Goal: Transaction & Acquisition: Subscribe to service/newsletter

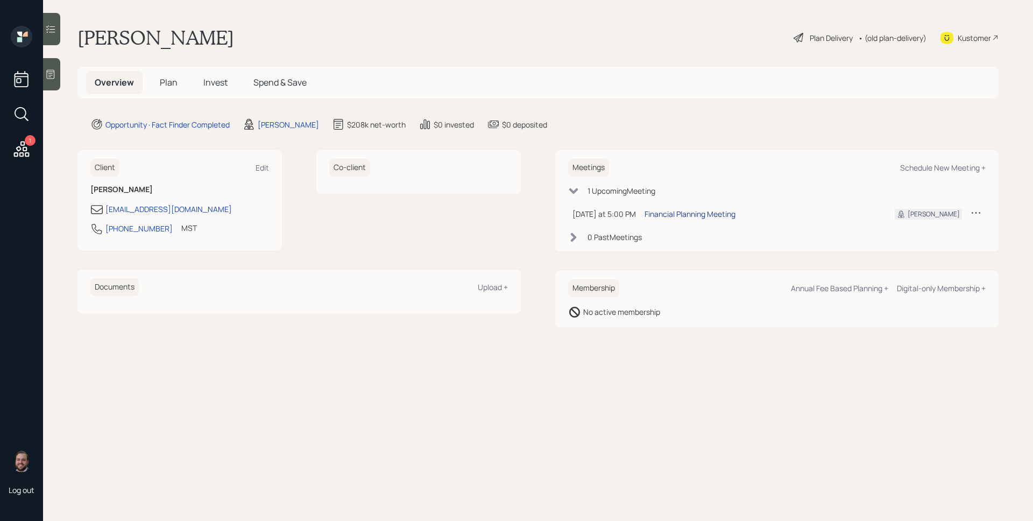
click at [722, 215] on div "Financial Planning Meeting" at bounding box center [690, 213] width 91 height 11
click at [25, 149] on icon at bounding box center [21, 148] width 19 height 19
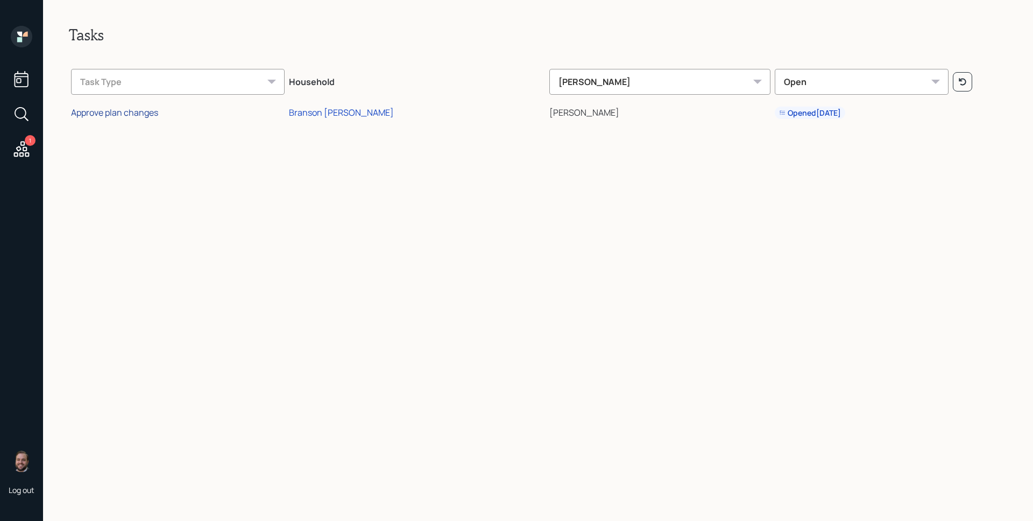
click at [137, 112] on div "Approve plan changes" at bounding box center [114, 113] width 87 height 12
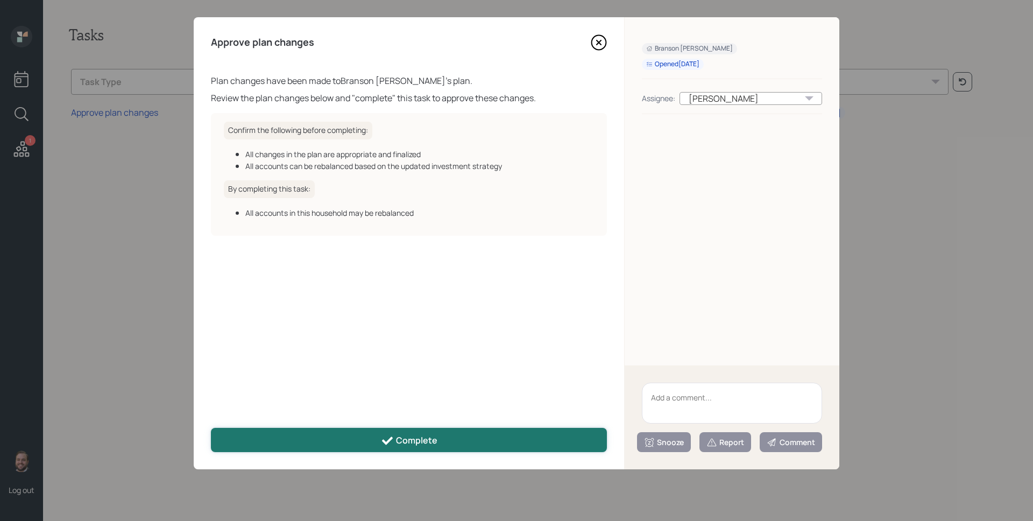
click at [412, 439] on div "Complete" at bounding box center [409, 440] width 56 height 13
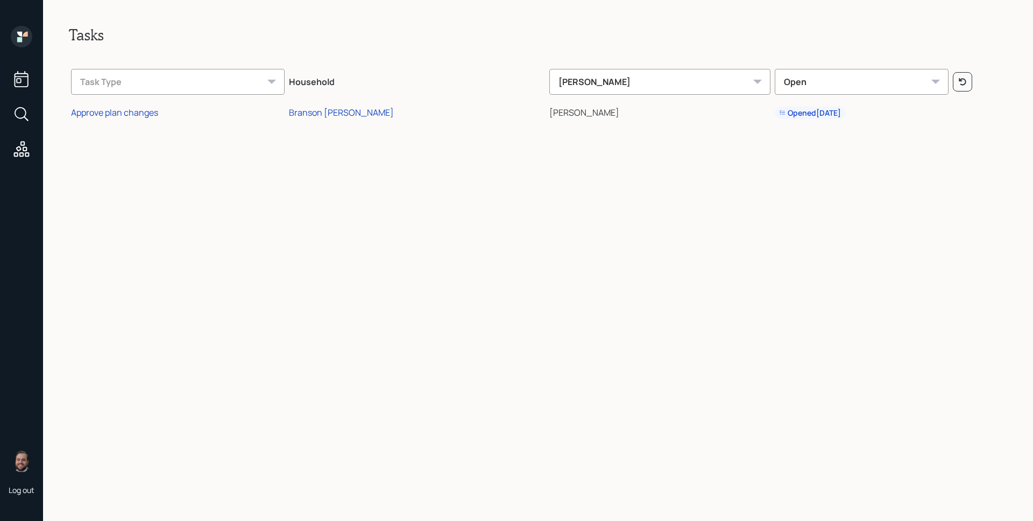
click at [25, 44] on icon at bounding box center [22, 37] width 22 height 22
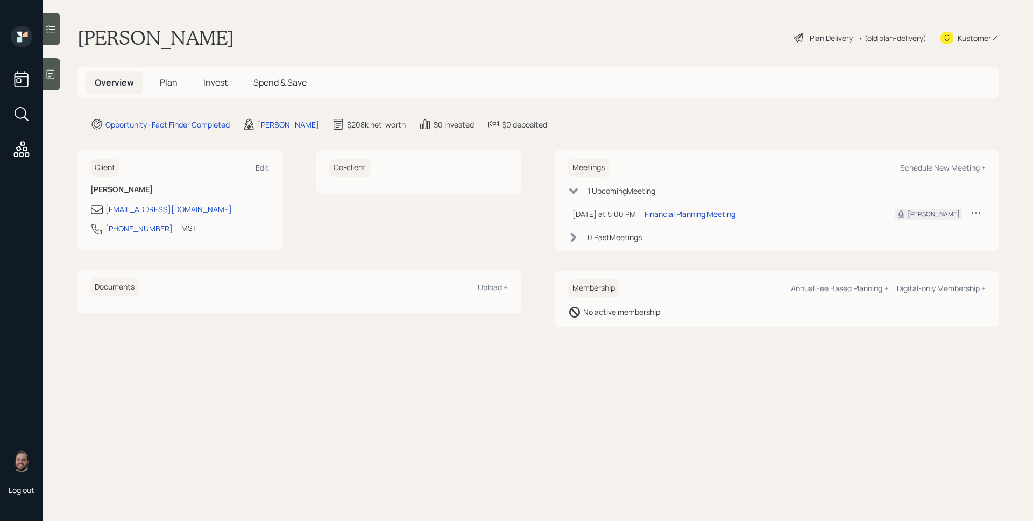
click at [629, 53] on main "[PERSON_NAME] Plan Delivery • (old plan-delivery) Kustomer Overview Plan Invest…" at bounding box center [538, 260] width 990 height 521
click at [265, 167] on div "Edit" at bounding box center [262, 167] width 13 height 10
select select "America/[GEOGRAPHIC_DATA]"
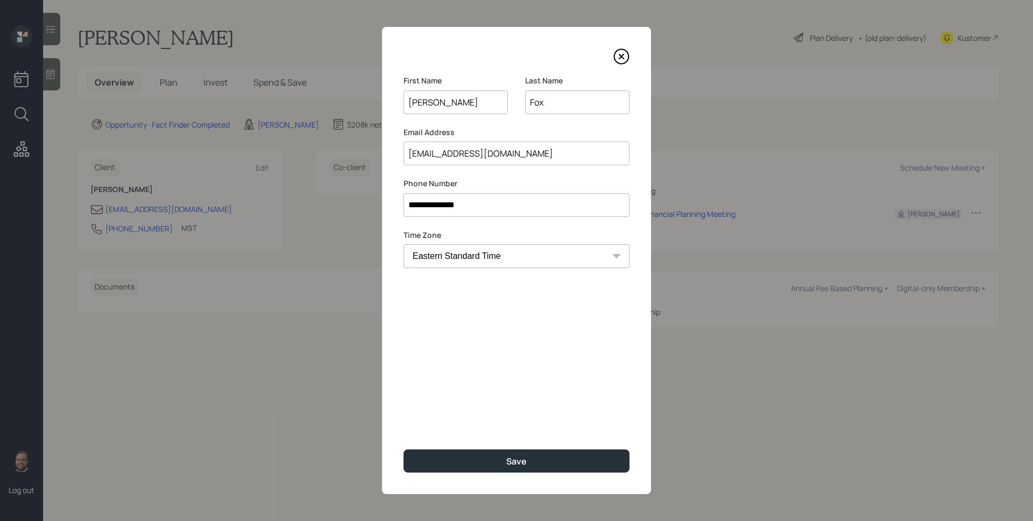
type input "[PERSON_NAME]"
click at [534, 294] on div "**********" at bounding box center [516, 260] width 269 height 467
click at [562, 471] on button "Save" at bounding box center [517, 460] width 226 height 23
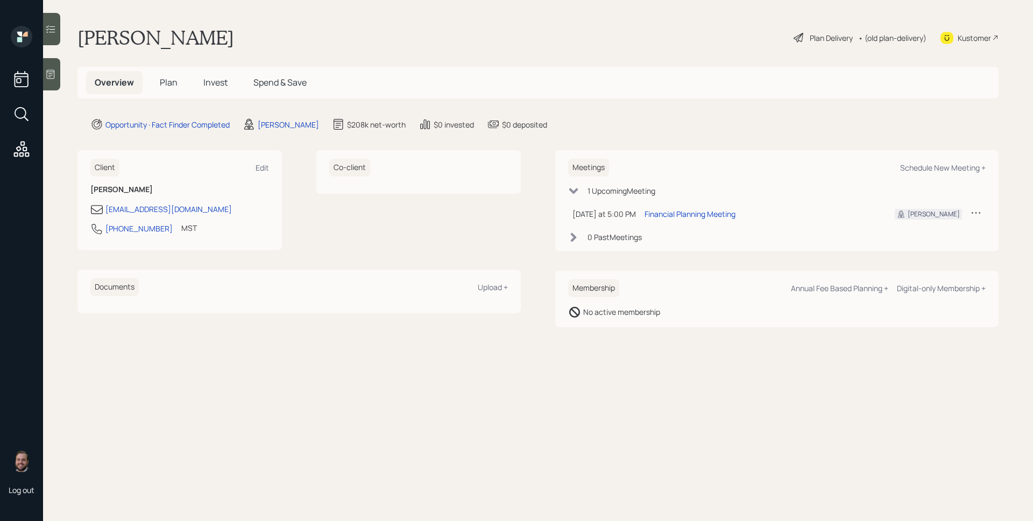
click at [53, 73] on icon at bounding box center [50, 74] width 11 height 11
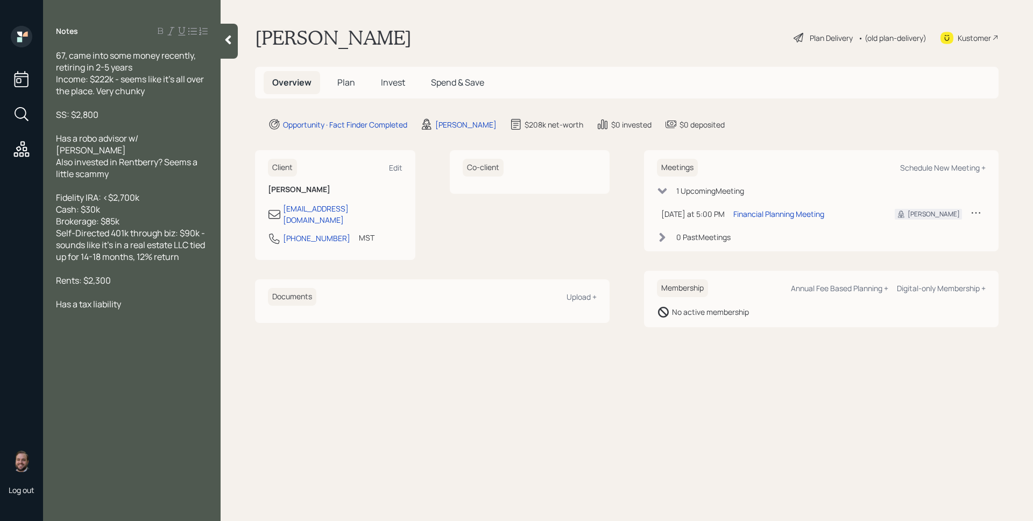
click at [671, 81] on div "Overview Plan Invest Spend & Save" at bounding box center [627, 83] width 744 height 32
click at [688, 60] on main "[PERSON_NAME] Plan Delivery • (old plan-delivery) Kustomer Overview Plan Invest…" at bounding box center [627, 260] width 812 height 521
click at [367, 41] on div "[PERSON_NAME] Plan Delivery • (old plan-delivery) Kustomer" at bounding box center [627, 38] width 744 height 24
click at [343, 75] on h5 "Plan" at bounding box center [346, 82] width 35 height 23
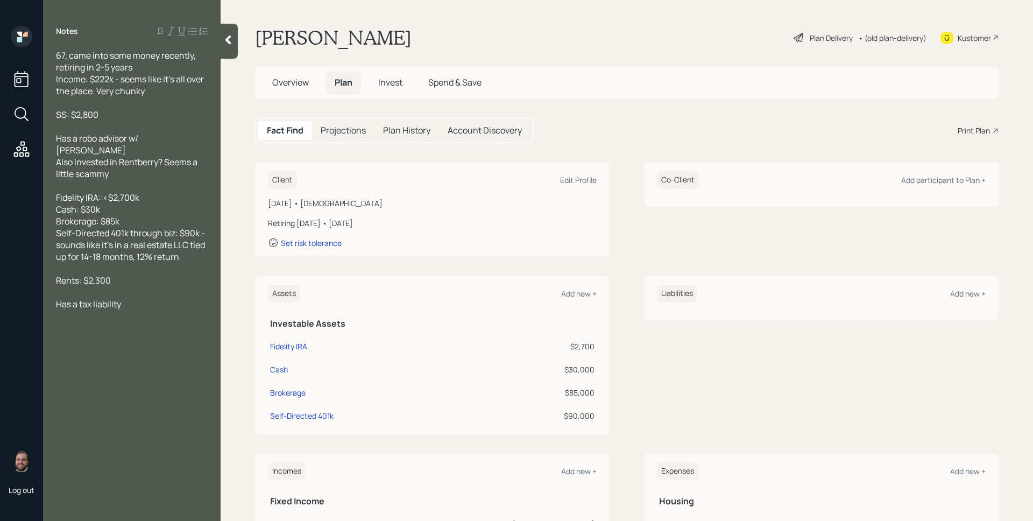
click at [613, 171] on div "Client Edit Profile [DATE] • [DEMOGRAPHIC_DATA] Retiring [DATE] • [DATE] Set ri…" at bounding box center [627, 209] width 744 height 94
click at [575, 186] on div "Client Edit Profile" at bounding box center [432, 180] width 329 height 18
click at [575, 182] on div "Edit Profile" at bounding box center [578, 180] width 37 height 10
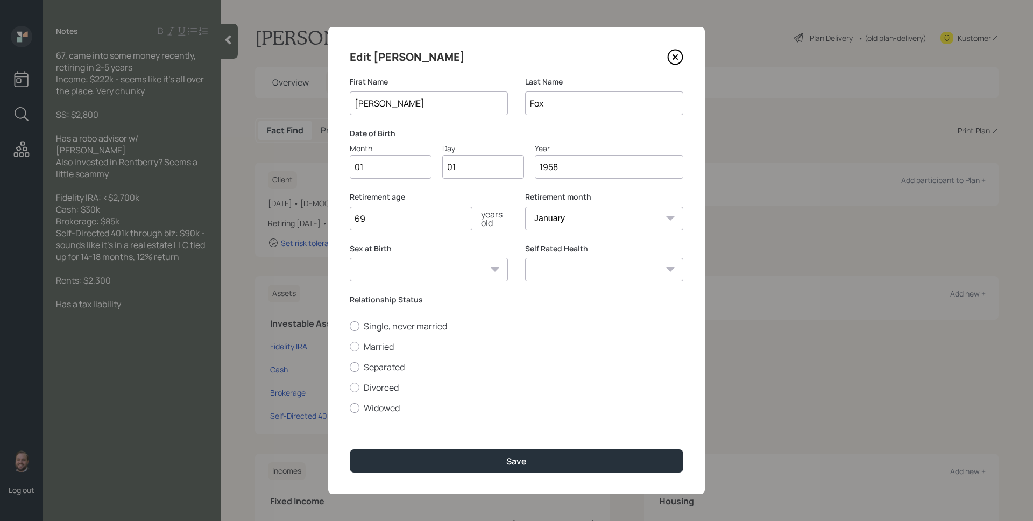
click at [386, 176] on input "01" at bounding box center [391, 167] width 82 height 24
type input "02"
type input "05"
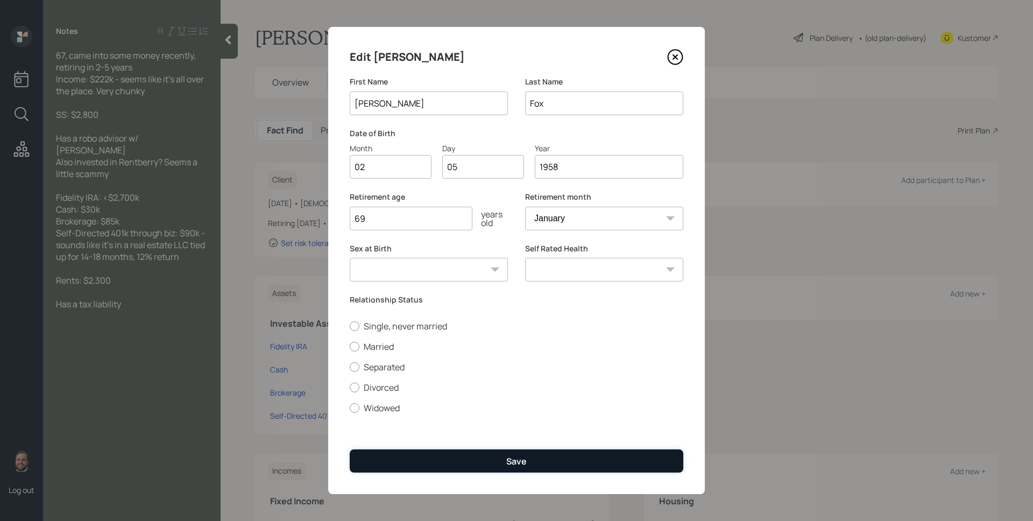
click at [573, 469] on button "Save" at bounding box center [517, 460] width 334 height 23
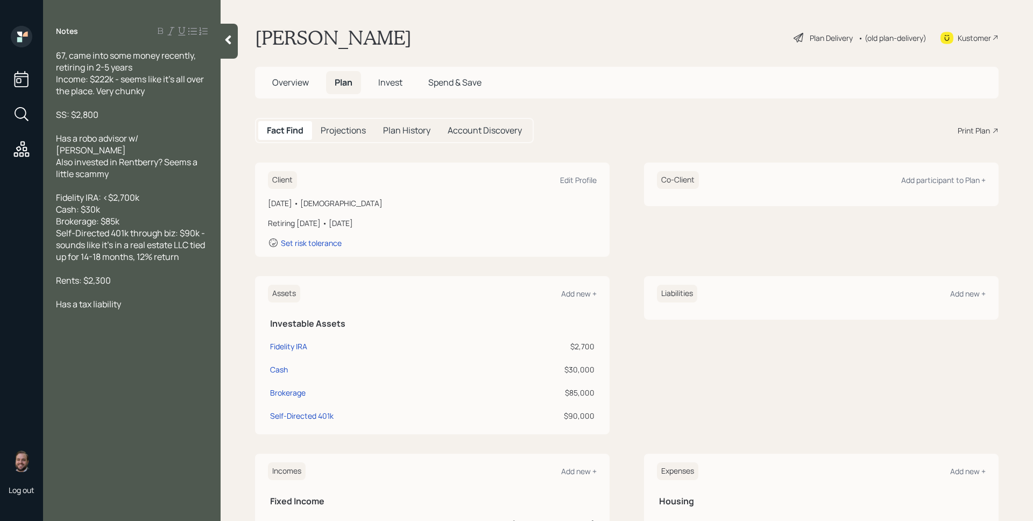
click at [620, 253] on div "Client Edit Profile [DATE] • [DEMOGRAPHIC_DATA] Retiring [DATE] • [DATE] Set ri…" at bounding box center [627, 209] width 744 height 94
click at [822, 31] on div "Plan Delivery" at bounding box center [823, 37] width 61 height 13
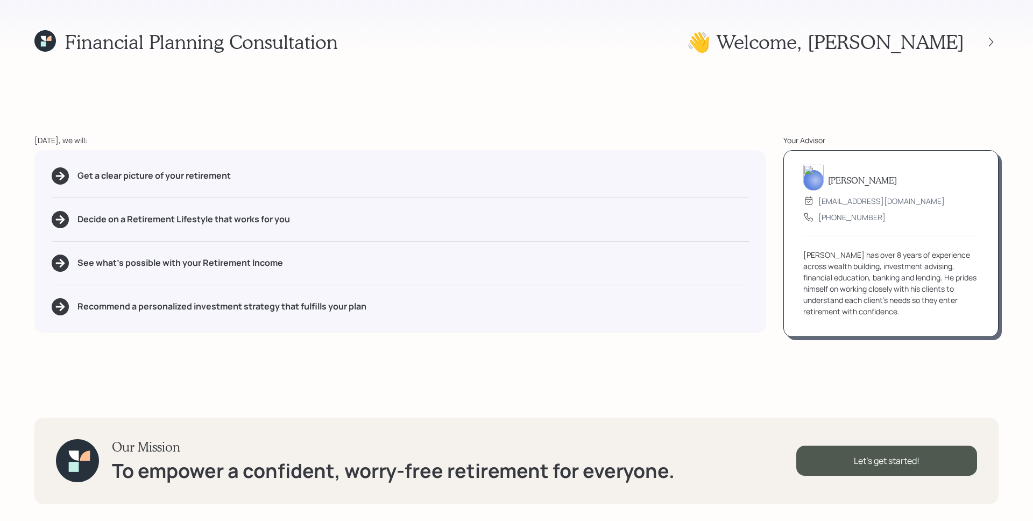
click at [658, 93] on div "Financial Planning Consultation 👋 Welcome , [PERSON_NAME] [DATE], we will: Get …" at bounding box center [516, 260] width 1033 height 521
click at [493, 166] on div "Get a clear picture of your retirement Decide on a Retirement Lifestyle that wo…" at bounding box center [400, 241] width 732 height 182
click at [463, 297] on div "Get a clear picture of your retirement Decide on a Retirement Lifestyle that wo…" at bounding box center [400, 241] width 732 height 182
click at [904, 456] on div "Let's get started!" at bounding box center [886, 461] width 181 height 30
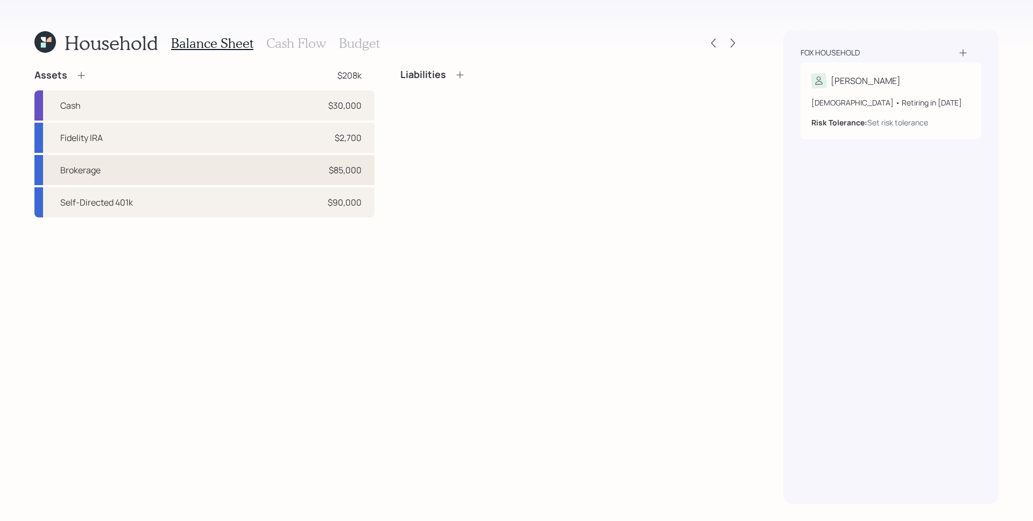
click at [351, 168] on div "$85,000" at bounding box center [345, 170] width 33 height 13
select select "taxable"
select select "balanced"
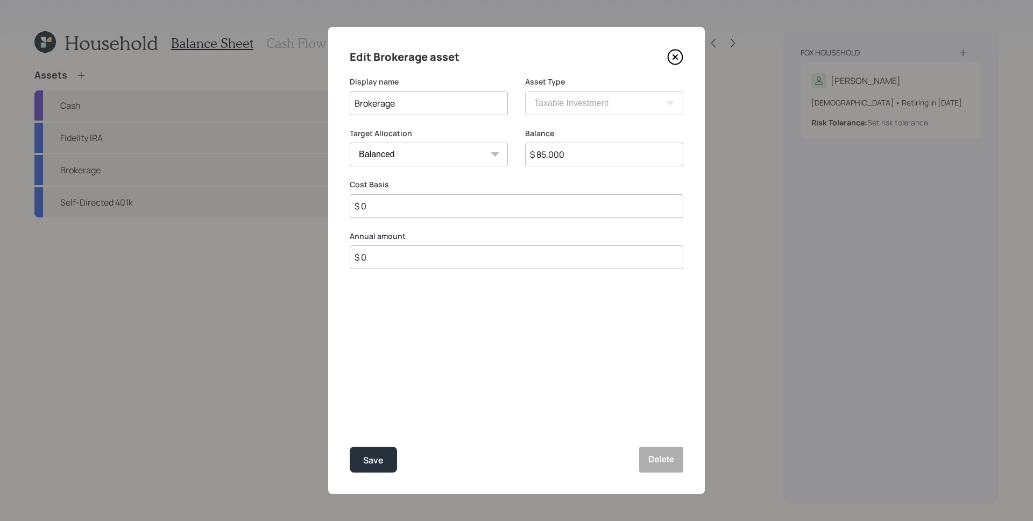
click at [349, 104] on div "Edit Brokerage asset Display name Brokerage Asset Type SEP [PERSON_NAME] IRA 40…" at bounding box center [516, 260] width 377 height 467
click at [357, 100] on input "Brokerage" at bounding box center [429, 103] width 158 height 24
click at [353, 104] on input "chwab Brokerage" at bounding box center [429, 103] width 158 height 24
type input "[PERSON_NAME] Brokerage"
click at [543, 156] on input "$ 85,000" at bounding box center [604, 155] width 158 height 24
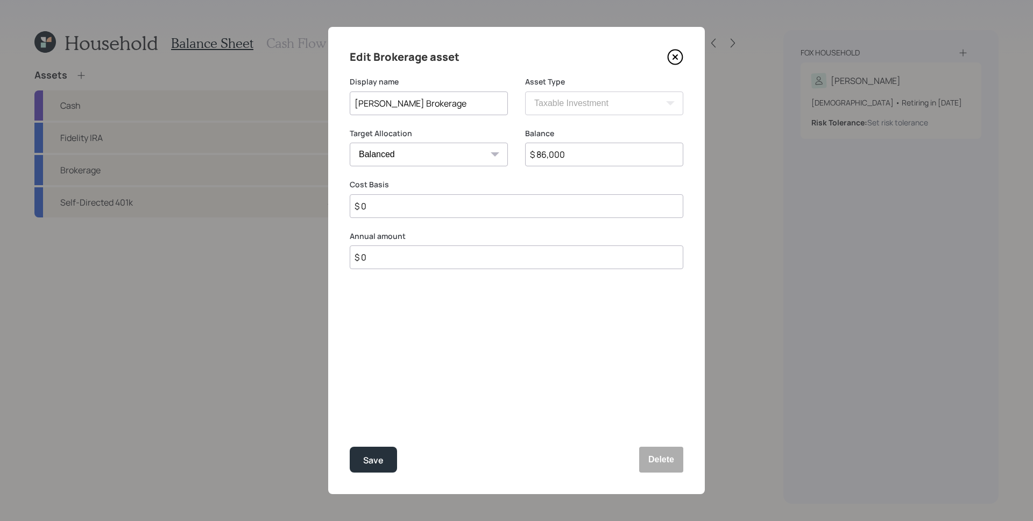
type input "$ 86,000"
click at [543, 270] on div "Edit Brokerage asset Display name [PERSON_NAME] Brokerage Asset Type SEP [PERSO…" at bounding box center [516, 260] width 377 height 467
drag, startPoint x: 467, startPoint y: 333, endPoint x: 469, endPoint y: 325, distance: 8.4
click at [465, 334] on div "Edit Brokerage asset Display name [PERSON_NAME] Brokerage Asset Type SEP [PERSO…" at bounding box center [516, 260] width 377 height 467
click at [373, 463] on div "Save" at bounding box center [373, 460] width 20 height 15
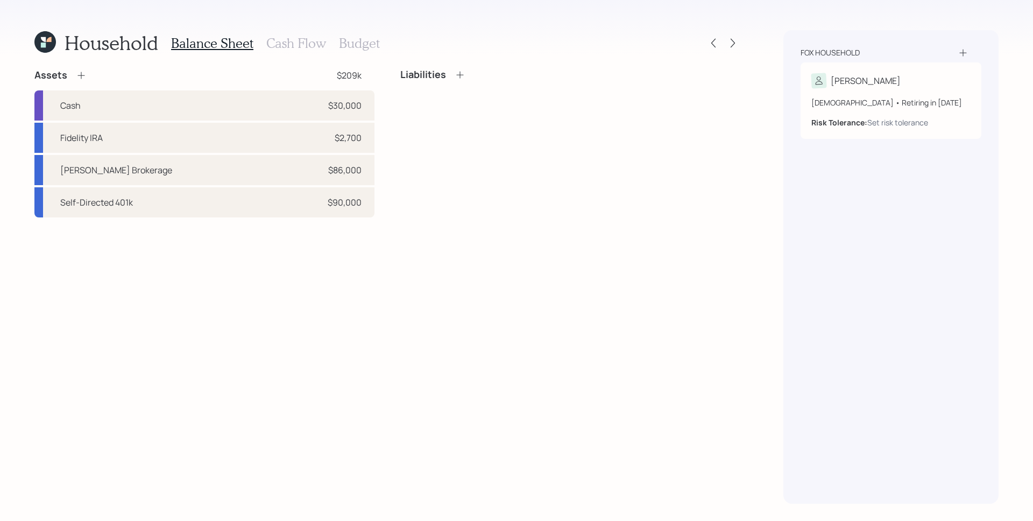
click at [401, 308] on div "Assets $209k Cash $30,000 Fidelity IRA $2,700 [PERSON_NAME] Brokerage $86,000 S…" at bounding box center [387, 286] width 706 height 435
click at [704, 333] on div "Assets $209k Cash $30,000 Fidelity IRA $2,700 [PERSON_NAME] Brokerage $86,000 S…" at bounding box center [387, 286] width 706 height 435
click at [556, 239] on div "Assets $209k Cash $30,000 Fidelity IRA $2,700 [PERSON_NAME] Brokerage $86,000 S…" at bounding box center [387, 286] width 706 height 435
click at [410, 200] on div "Liabilities" at bounding box center [570, 143] width 340 height 149
click at [708, 171] on div "Liabilities" at bounding box center [570, 143] width 340 height 149
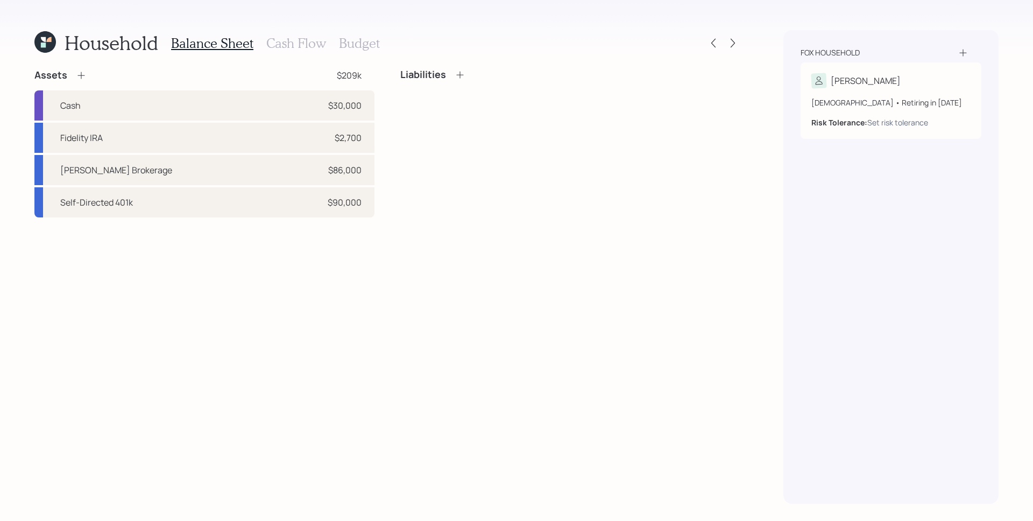
click at [506, 171] on div "Liabilities" at bounding box center [570, 143] width 340 height 149
click at [287, 41] on h3 "Cash Flow" at bounding box center [296, 44] width 60 height 16
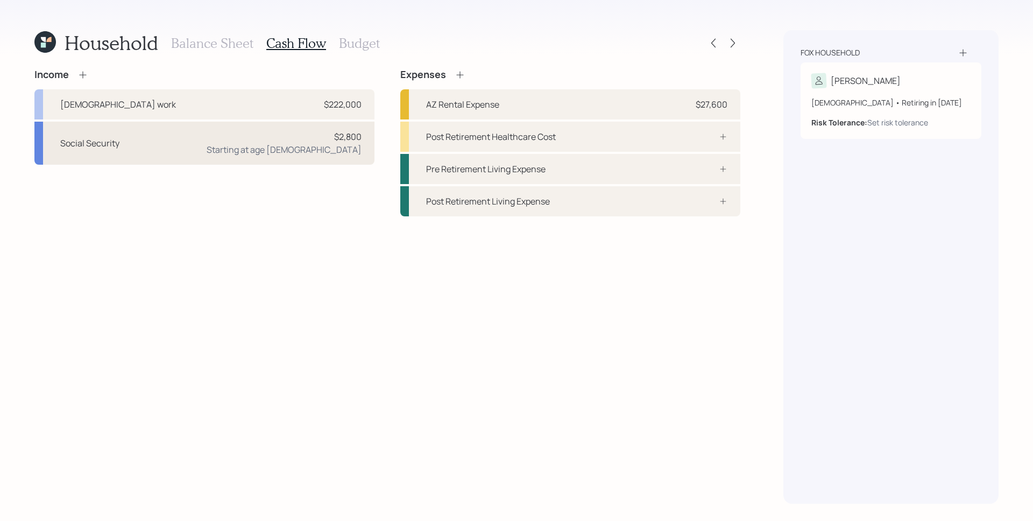
click at [324, 157] on div "Social Security $2,800 Starting at age [DEMOGRAPHIC_DATA]" at bounding box center [204, 143] width 340 height 43
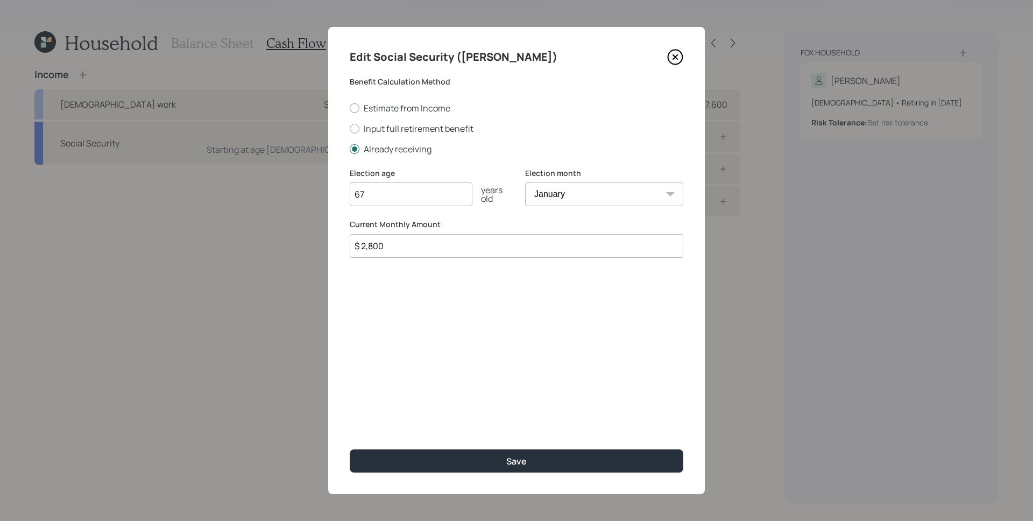
click at [426, 236] on input "$ 2,800" at bounding box center [517, 246] width 334 height 24
drag, startPoint x: 423, startPoint y: 244, endPoint x: 374, endPoint y: 246, distance: 49.0
click at [374, 246] on input "$ 2,800" at bounding box center [517, 246] width 334 height 24
click at [421, 303] on div "Edit Social Security ([PERSON_NAME]) Benefit Calculation Method Estimate from I…" at bounding box center [516, 260] width 377 height 467
click at [372, 246] on input "$ 2,854" at bounding box center [517, 246] width 334 height 24
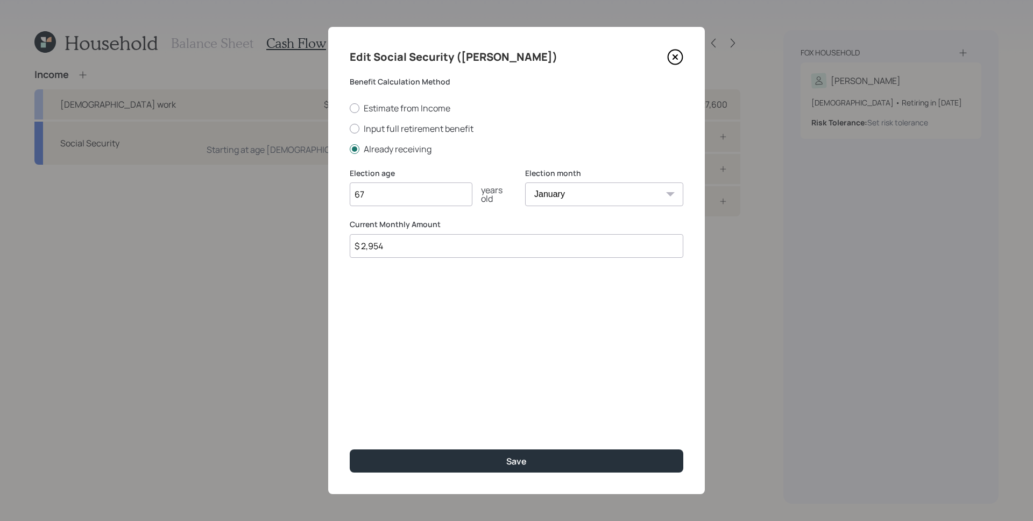
click at [405, 251] on input "$ 2,954" at bounding box center [517, 246] width 334 height 24
type input "$ 2,958"
drag, startPoint x: 433, startPoint y: 319, endPoint x: 463, endPoint y: 355, distance: 47.4
click at [433, 319] on div "Edit Social Security ([PERSON_NAME]) Benefit Calculation Method Estimate from I…" at bounding box center [516, 260] width 377 height 467
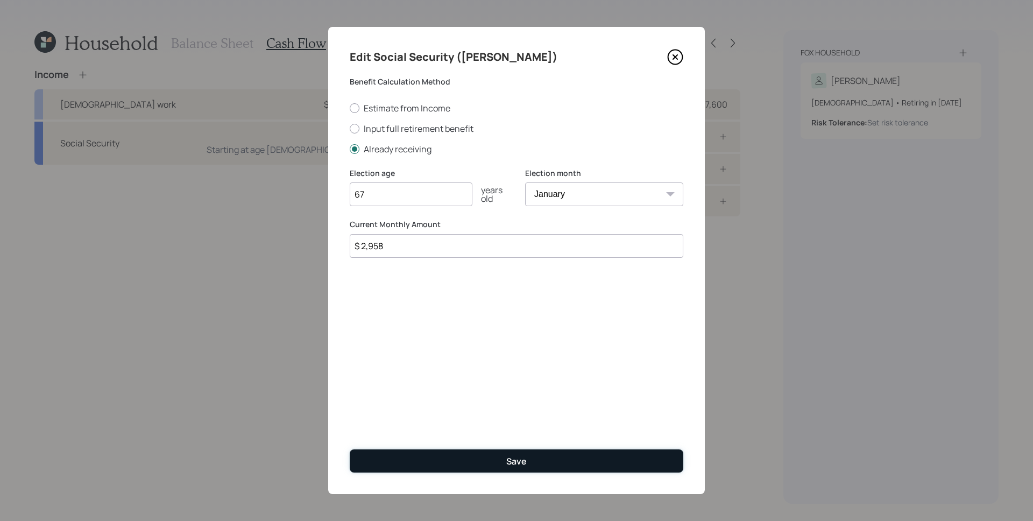
click at [541, 458] on button "Save" at bounding box center [517, 460] width 334 height 23
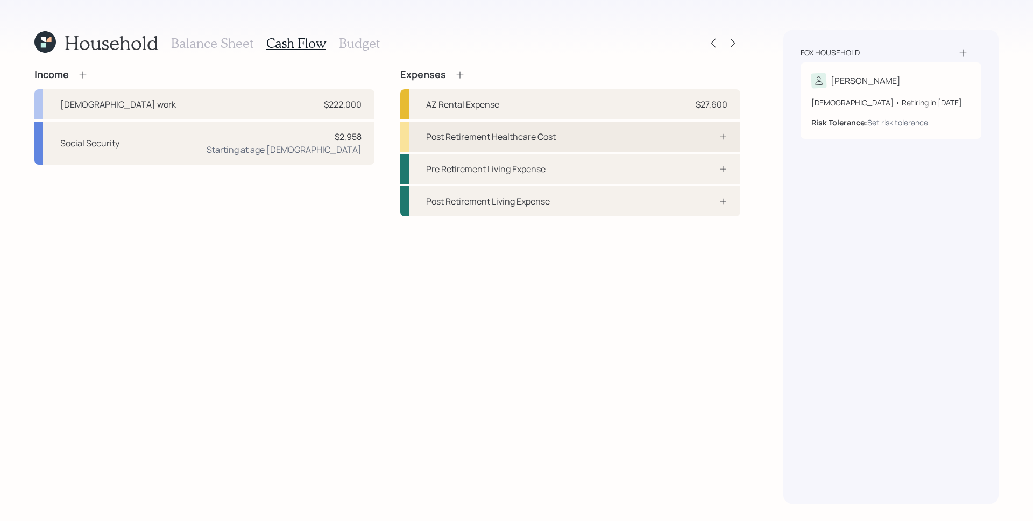
click at [642, 142] on div "Post Retirement Healthcare Cost" at bounding box center [570, 137] width 340 height 30
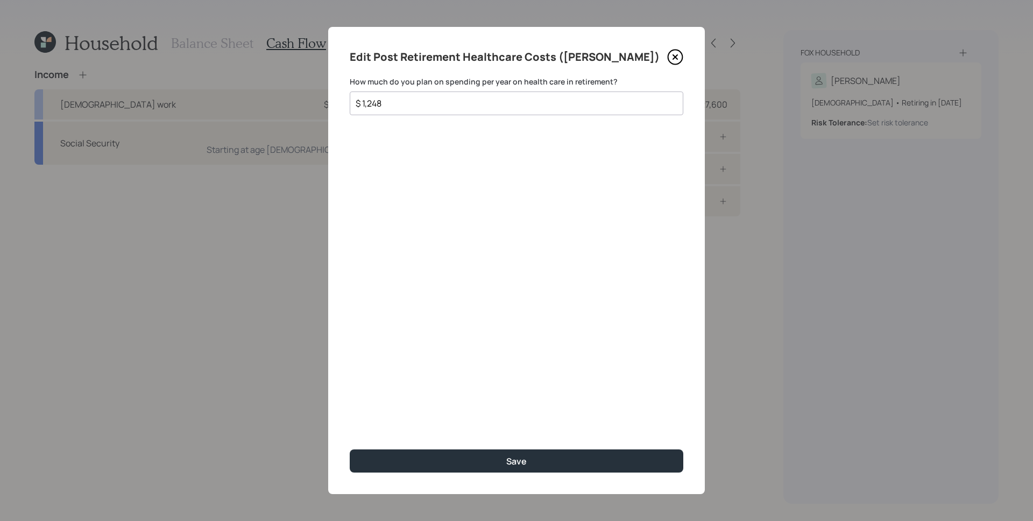
type input "$ 1,248"
click at [350, 449] on button "Save" at bounding box center [517, 460] width 334 height 23
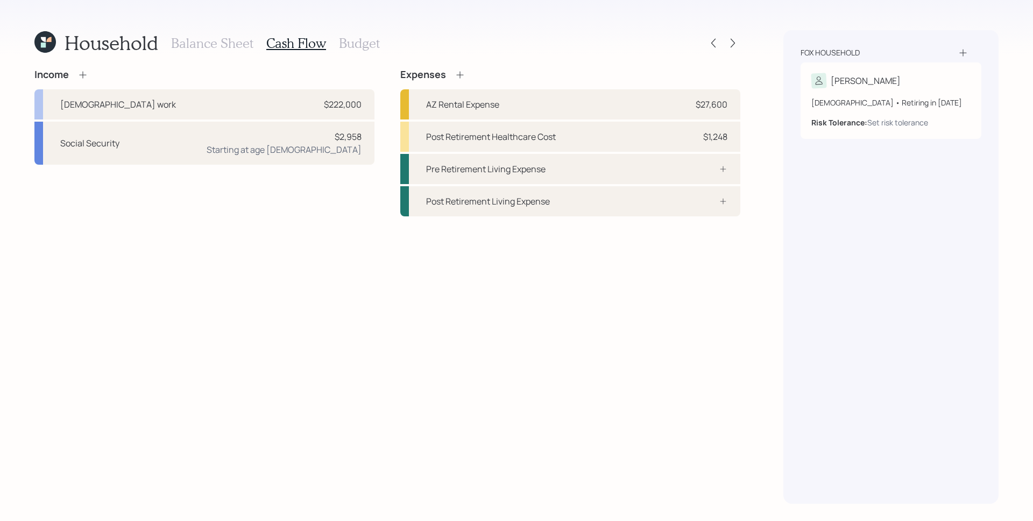
click at [244, 237] on div "Income [DEMOGRAPHIC_DATA] work $222,000 Social Security $2,958 Starting at age …" at bounding box center [387, 286] width 706 height 435
click at [737, 40] on icon at bounding box center [732, 43] width 11 height 11
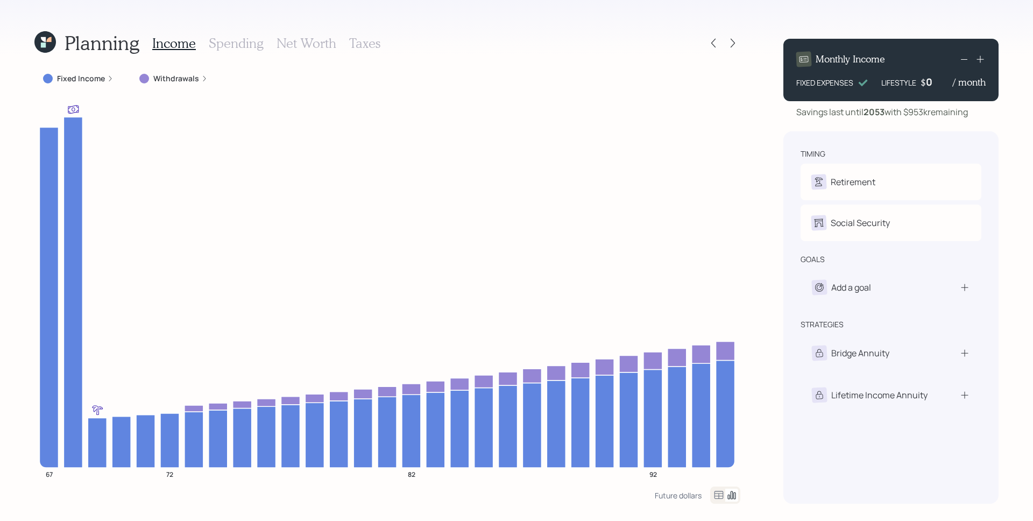
click at [103, 79] on label "Fixed Income" at bounding box center [81, 78] width 48 height 11
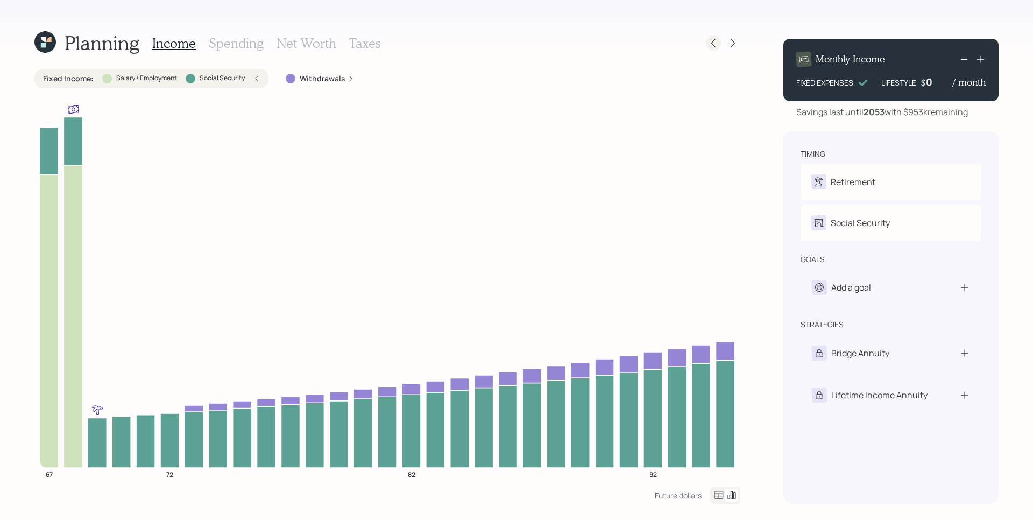
click at [715, 40] on icon at bounding box center [713, 43] width 11 height 11
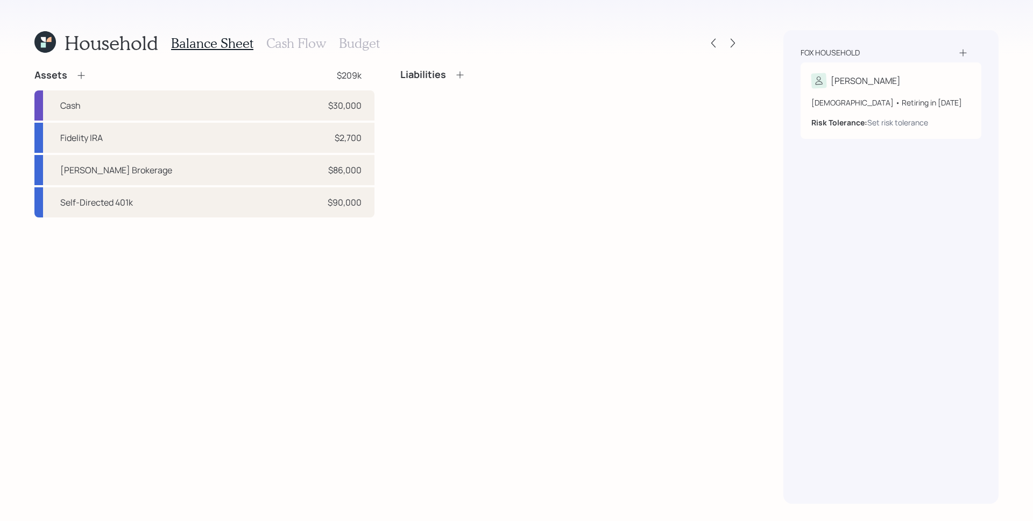
click at [293, 39] on h3 "Cash Flow" at bounding box center [296, 44] width 60 height 16
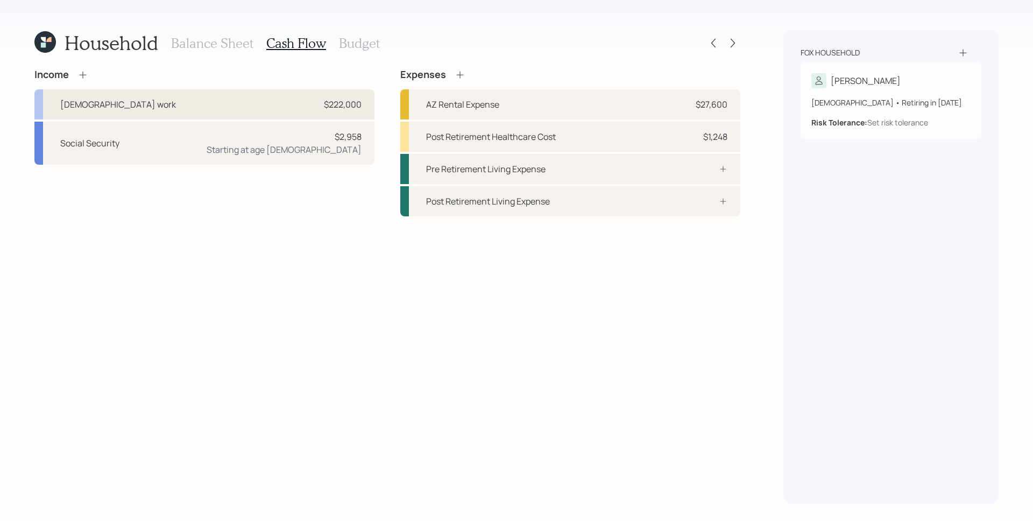
click at [336, 105] on div "$222,000" at bounding box center [343, 104] width 38 height 13
click at [336, 105] on div "Income [DEMOGRAPHIC_DATA] work $222,000 Social Security $2,958 Starting at age …" at bounding box center [387, 142] width 706 height 147
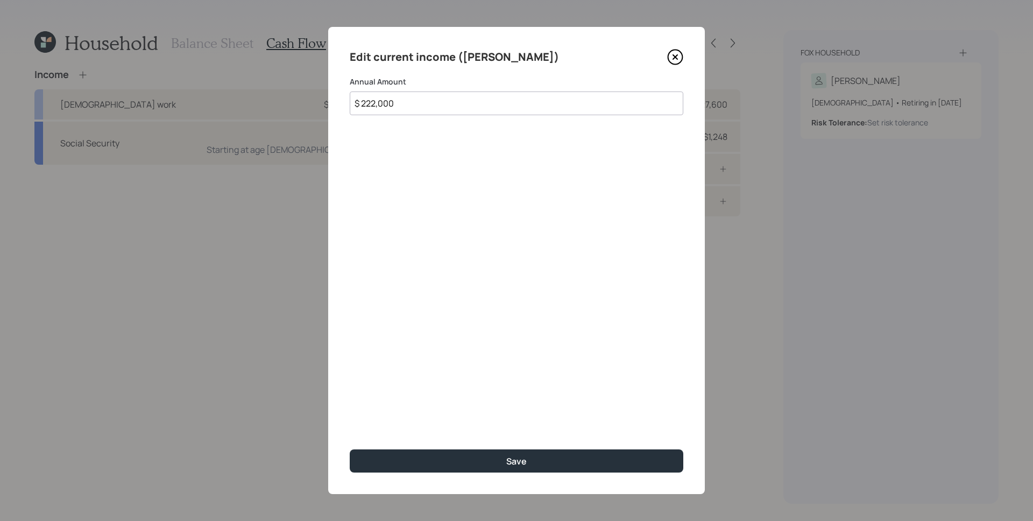
click at [399, 110] on input "$ 222,000" at bounding box center [517, 103] width 334 height 24
type input "$ 80,000"
click at [350, 449] on button "Save" at bounding box center [517, 460] width 334 height 23
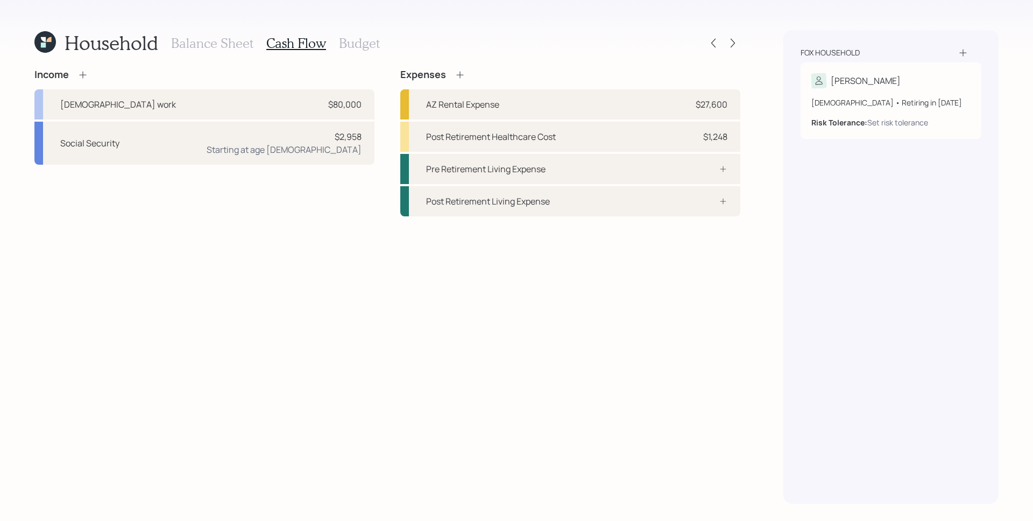
click at [83, 74] on icon at bounding box center [82, 74] width 7 height 7
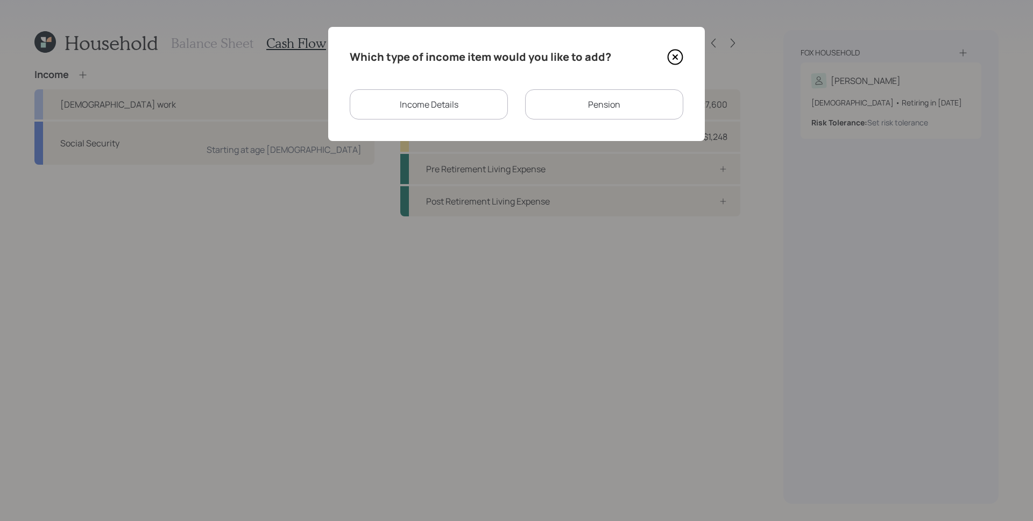
click at [407, 100] on div "Income Details" at bounding box center [429, 104] width 158 height 30
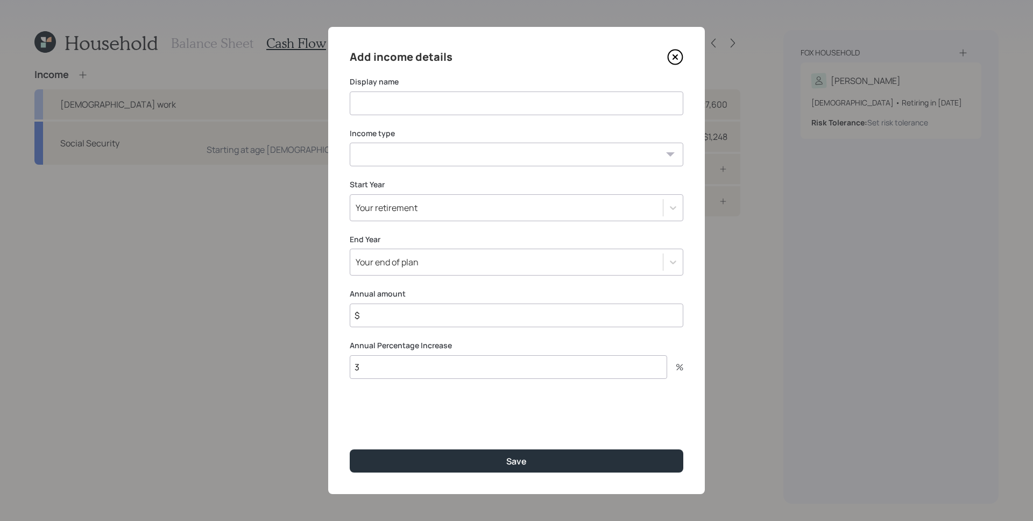
click at [412, 101] on input at bounding box center [517, 103] width 334 height 24
type input "Work"
click at [418, 155] on select "[DEMOGRAPHIC_DATA] work [DEMOGRAPHIC_DATA] work Self employment Other" at bounding box center [517, 155] width 334 height 24
select select "salary"
click at [350, 143] on select "[DEMOGRAPHIC_DATA] work [DEMOGRAPHIC_DATA] work Self employment Other" at bounding box center [517, 155] width 334 height 24
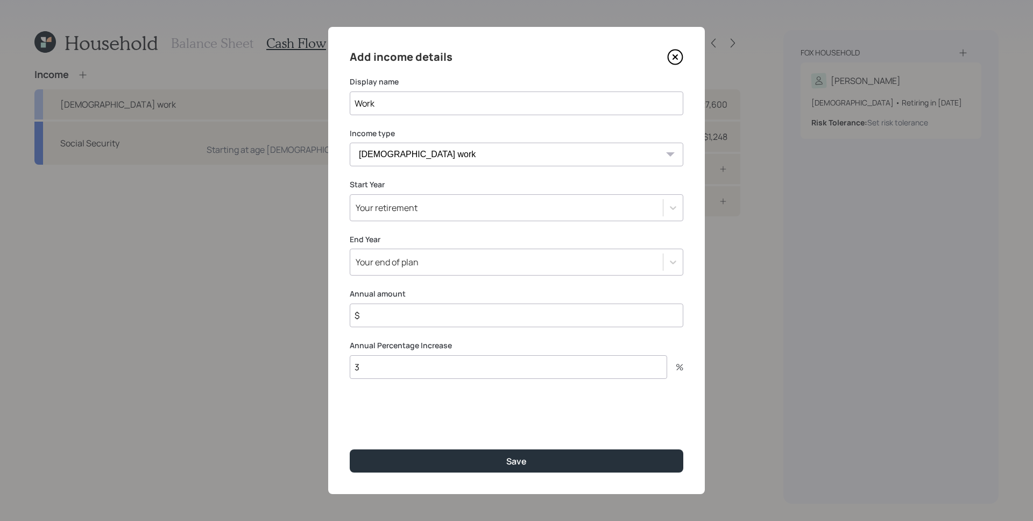
click at [414, 213] on div "Your retirement" at bounding box center [387, 208] width 62 height 12
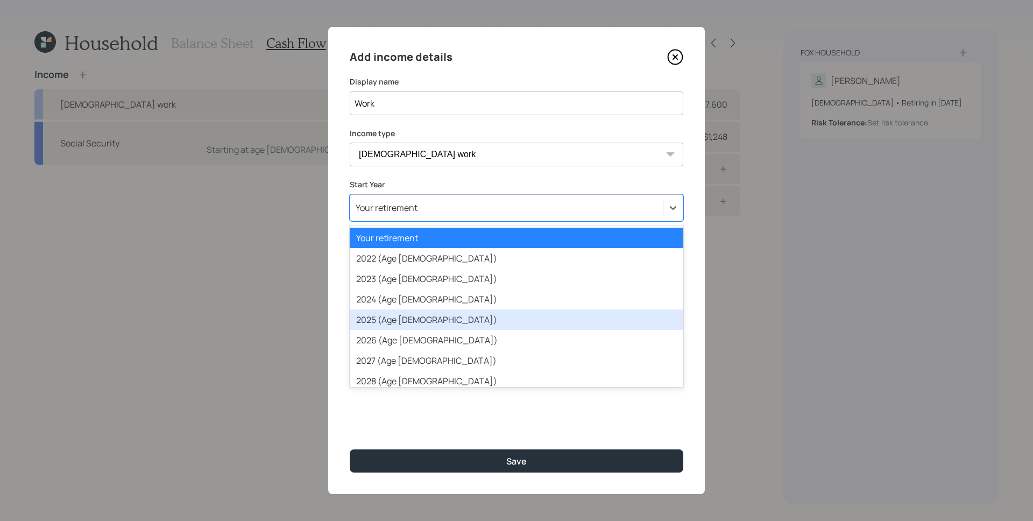
click at [411, 322] on div "2025 (Age [DEMOGRAPHIC_DATA])" at bounding box center [517, 319] width 334 height 20
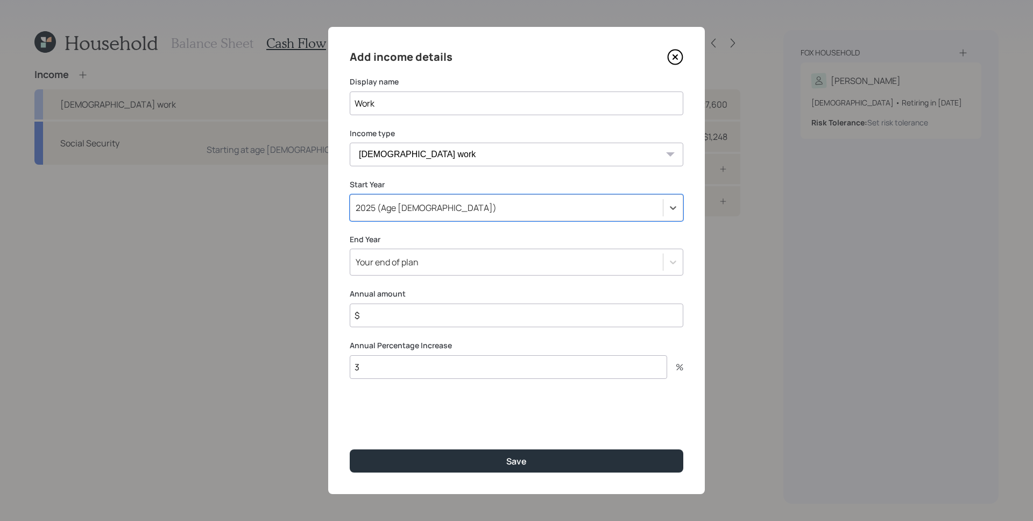
click at [404, 265] on div "Your end of plan" at bounding box center [387, 262] width 63 height 12
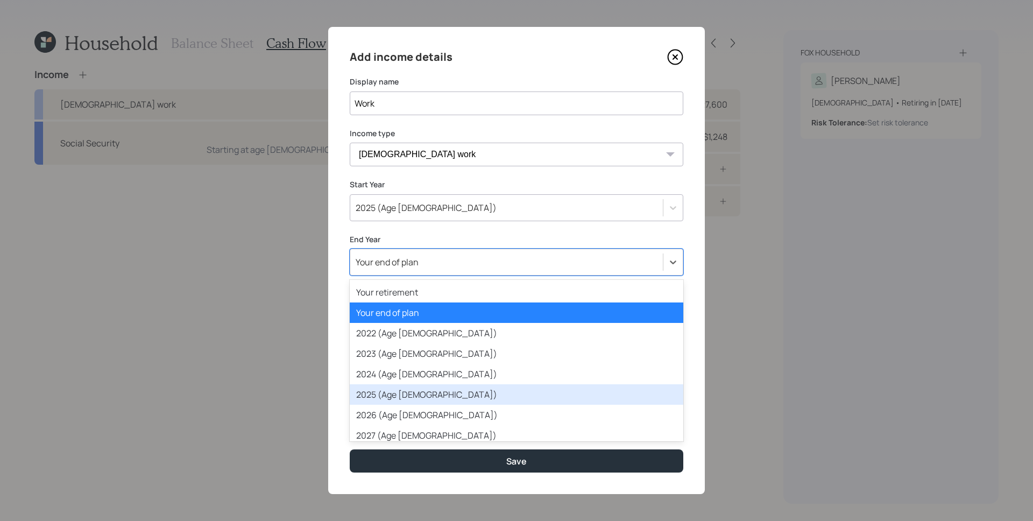
click at [407, 399] on div "2025 (Age [DEMOGRAPHIC_DATA])" at bounding box center [517, 394] width 334 height 20
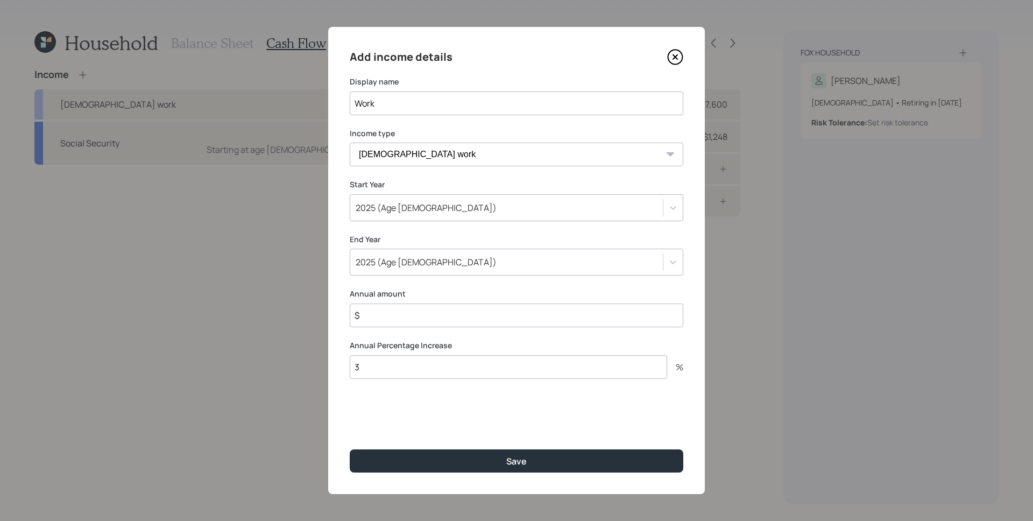
click at [414, 313] on input "$" at bounding box center [517, 315] width 334 height 24
click at [413, 313] on input "$" at bounding box center [517, 315] width 334 height 24
click at [404, 370] on input "3" at bounding box center [508, 381] width 317 height 24
click at [403, 370] on input "3" at bounding box center [508, 381] width 317 height 24
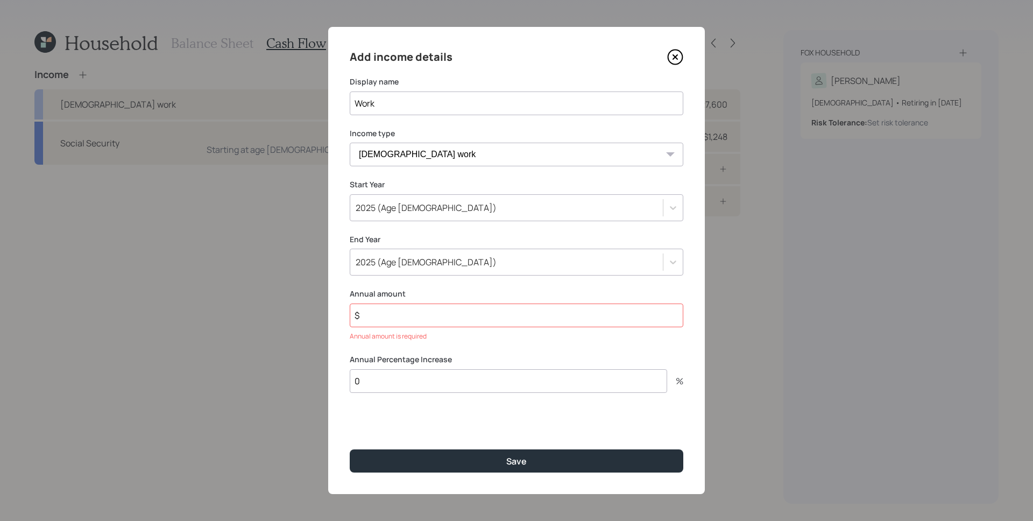
type input "0"
click at [396, 312] on input "$" at bounding box center [517, 315] width 334 height 24
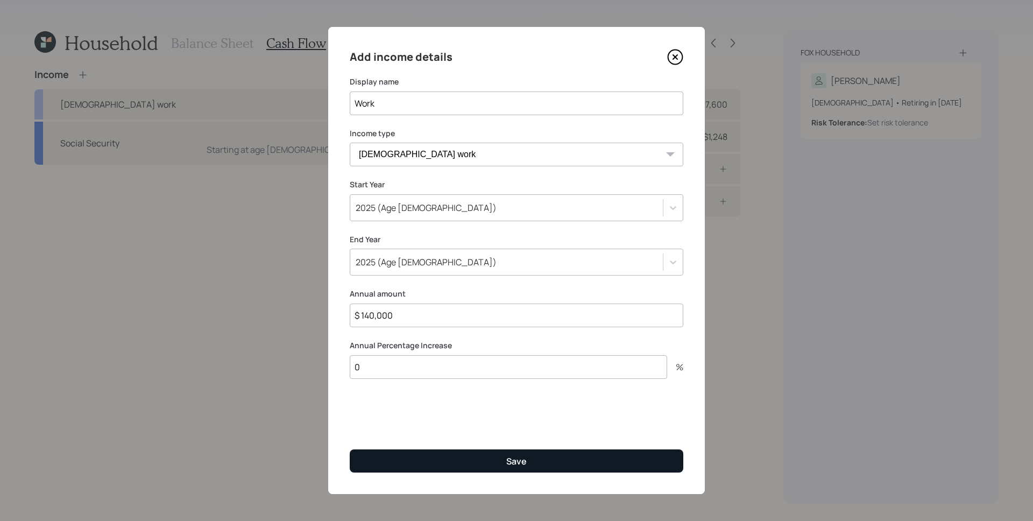
type input "$ 140,000"
click at [471, 458] on button "Save" at bounding box center [517, 460] width 334 height 23
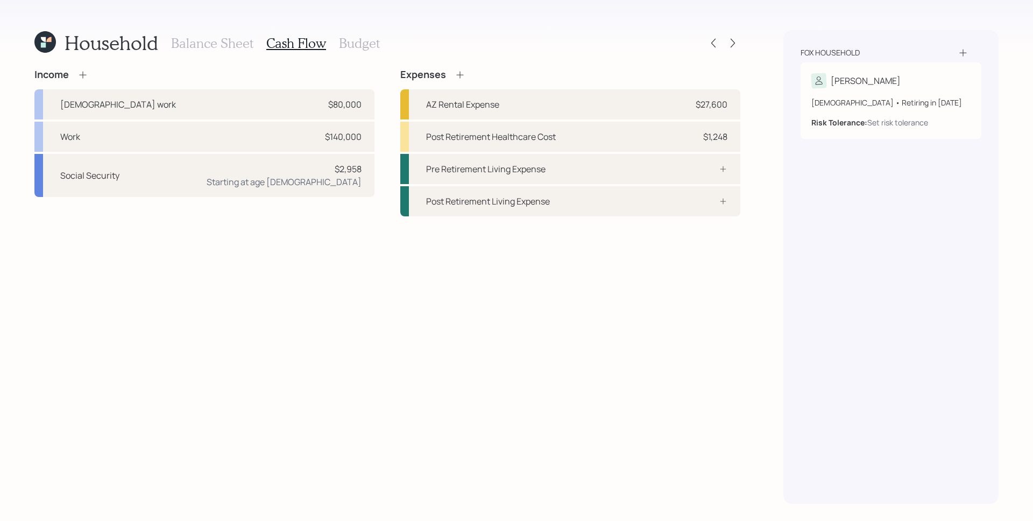
click at [225, 43] on h3 "Balance Sheet" at bounding box center [212, 44] width 82 height 16
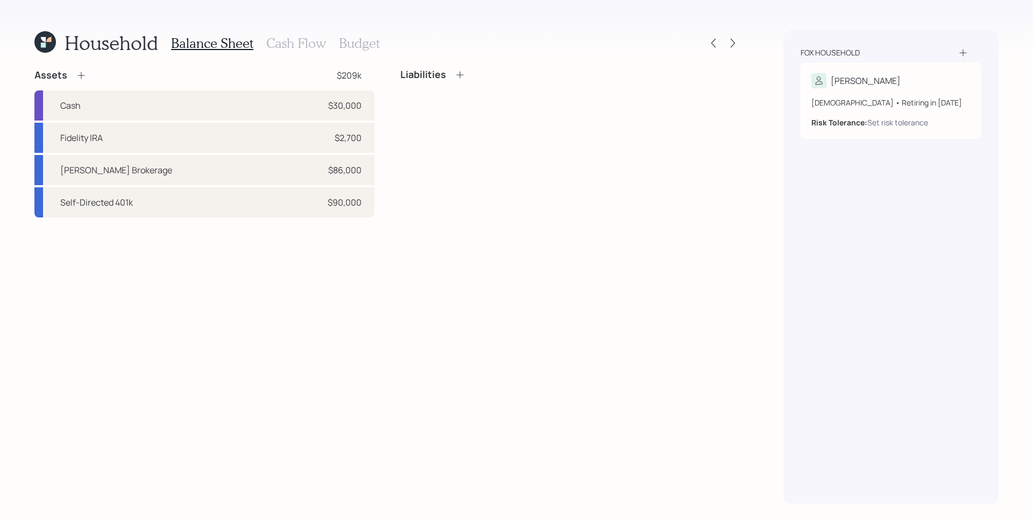
click at [293, 41] on h3 "Cash Flow" at bounding box center [296, 44] width 60 height 16
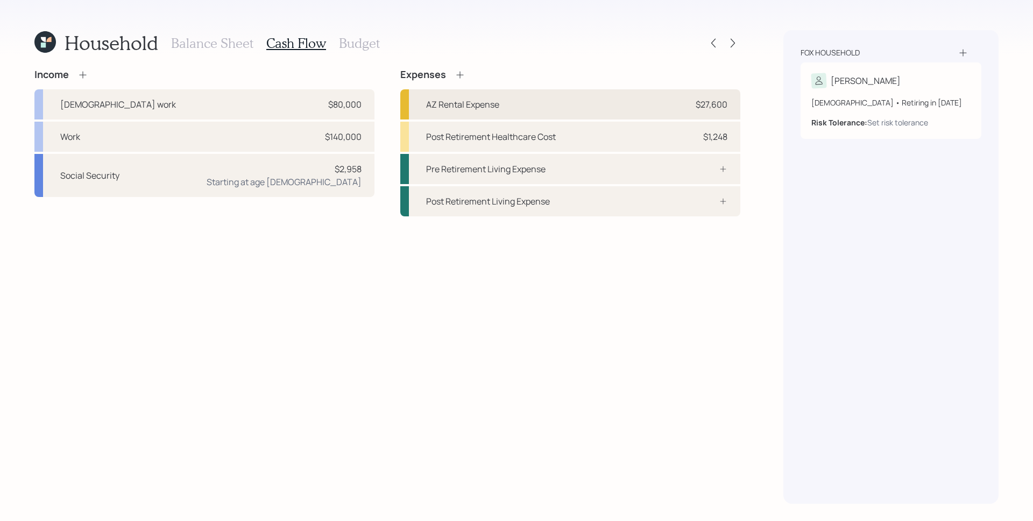
click at [715, 106] on div "$27,600" at bounding box center [712, 104] width 32 height 13
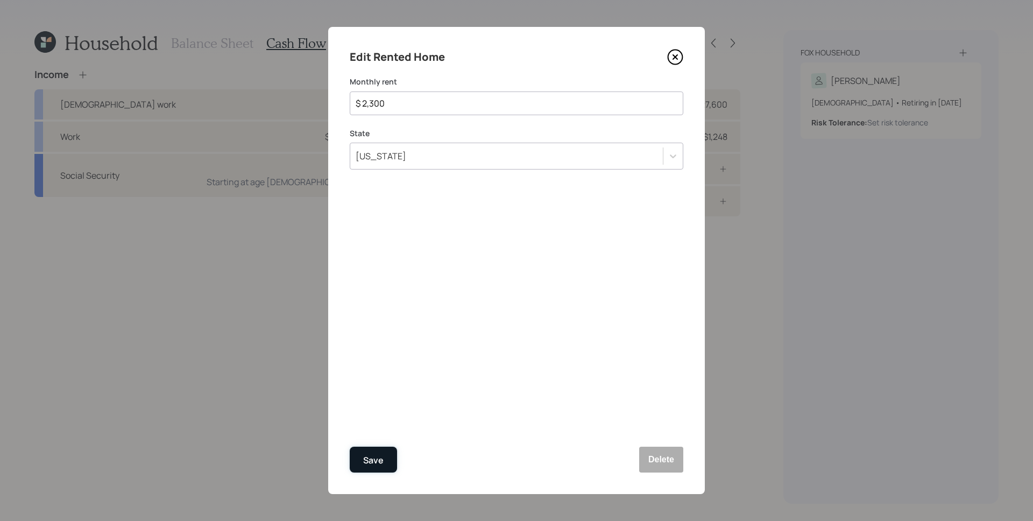
click at [376, 463] on div "Save" at bounding box center [373, 460] width 20 height 15
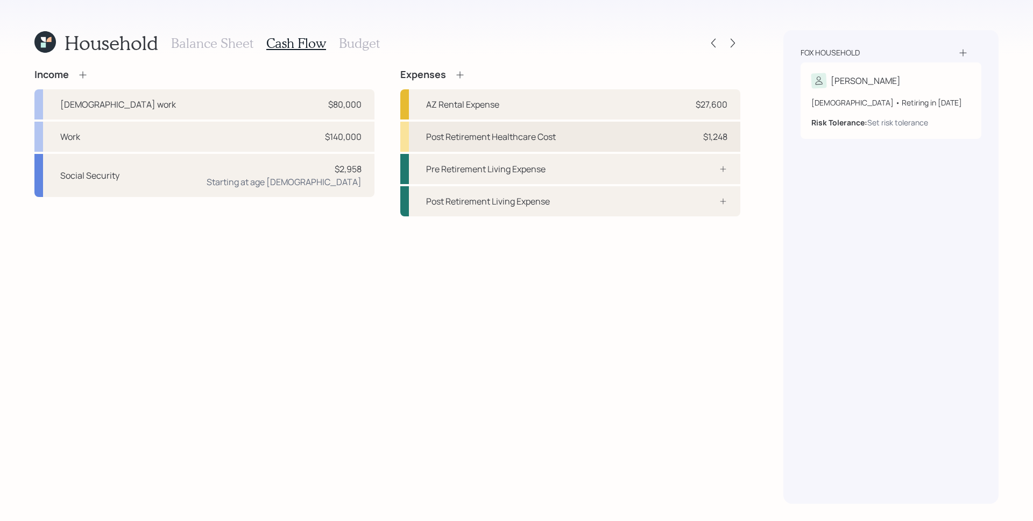
click at [733, 130] on div "Post Retirement Healthcare Cost $1,248" at bounding box center [570, 137] width 340 height 30
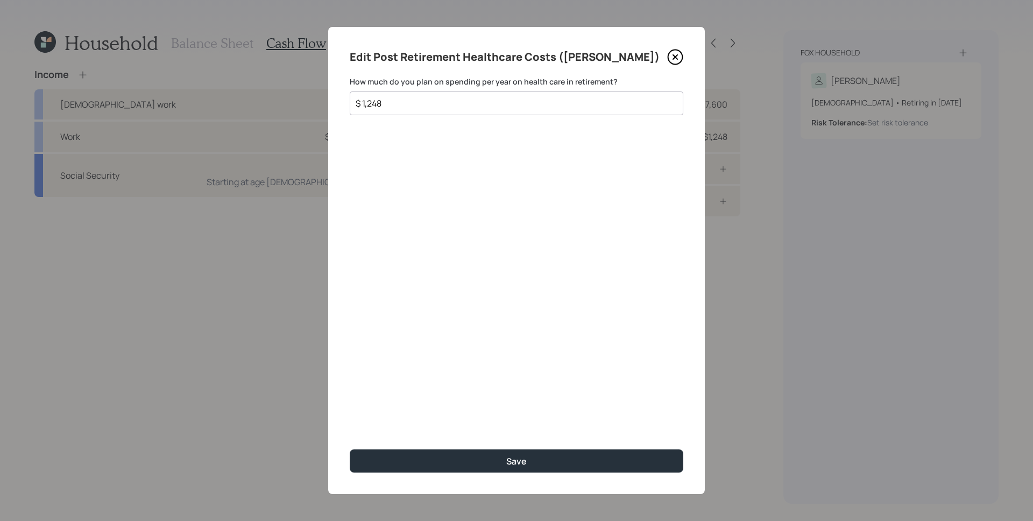
click at [364, 100] on input "$ 1,248" at bounding box center [512, 103] width 315 height 13
type input "$ 2,248"
click at [446, 208] on div "Edit Post Retirement Healthcare Costs ([PERSON_NAME]) How much do you plan on s…" at bounding box center [516, 260] width 377 height 467
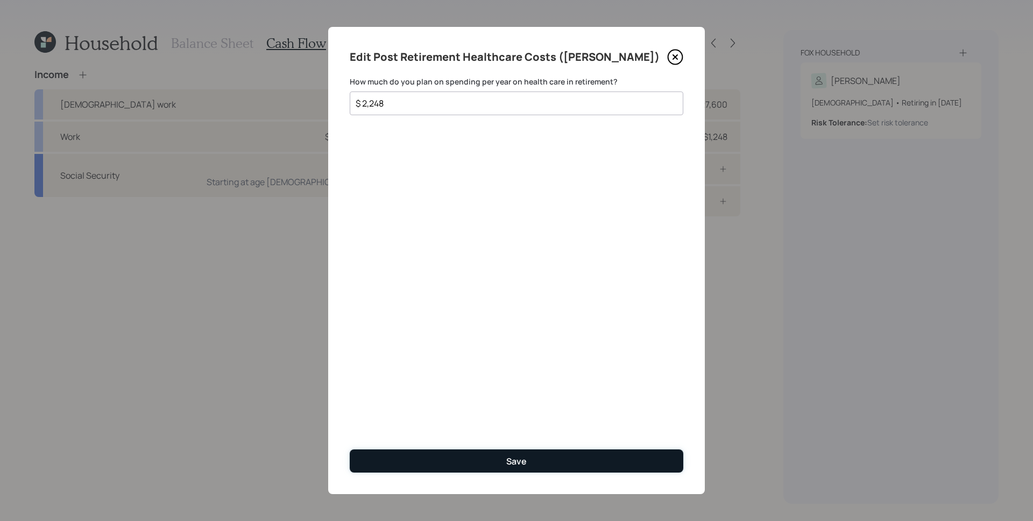
click at [535, 458] on button "Save" at bounding box center [517, 460] width 334 height 23
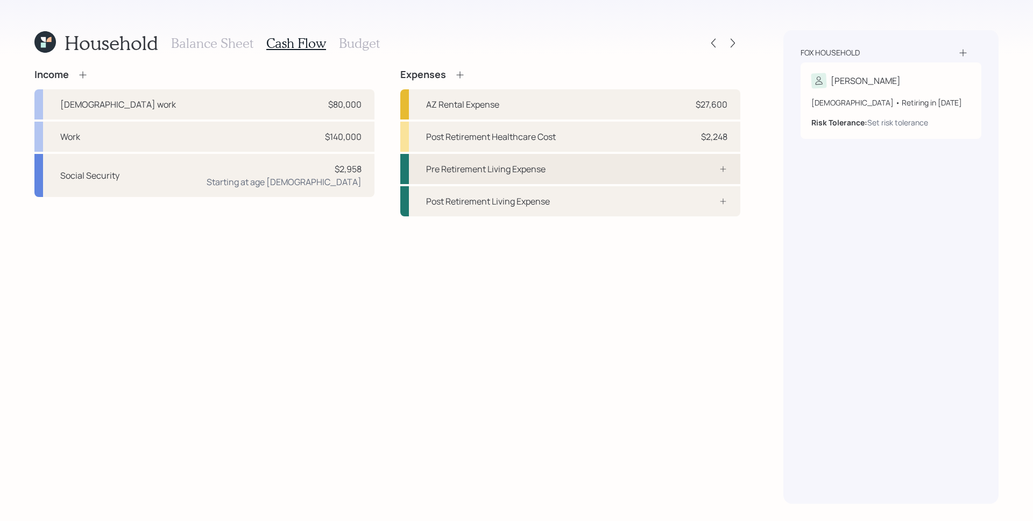
click at [596, 167] on div "Pre Retirement Living Expense" at bounding box center [570, 169] width 340 height 30
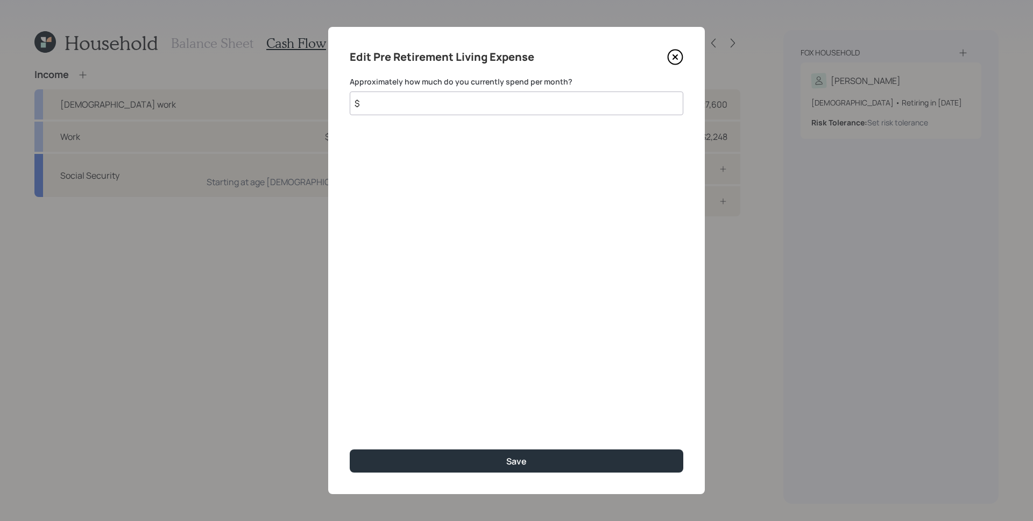
click at [672, 57] on icon at bounding box center [675, 57] width 16 height 16
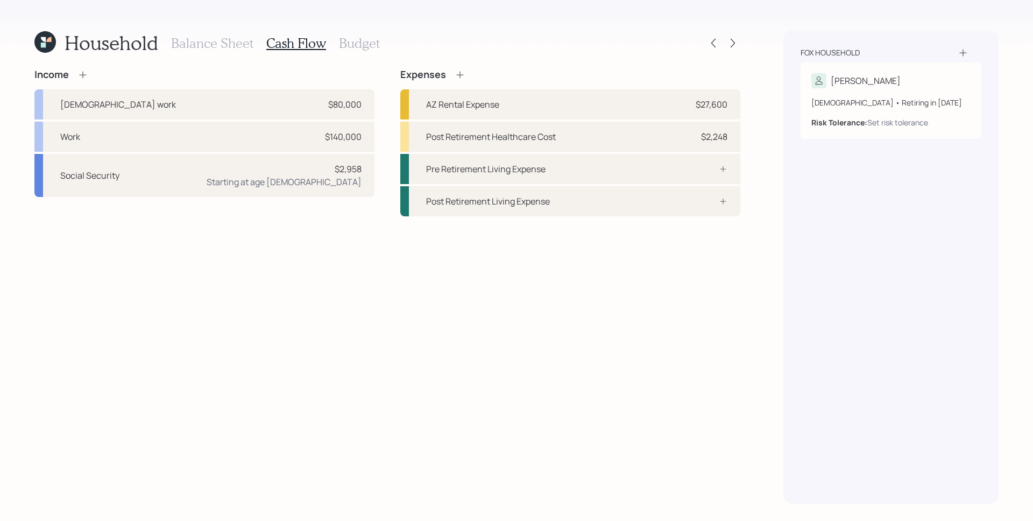
click at [795, 164] on div "Fox household [PERSON_NAME] [DEMOGRAPHIC_DATA] • Retiring in [DATE] Risk Tolera…" at bounding box center [890, 266] width 215 height 473
click at [539, 164] on div "Pre Retirement Living Expense" at bounding box center [485, 168] width 119 height 13
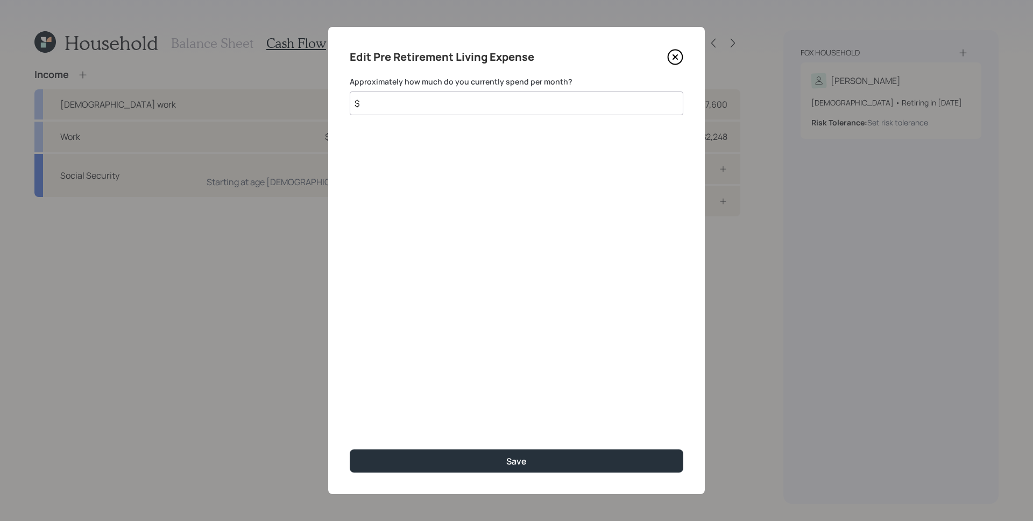
click at [464, 102] on input "$" at bounding box center [517, 103] width 334 height 24
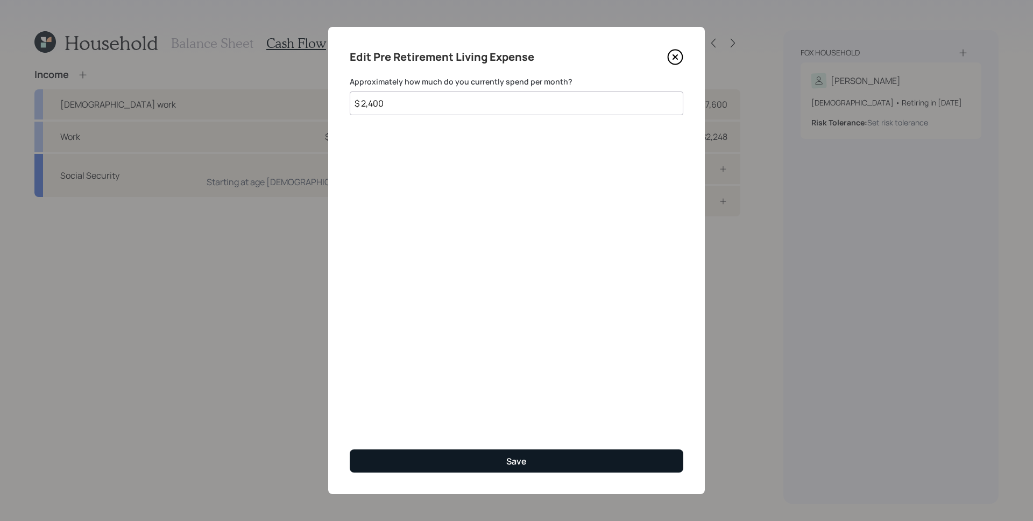
type input "$ 2,400"
click at [564, 464] on button "Save" at bounding box center [517, 460] width 334 height 23
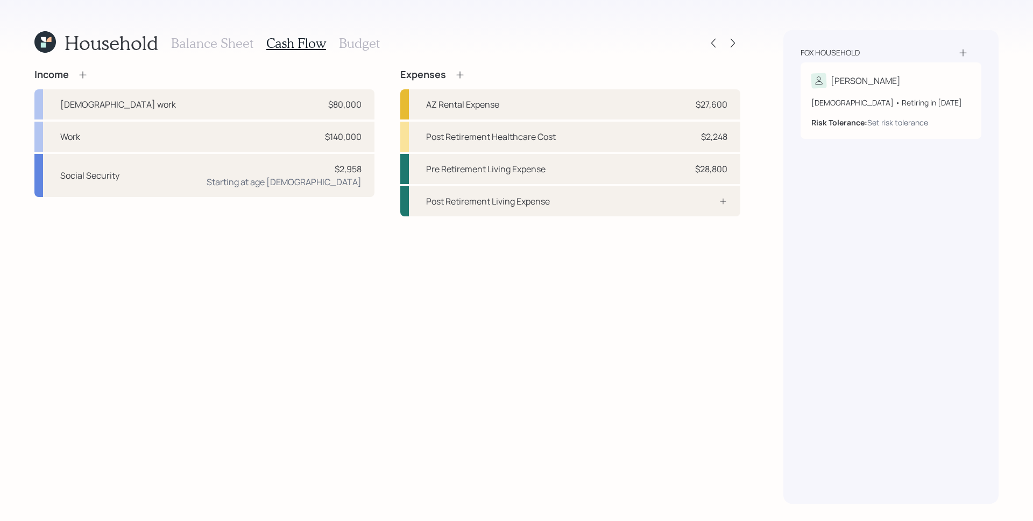
click at [642, 287] on div "Income [DEMOGRAPHIC_DATA] work $80,000 Work $140,000 Social Security $2,958 Sta…" at bounding box center [387, 286] width 706 height 435
click at [681, 167] on div "Pre Retirement Living Expense $28,800" at bounding box center [570, 169] width 340 height 30
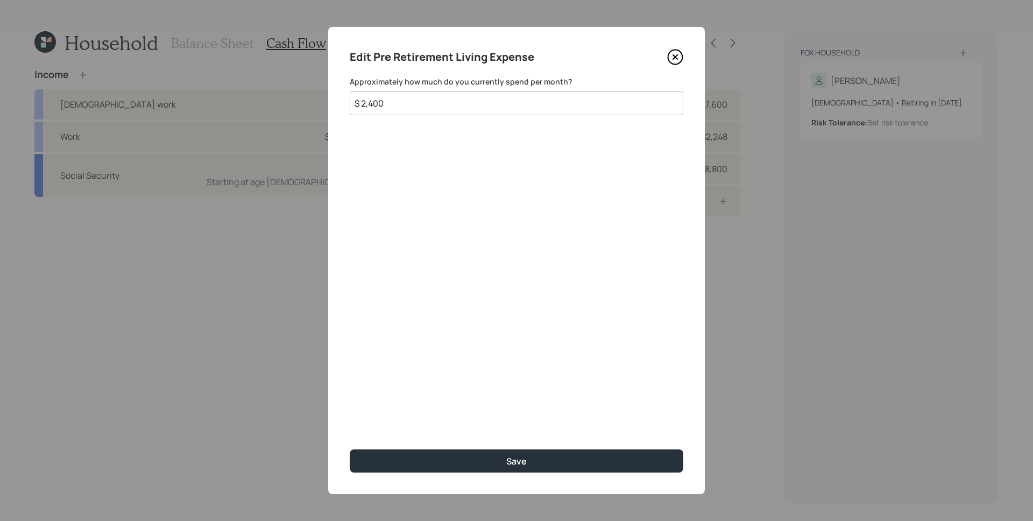
click at [365, 103] on input "$ 2,400" at bounding box center [517, 103] width 334 height 24
type input "$ 4,400"
click at [373, 210] on div "Edit Pre Retirement Living Expense Approximately how much do you currently spen…" at bounding box center [516, 260] width 377 height 467
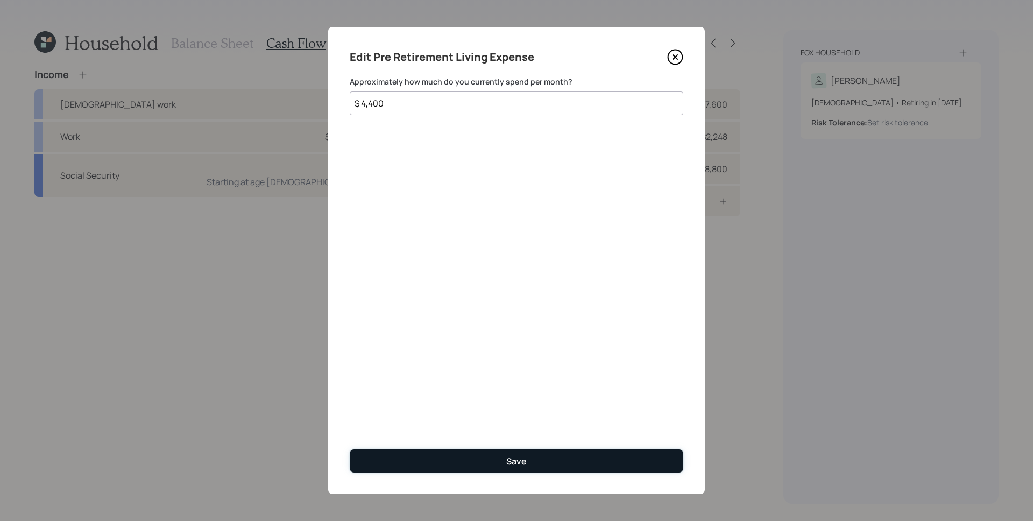
click at [543, 460] on button "Save" at bounding box center [517, 460] width 334 height 23
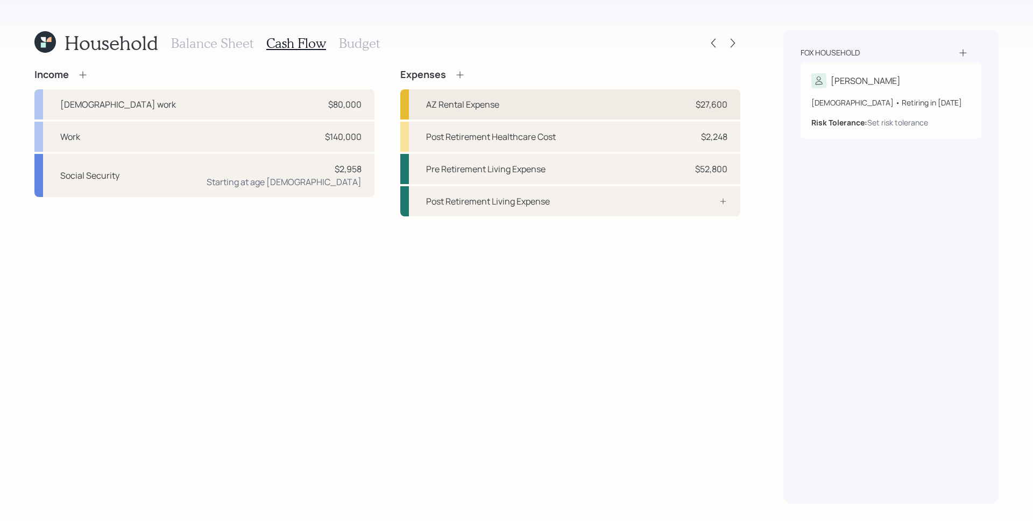
click at [705, 110] on div "$27,600" at bounding box center [712, 104] width 32 height 13
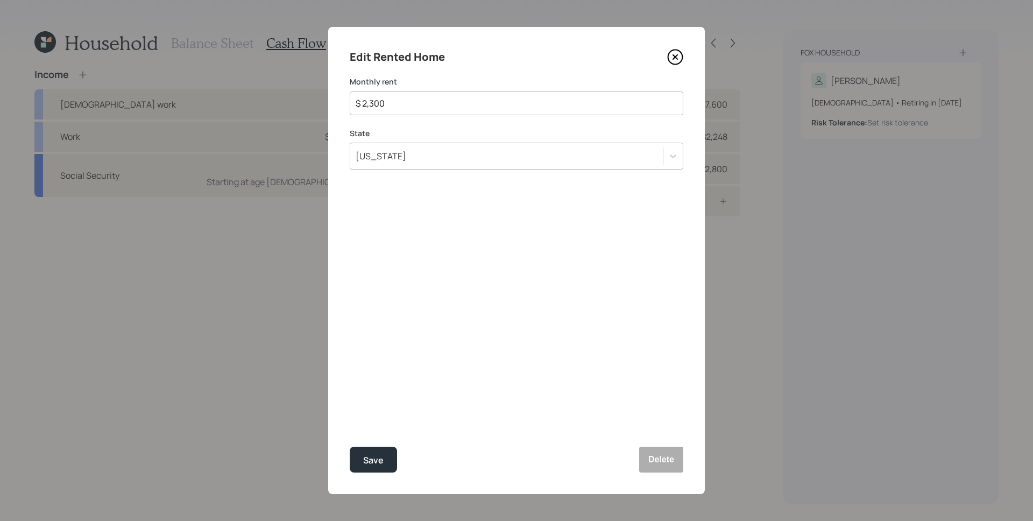
click at [669, 53] on icon at bounding box center [675, 57] width 16 height 16
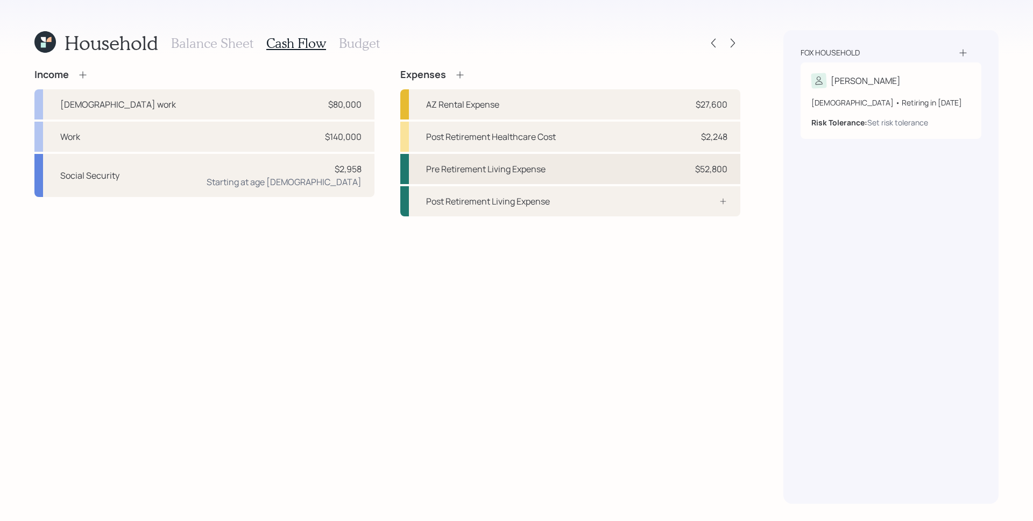
click at [713, 169] on div "$52,800" at bounding box center [711, 168] width 32 height 13
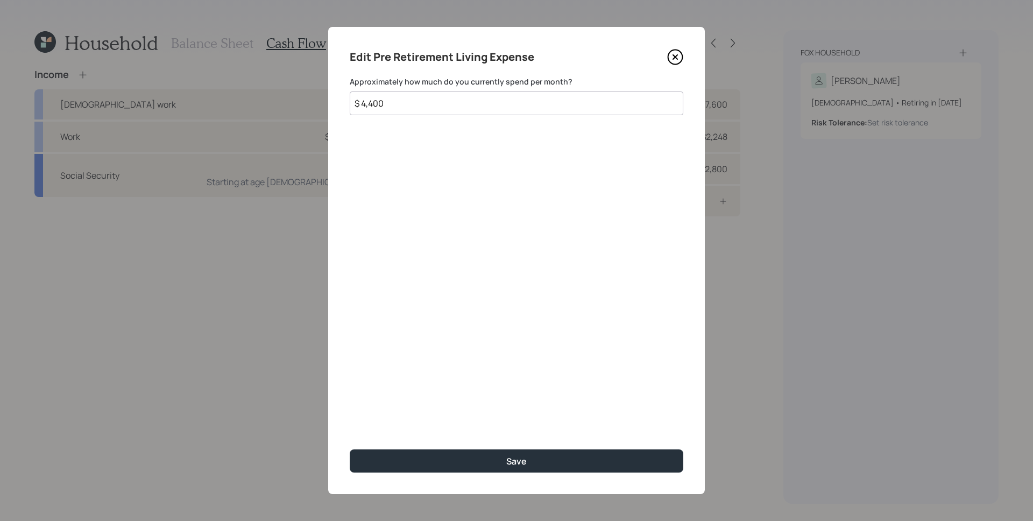
drag, startPoint x: 387, startPoint y: 102, endPoint x: 360, endPoint y: 103, distance: 27.5
click at [360, 103] on input "$ 4,400" at bounding box center [517, 103] width 334 height 24
type input "$ 2,400"
click at [350, 449] on button "Save" at bounding box center [517, 460] width 334 height 23
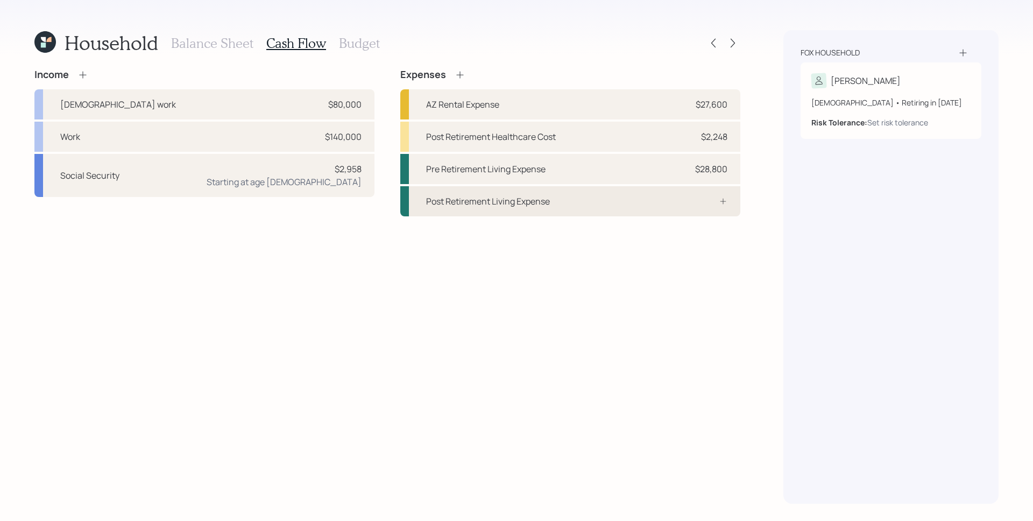
click at [687, 199] on div "Post Retirement Living Expense" at bounding box center [570, 201] width 340 height 30
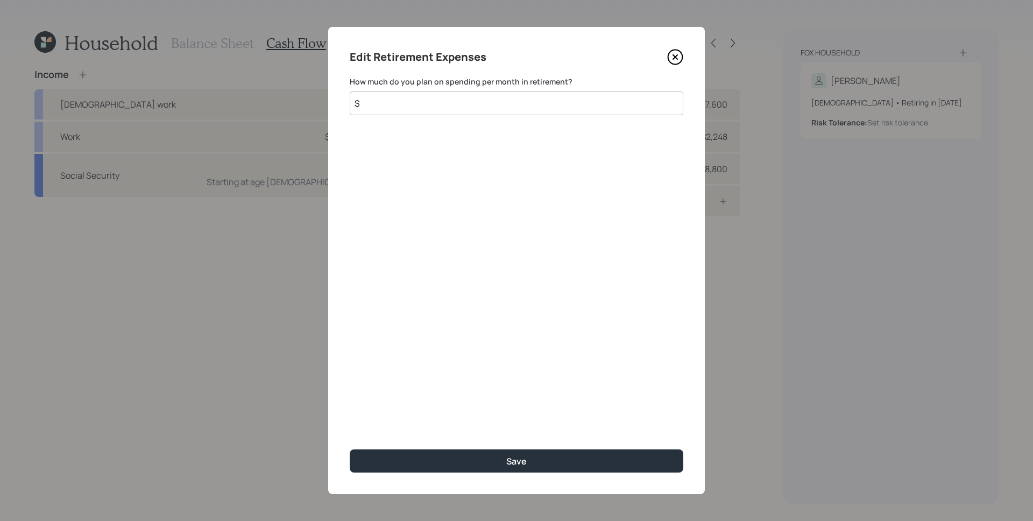
click at [533, 103] on input "$" at bounding box center [517, 103] width 334 height 24
type input "$ 2,400"
click at [350, 449] on button "Save" at bounding box center [517, 460] width 334 height 23
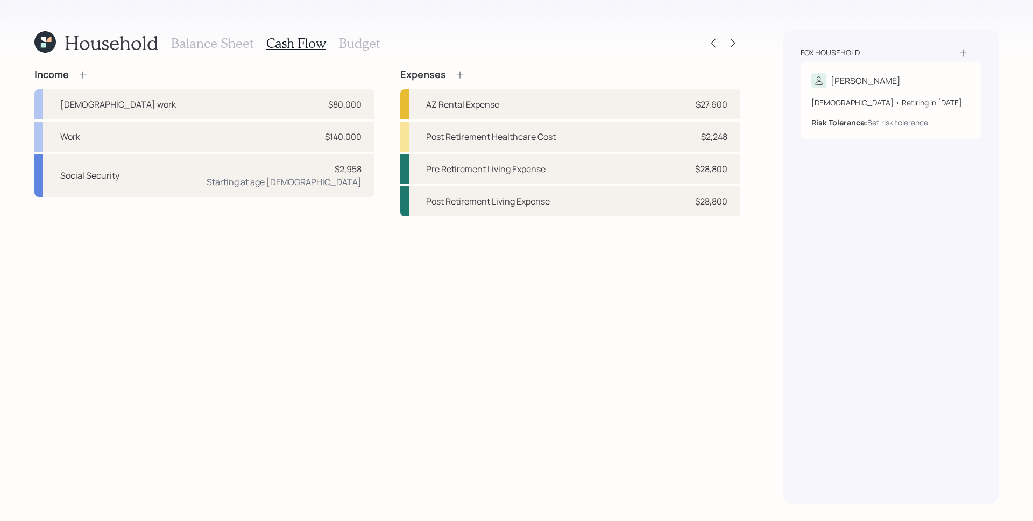
click at [677, 299] on div "Income [DEMOGRAPHIC_DATA] work $80,000 Work $140,000 Social Security $2,958 Sta…" at bounding box center [387, 286] width 706 height 435
click at [731, 39] on icon at bounding box center [732, 43] width 11 height 11
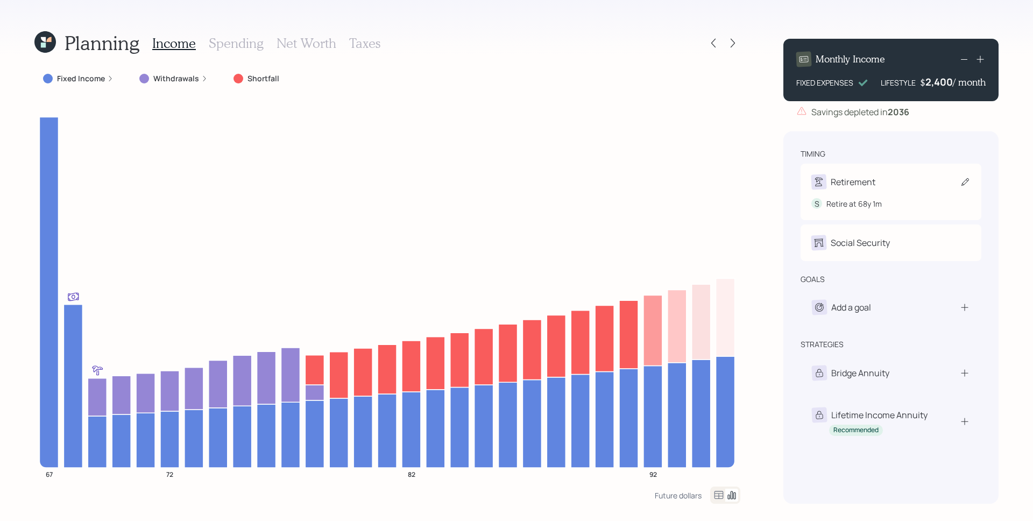
click at [889, 183] on div "Retirement" at bounding box center [890, 181] width 159 height 15
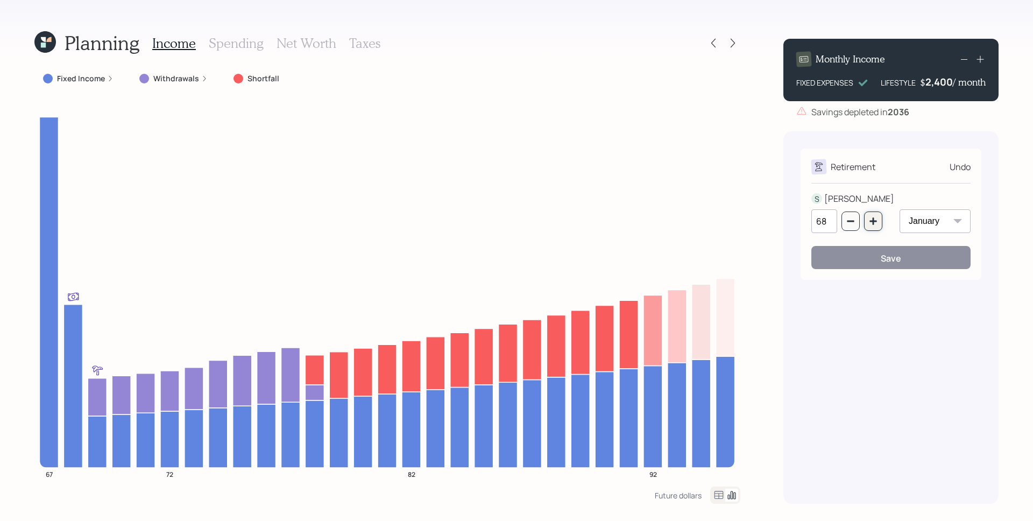
click at [877, 221] on icon "button" at bounding box center [873, 221] width 9 height 9
click at [856, 219] on button "button" at bounding box center [851, 220] width 18 height 19
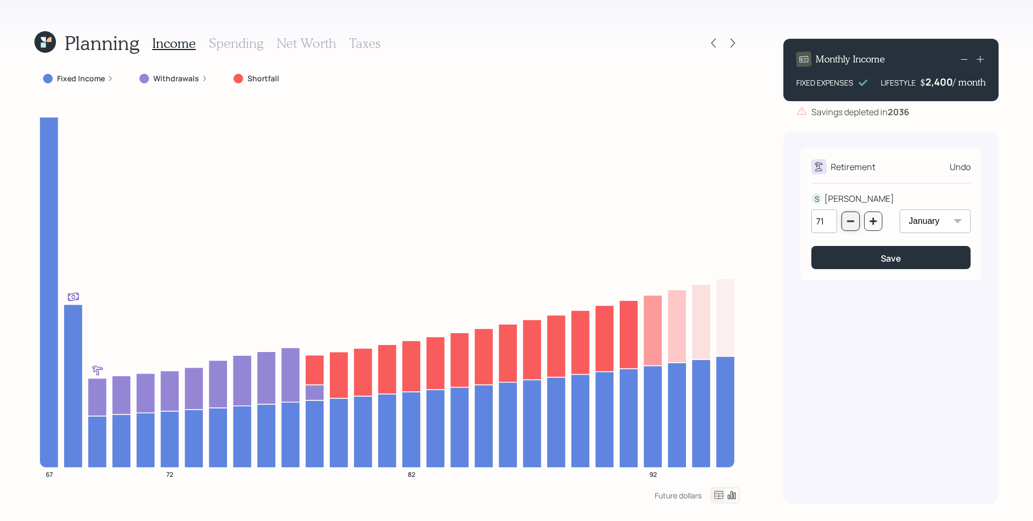
click at [856, 219] on button "button" at bounding box center [851, 220] width 18 height 19
click at [768, 189] on div "Planning Income Spending Net Worth Taxes Fixed Income Withdrawals Shortfall 67 …" at bounding box center [516, 260] width 1033 height 521
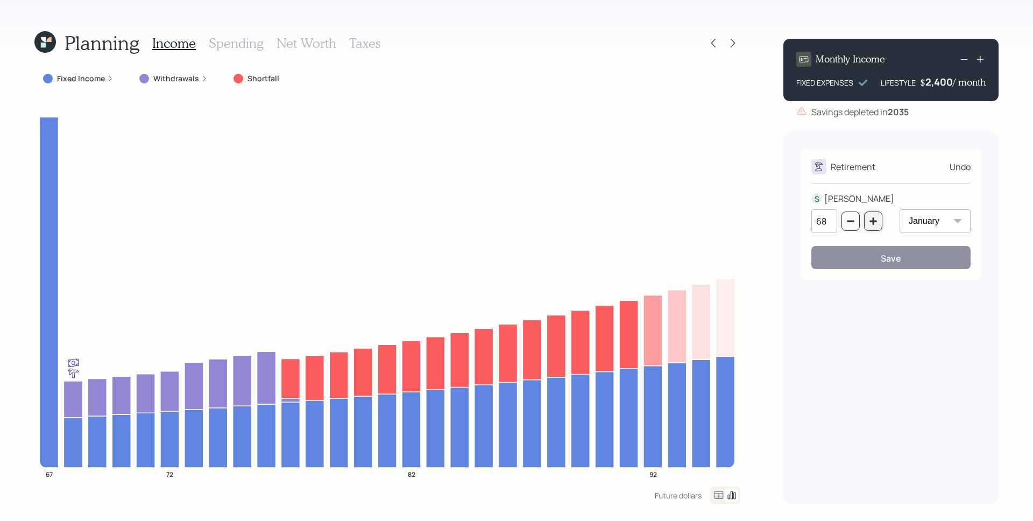
click at [874, 223] on icon "button" at bounding box center [873, 220] width 7 height 7
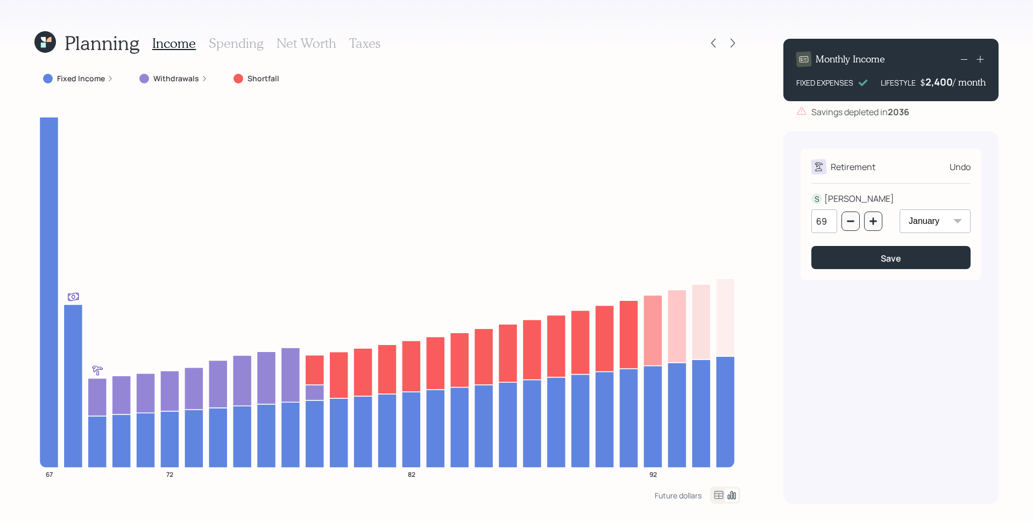
click at [105, 83] on div "Fixed Income" at bounding box center [78, 78] width 70 height 11
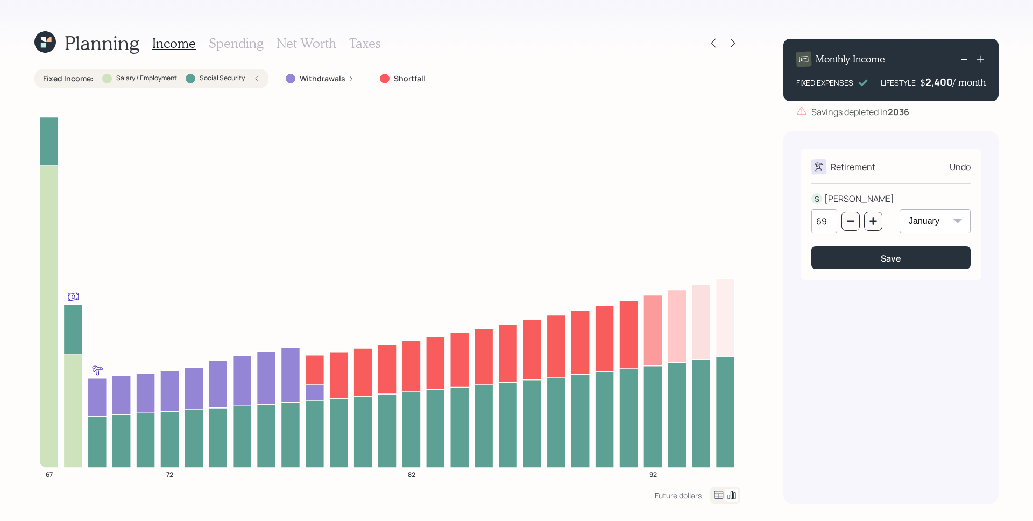
click at [320, 79] on label "Withdrawals" at bounding box center [323, 78] width 46 height 11
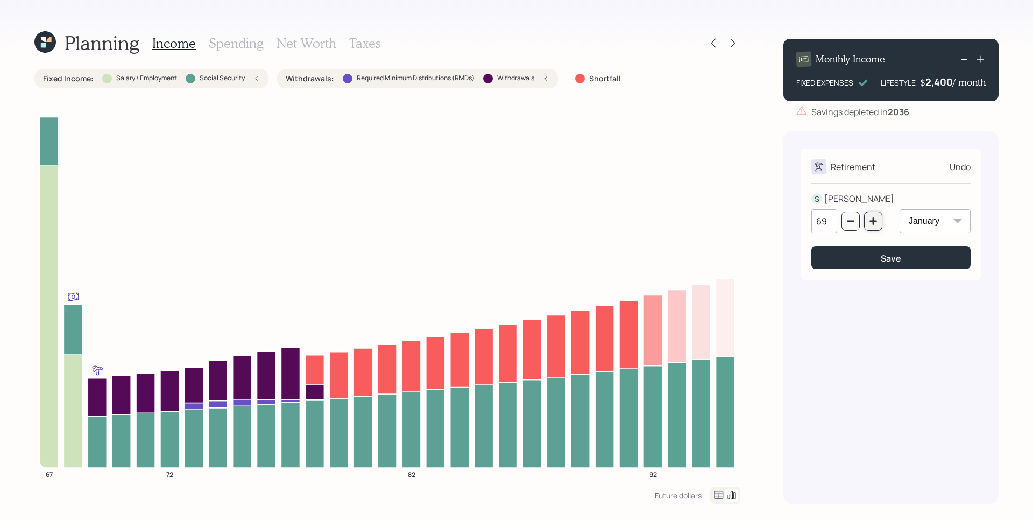
click at [865, 219] on button "button" at bounding box center [873, 220] width 18 height 19
click at [866, 218] on button "button" at bounding box center [873, 220] width 18 height 19
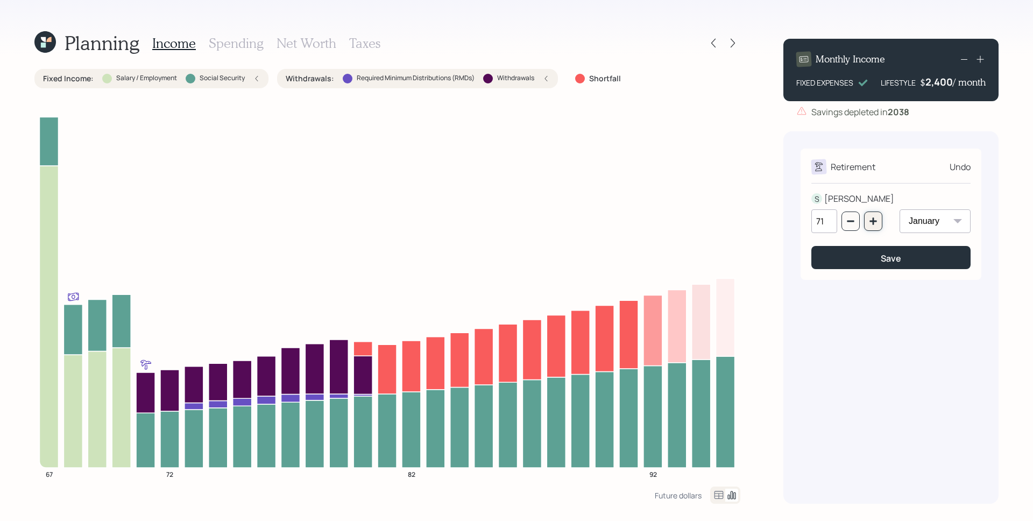
click at [871, 218] on icon "button" at bounding box center [873, 221] width 9 height 9
type input "72"
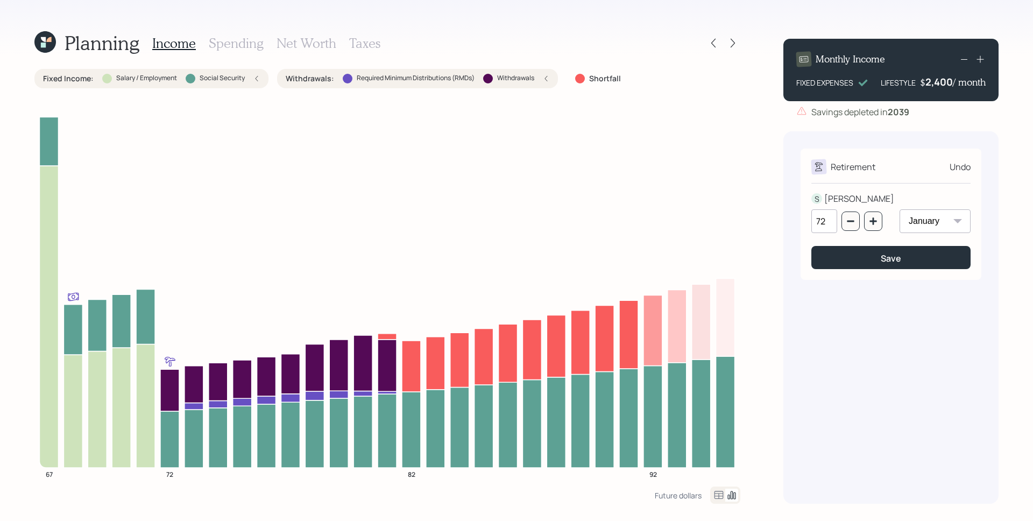
click at [251, 42] on h3 "Spending" at bounding box center [236, 44] width 55 height 16
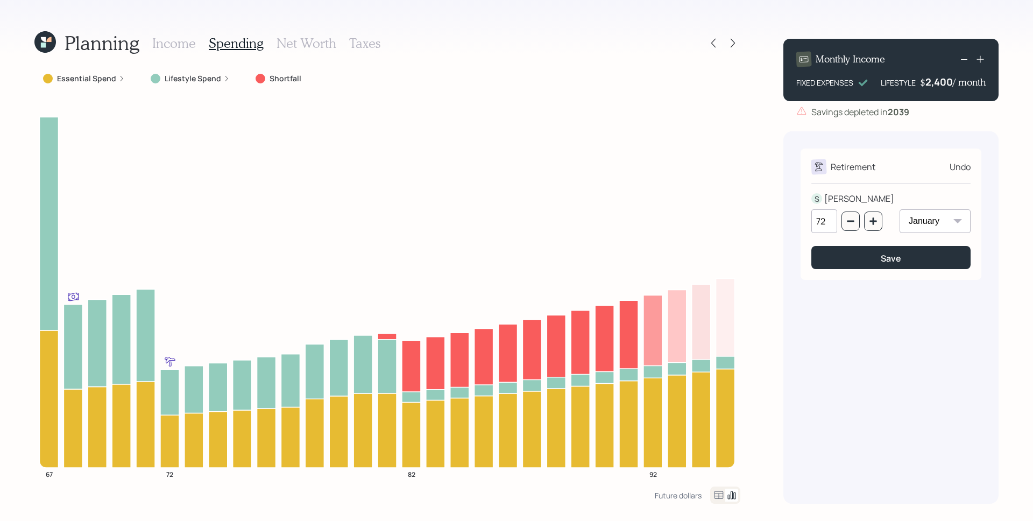
click at [179, 81] on label "Lifestyle Spend" at bounding box center [193, 78] width 56 height 11
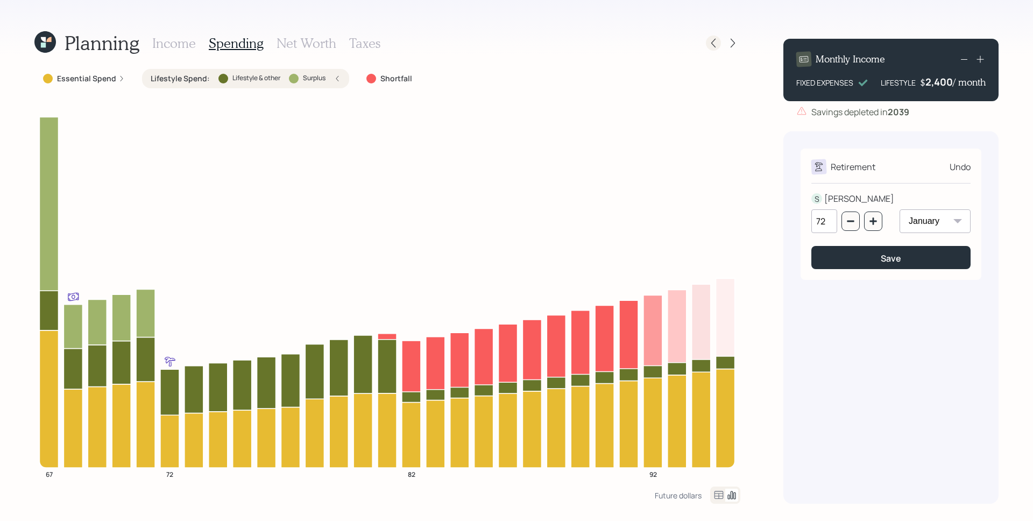
click at [711, 41] on icon at bounding box center [713, 43] width 11 height 11
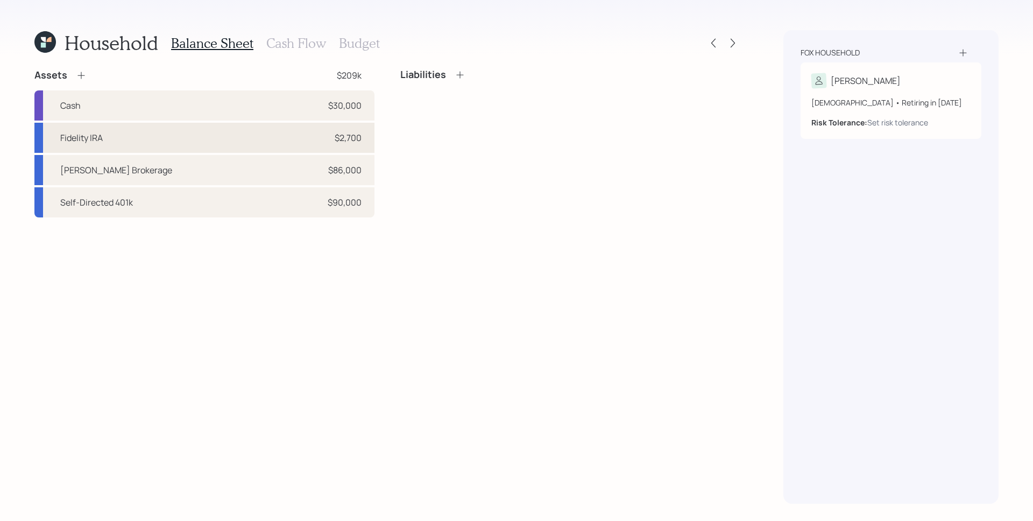
click at [179, 138] on div "Fidelity IRA $2,700" at bounding box center [204, 138] width 340 height 30
select select "ira"
select select "balanced"
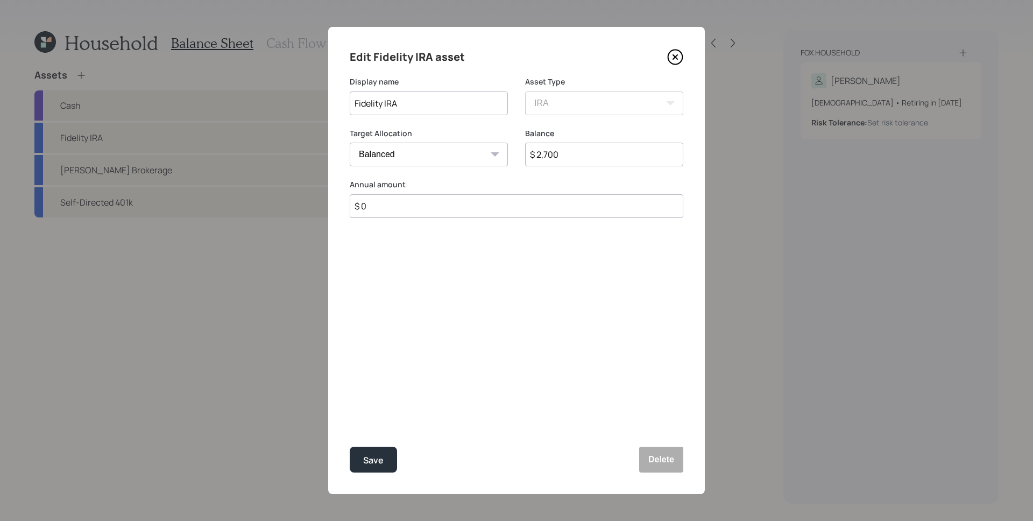
click at [464, 213] on input "$ 0" at bounding box center [517, 206] width 334 height 24
type input "$ 8,000"
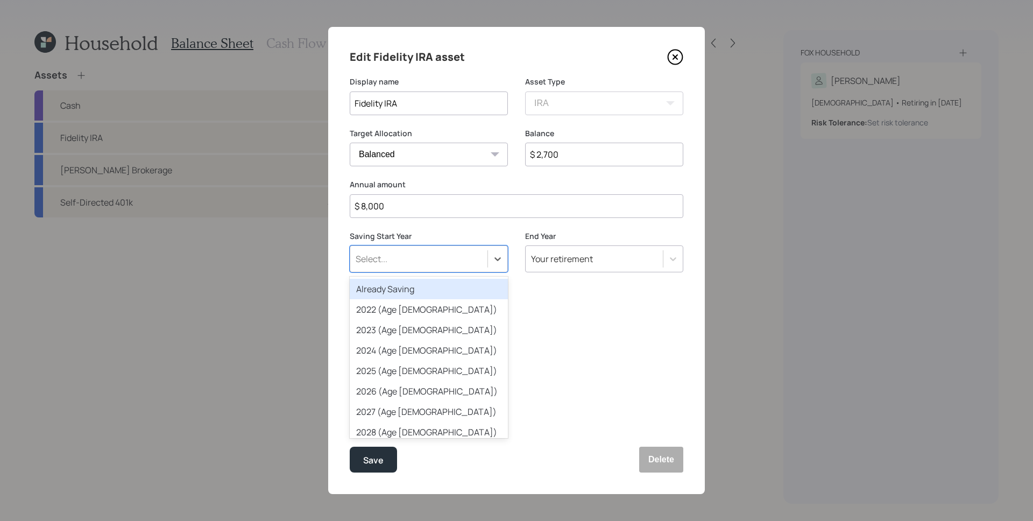
click at [417, 257] on div "Select..." at bounding box center [418, 259] width 137 height 18
click at [425, 289] on div "Already Saving" at bounding box center [429, 289] width 158 height 20
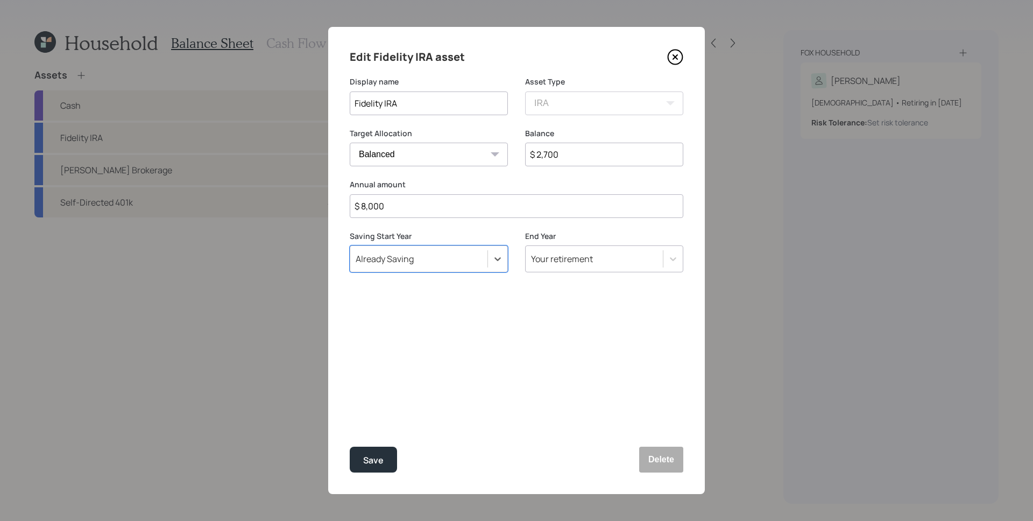
click at [503, 338] on div "Edit Fidelity IRA asset Display name Fidelity IRA Asset Type SEP [PERSON_NAME] …" at bounding box center [516, 260] width 377 height 467
click at [677, 56] on icon at bounding box center [675, 57] width 16 height 16
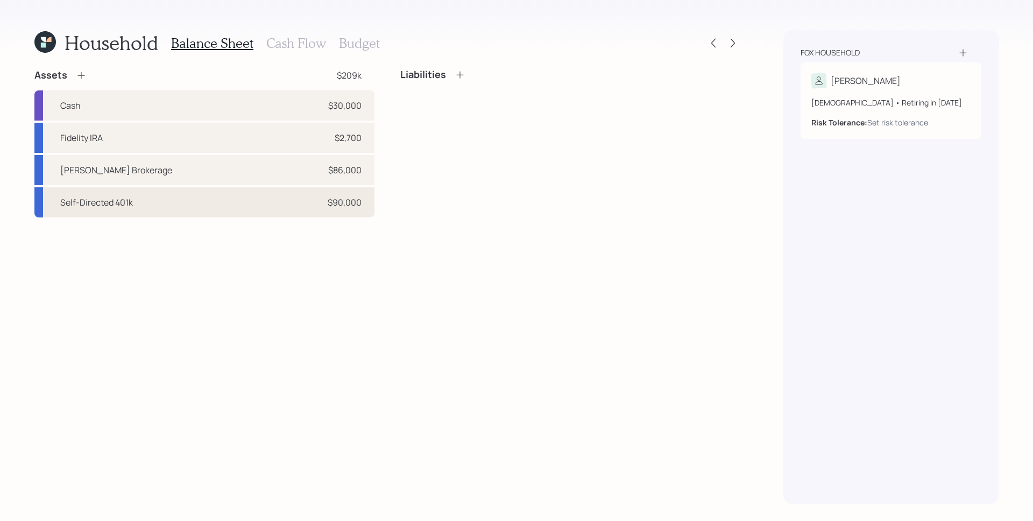
click at [234, 195] on div "Self-Directed 401k $90,000" at bounding box center [204, 202] width 340 height 30
select select "company_sponsored"
select select "balanced"
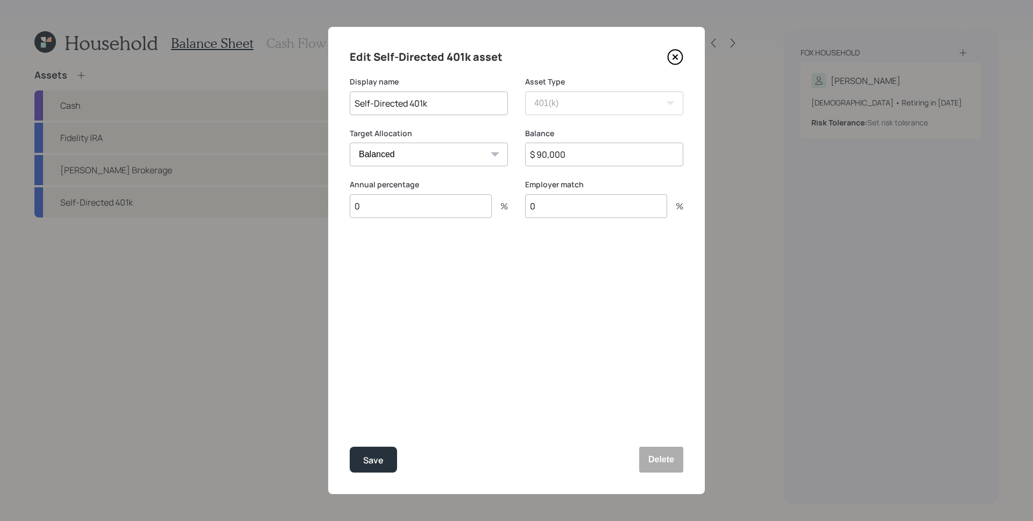
click at [404, 205] on input "0" at bounding box center [421, 206] width 142 height 24
type input "25"
click at [426, 258] on div "Select..." at bounding box center [418, 259] width 137 height 18
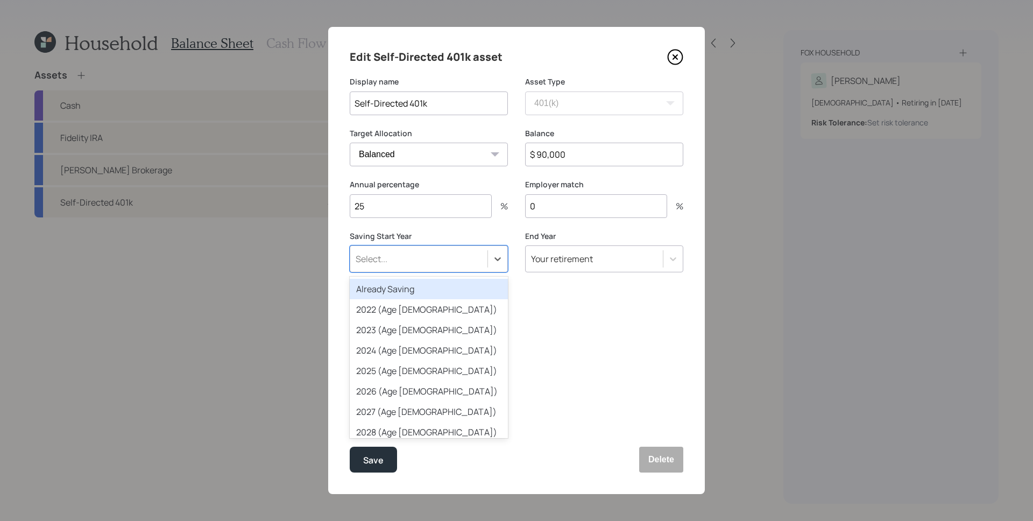
click at [415, 295] on div "Already Saving" at bounding box center [429, 289] width 158 height 20
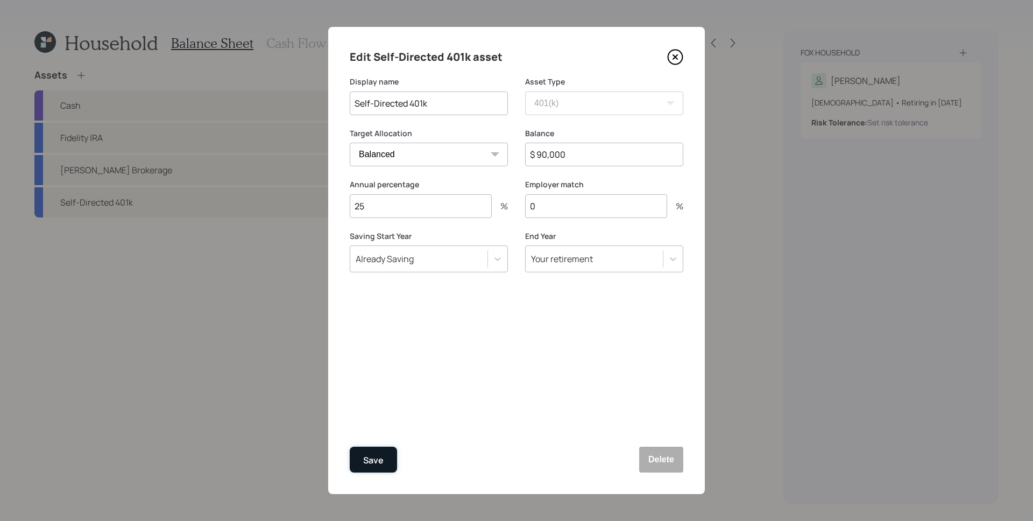
click at [384, 459] on button "Save" at bounding box center [373, 460] width 47 height 26
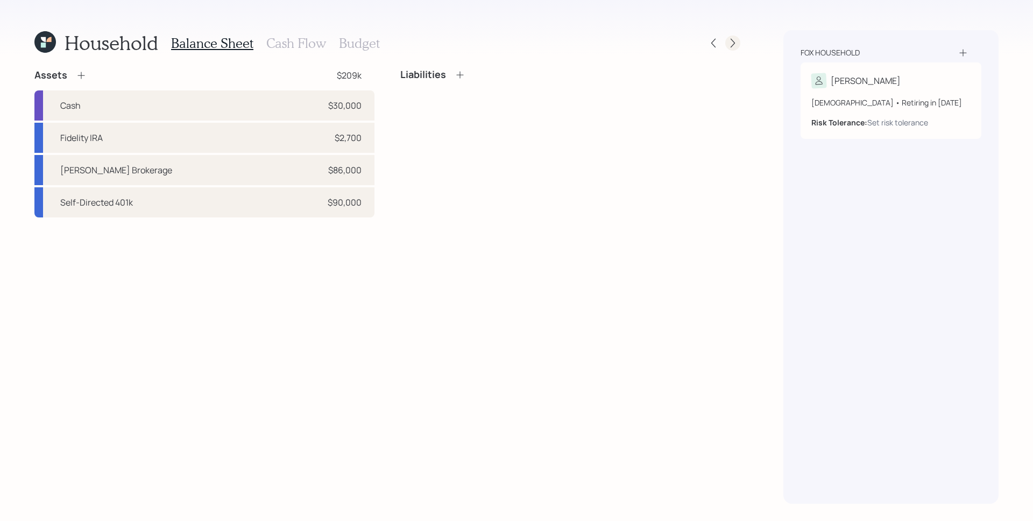
click at [731, 46] on icon at bounding box center [732, 43] width 11 height 11
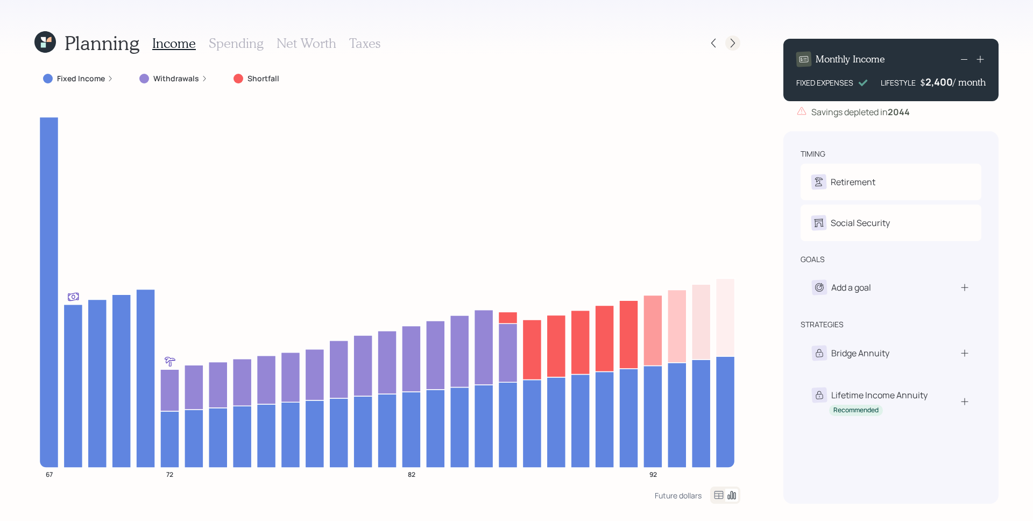
click at [732, 46] on icon at bounding box center [732, 43] width 11 height 11
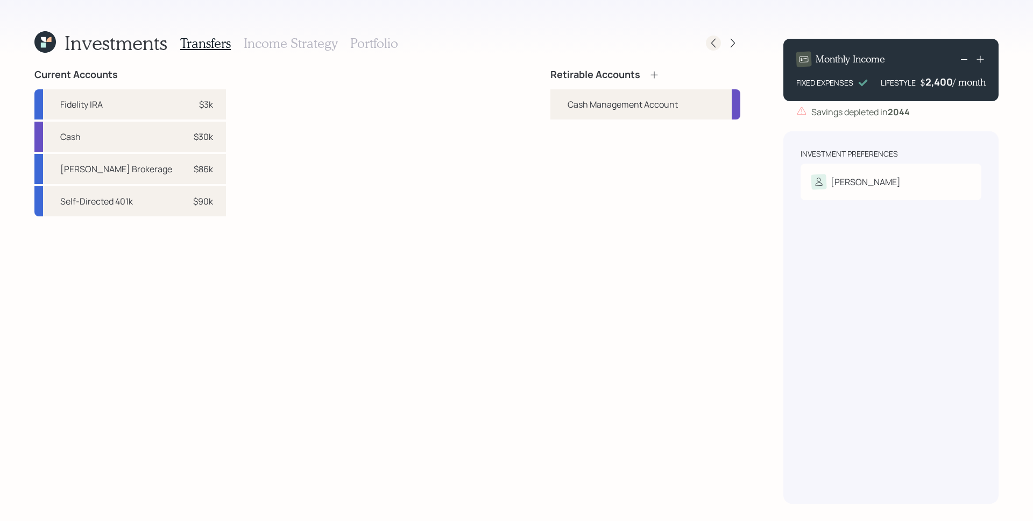
click at [711, 44] on icon at bounding box center [713, 43] width 11 height 11
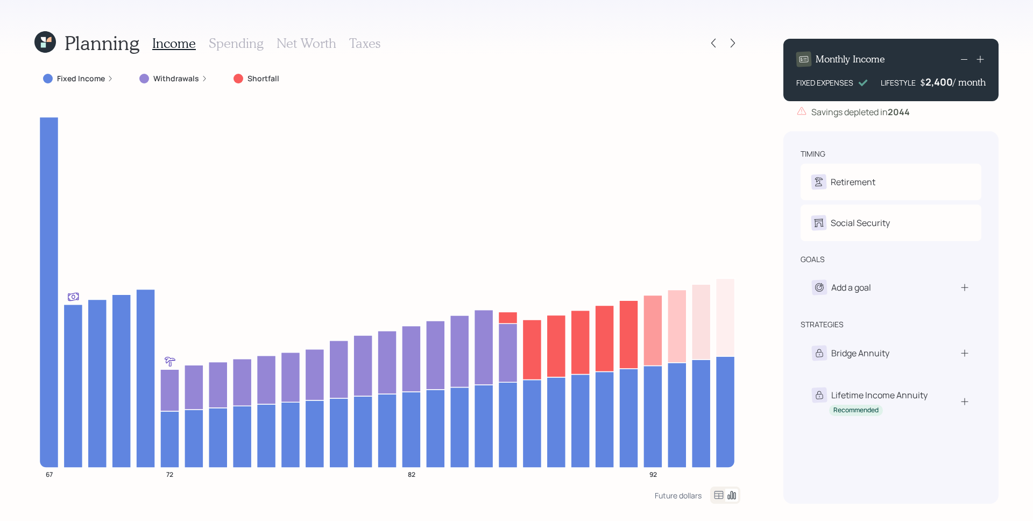
click at [243, 44] on h3 "Spending" at bounding box center [236, 44] width 55 height 16
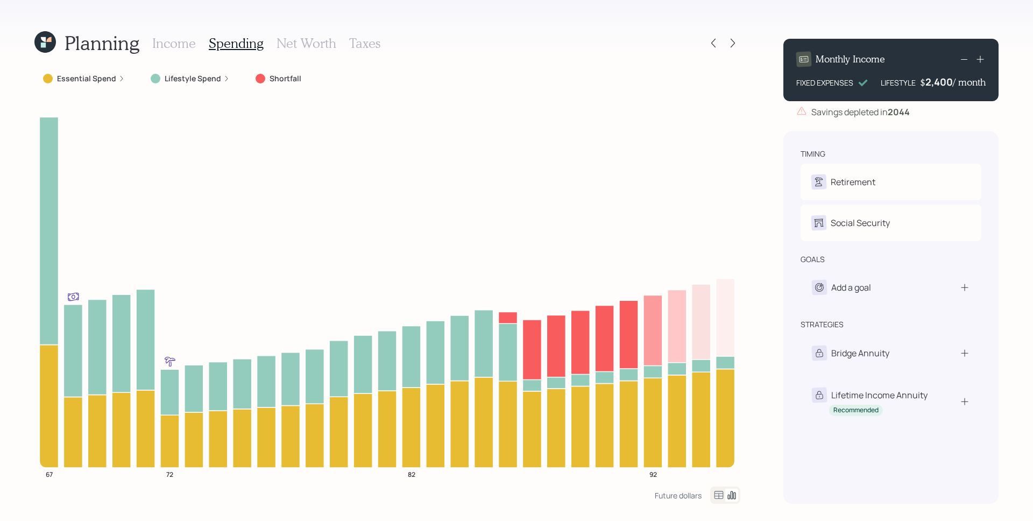
click at [200, 79] on label "Lifestyle Spend" at bounding box center [193, 78] width 56 height 11
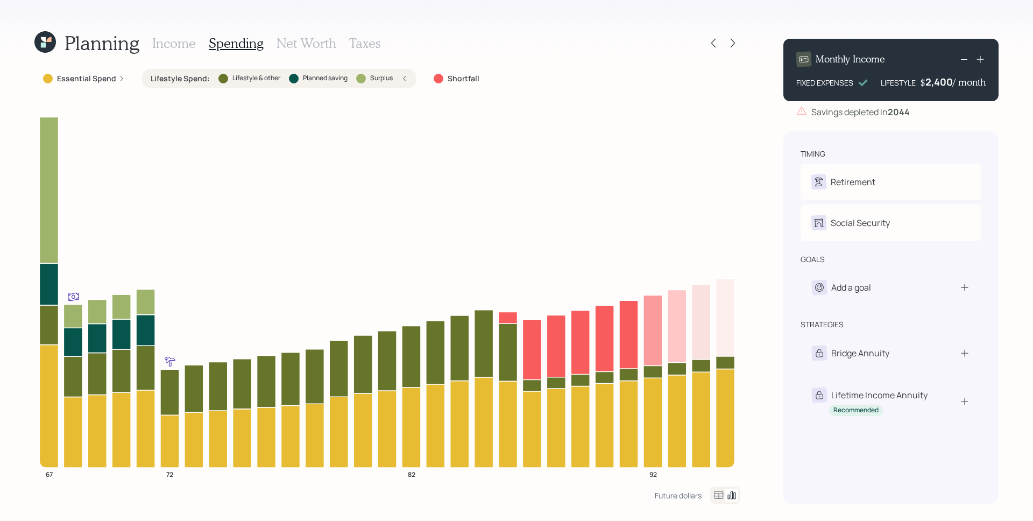
click at [719, 494] on icon at bounding box center [718, 495] width 13 height 13
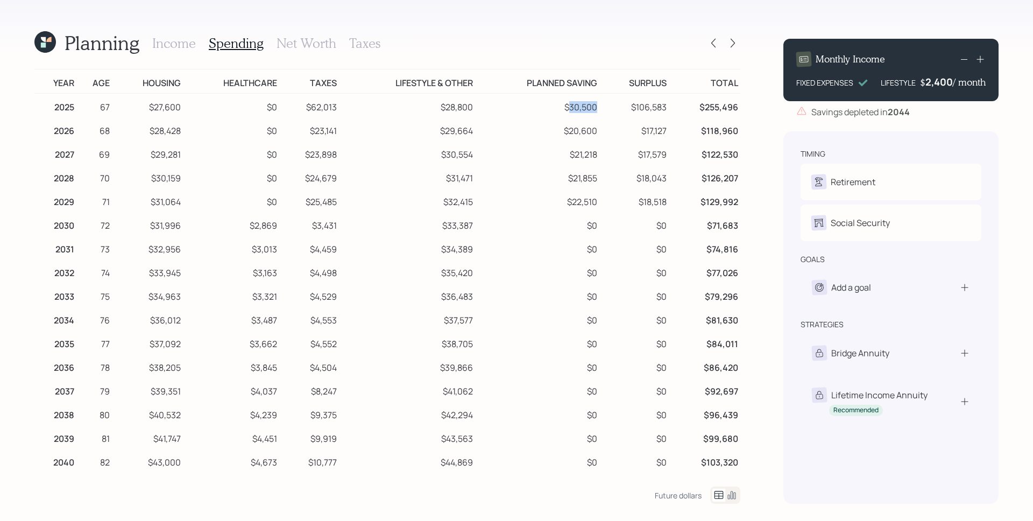
drag, startPoint x: 563, startPoint y: 109, endPoint x: 591, endPoint y: 110, distance: 27.4
click at [591, 110] on td "$30,500" at bounding box center [537, 106] width 124 height 24
drag, startPoint x: 564, startPoint y: 130, endPoint x: 596, endPoint y: 138, distance: 33.4
click at [596, 138] on tr "2026 68 $28,428 $0 $23,141 $29,664 $20,600 $17,127 $118,960" at bounding box center [387, 129] width 706 height 24
click at [575, 122] on td "$20,600" at bounding box center [537, 129] width 124 height 24
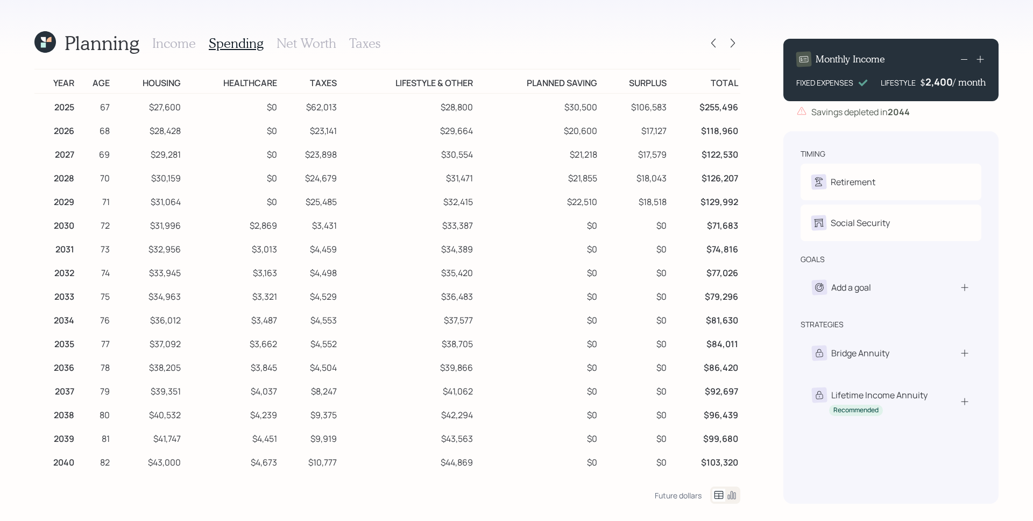
click at [575, 107] on td "$30,500" at bounding box center [537, 106] width 124 height 24
drag, startPoint x: 562, startPoint y: 108, endPoint x: 609, endPoint y: 113, distance: 46.5
click at [609, 113] on tr "2025 67 $27,600 $0 $62,013 $28,800 $30,500 $106,583 $255,496" at bounding box center [387, 106] width 706 height 24
click at [600, 111] on td "$106,583" at bounding box center [634, 106] width 70 height 24
click at [588, 139] on td "$20,600" at bounding box center [537, 129] width 124 height 24
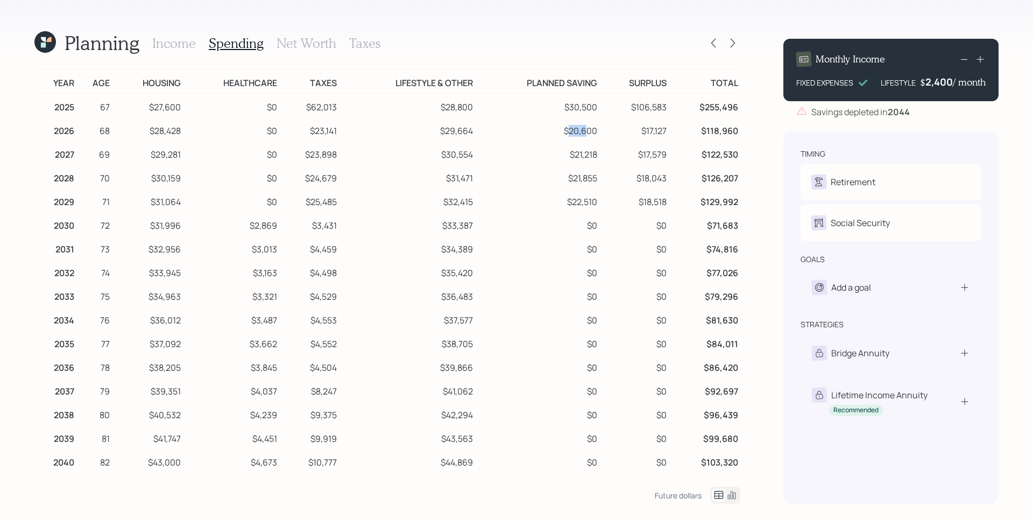
drag, startPoint x: 562, startPoint y: 129, endPoint x: 581, endPoint y: 135, distance: 19.1
click at [581, 135] on td "$20,600" at bounding box center [537, 129] width 124 height 24
click at [570, 165] on td "$21,855" at bounding box center [537, 177] width 124 height 24
click at [710, 39] on icon at bounding box center [713, 43] width 11 height 11
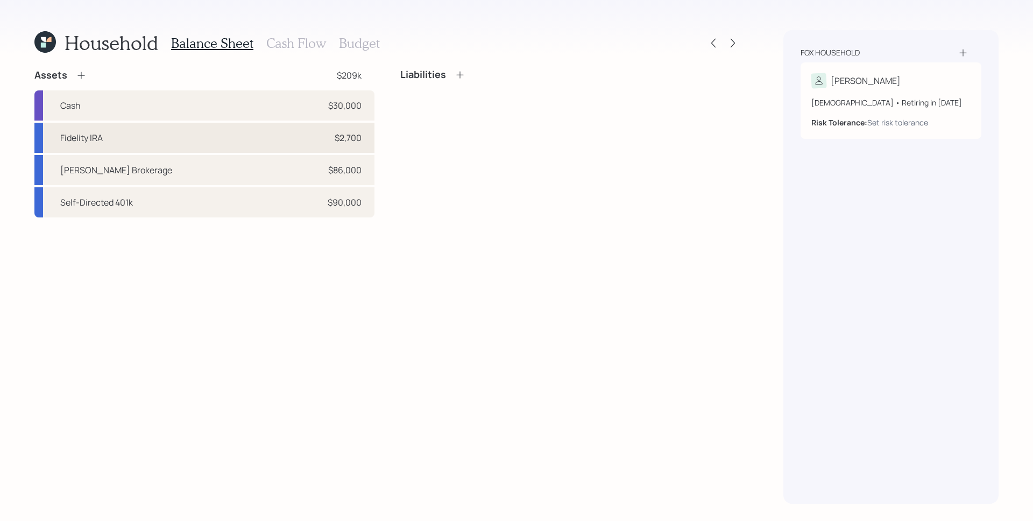
click at [182, 132] on div "Fidelity IRA $2,700" at bounding box center [204, 138] width 340 height 30
select select "ira"
select select "balanced"
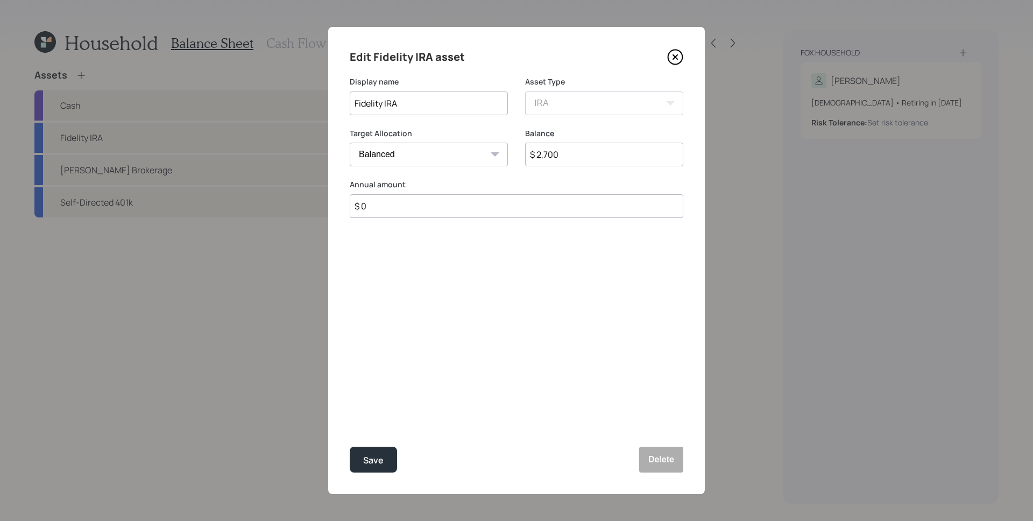
click at [405, 202] on input "$ 0" at bounding box center [517, 206] width 334 height 24
type input "$ 8,000"
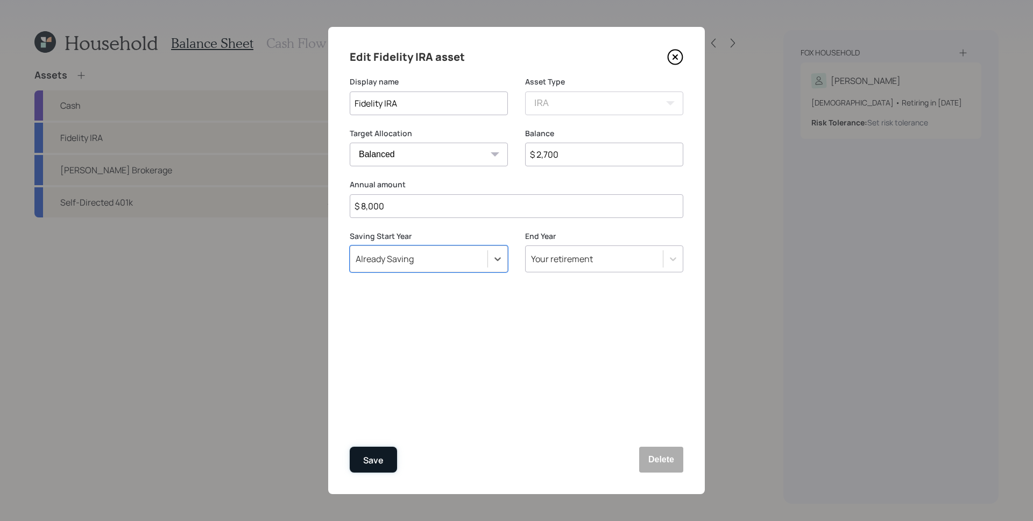
click at [384, 462] on button "Save" at bounding box center [373, 460] width 47 height 26
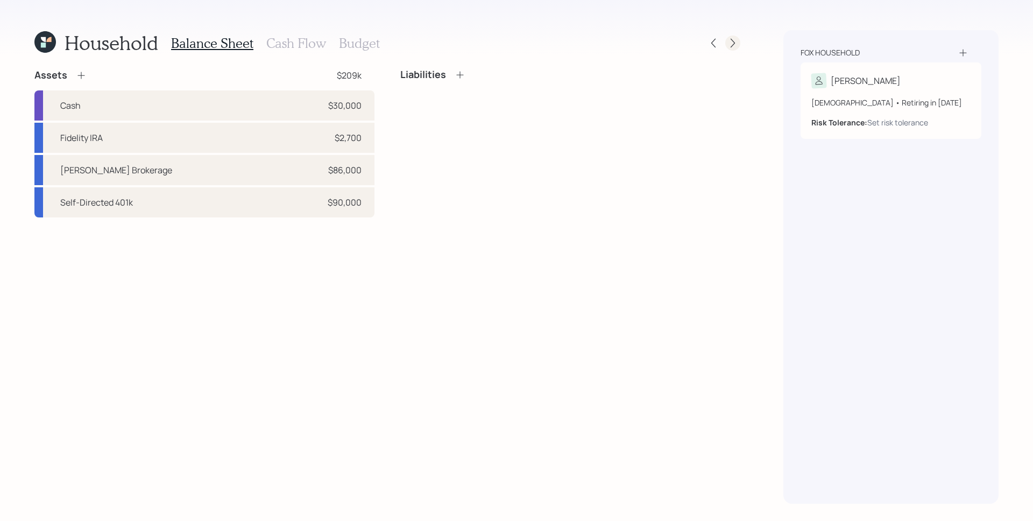
click at [728, 41] on icon at bounding box center [732, 43] width 11 height 11
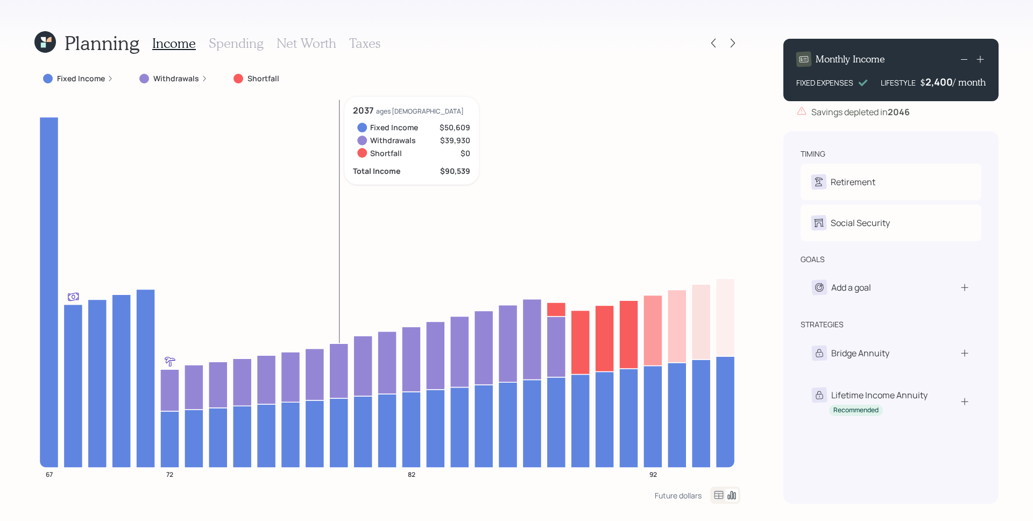
click at [338, 210] on icon "67 72 82 92" at bounding box center [387, 292] width 706 height 390
click at [89, 78] on label "Fixed Income" at bounding box center [81, 78] width 48 height 11
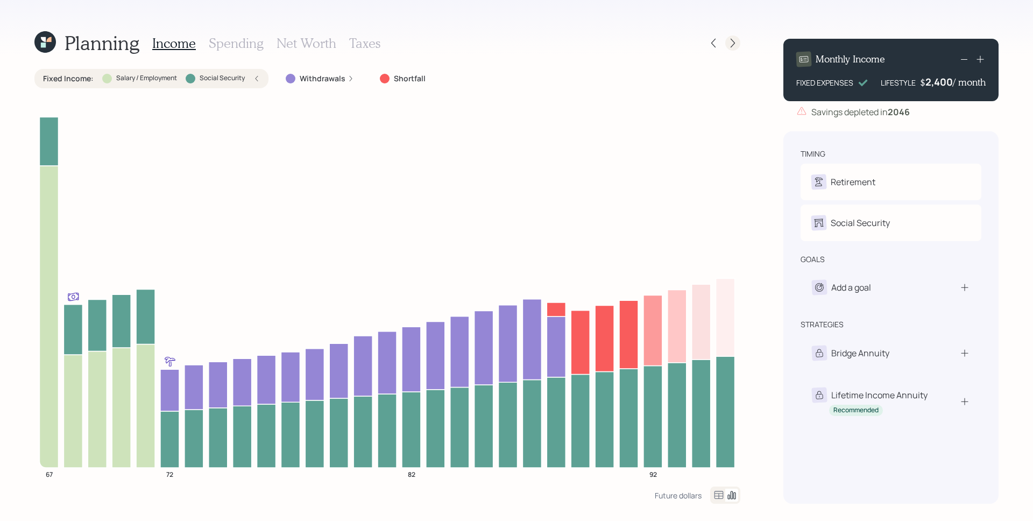
click at [734, 46] on icon at bounding box center [732, 43] width 11 height 11
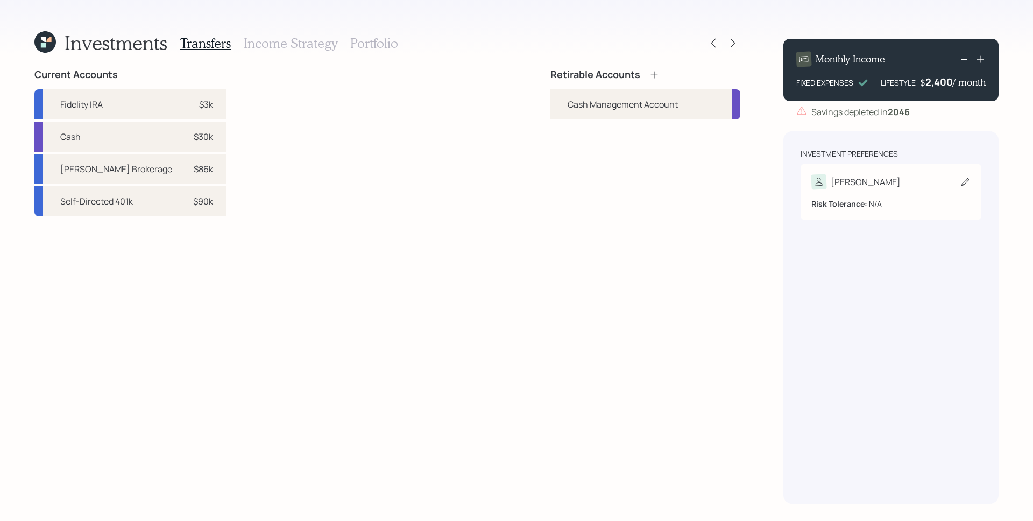
click at [879, 186] on div "[PERSON_NAME]" at bounding box center [890, 181] width 159 height 15
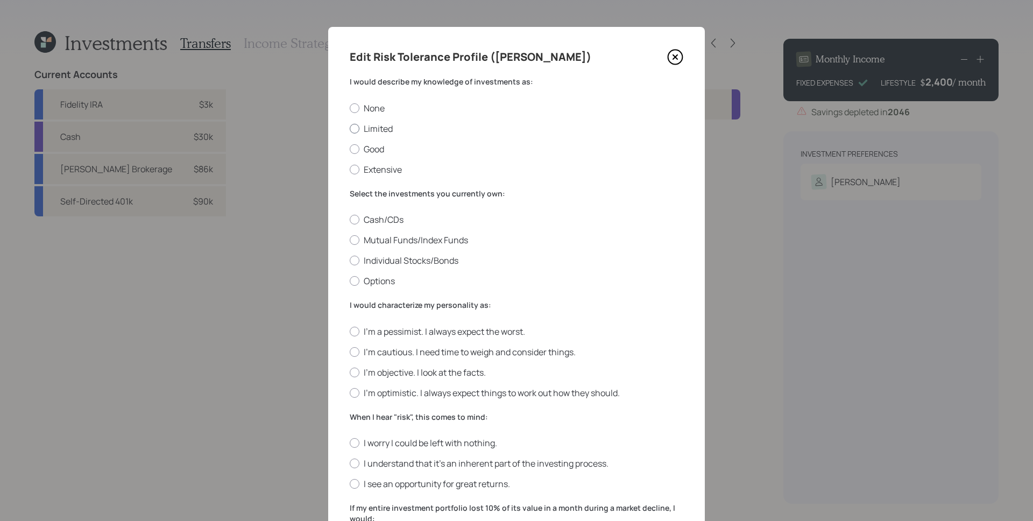
click at [368, 129] on label "Limited" at bounding box center [517, 129] width 334 height 12
click at [350, 129] on input "Limited" at bounding box center [349, 128] width 1 height 1
radio input "true"
click at [365, 150] on label "Good" at bounding box center [517, 149] width 334 height 12
click at [350, 149] on input "Good" at bounding box center [349, 149] width 1 height 1
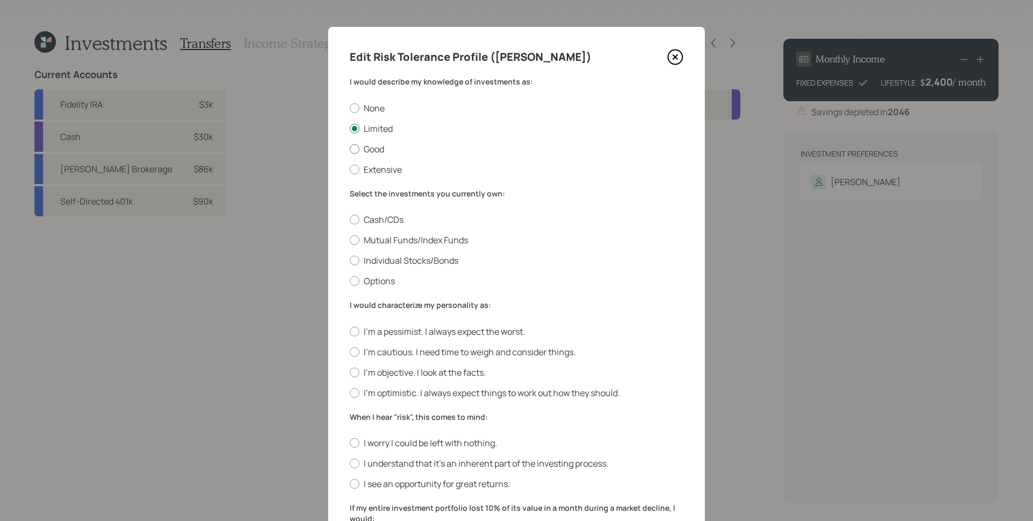
radio input "true"
click at [372, 121] on div "None Limited Good Extensive" at bounding box center [517, 138] width 334 height 73
click at [371, 150] on label "Good" at bounding box center [517, 149] width 334 height 12
click at [350, 149] on input "Good" at bounding box center [349, 149] width 1 height 1
click at [373, 130] on label "Limited" at bounding box center [517, 129] width 334 height 12
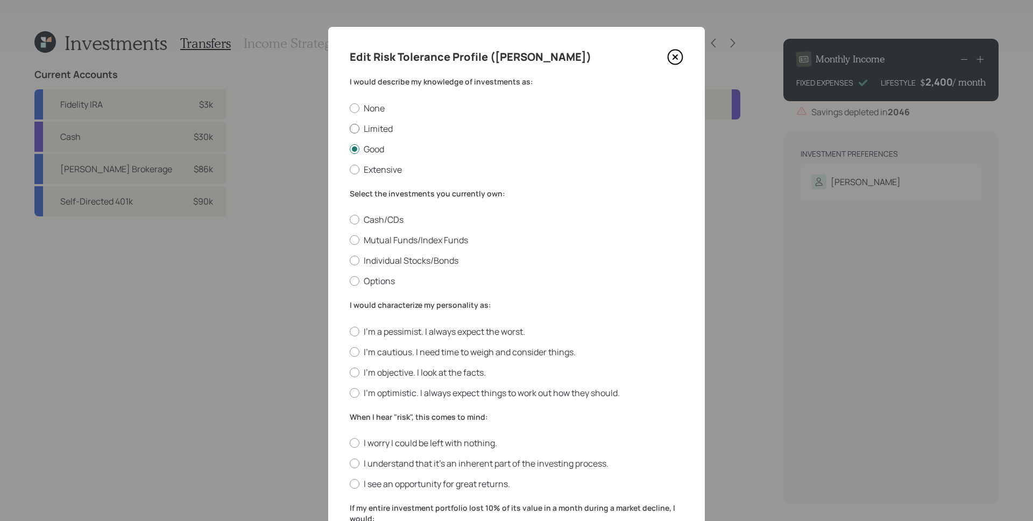
click at [350, 129] on input "Limited" at bounding box center [349, 128] width 1 height 1
radio input "true"
click at [372, 147] on label "Good" at bounding box center [517, 149] width 334 height 12
click at [350, 149] on input "Good" at bounding box center [349, 149] width 1 height 1
radio input "true"
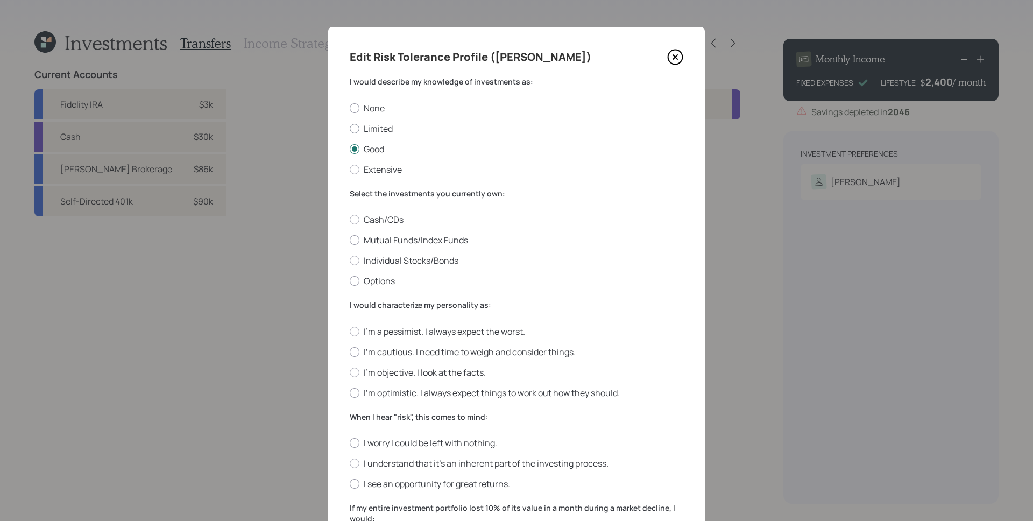
click at [374, 125] on label "Limited" at bounding box center [517, 129] width 334 height 12
click at [350, 128] on input "Limited" at bounding box center [349, 128] width 1 height 1
radio input "true"
click at [372, 150] on label "Good" at bounding box center [517, 149] width 334 height 12
click at [350, 149] on input "Good" at bounding box center [349, 149] width 1 height 1
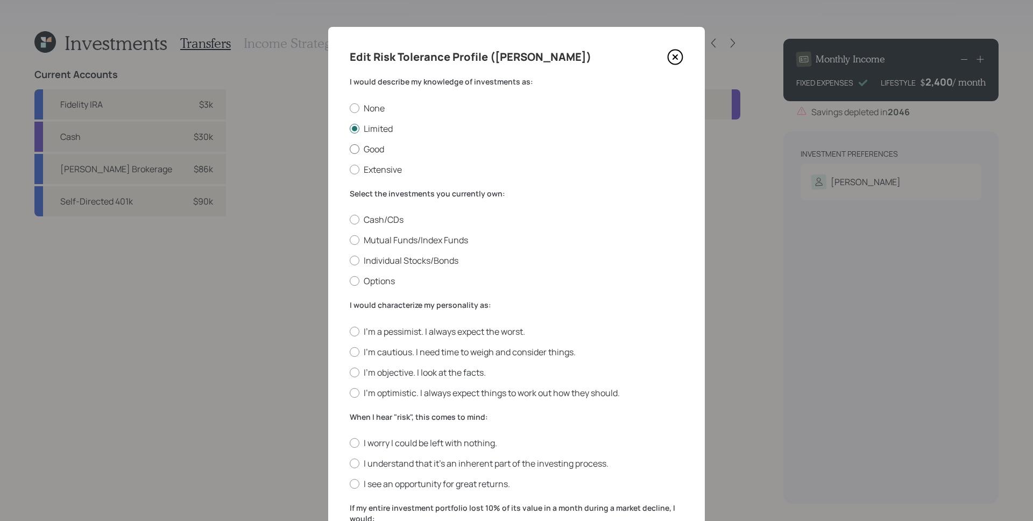
radio input "true"
click at [376, 127] on label "Limited" at bounding box center [517, 129] width 334 height 12
click at [350, 128] on input "Limited" at bounding box center [349, 128] width 1 height 1
radio input "true"
click at [373, 152] on label "Good" at bounding box center [517, 149] width 334 height 12
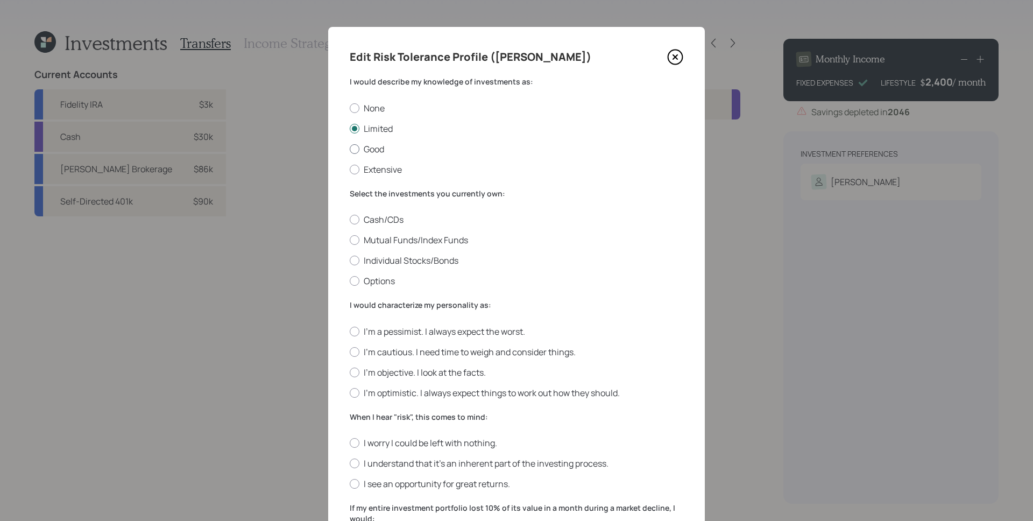
click at [350, 149] on input "Good" at bounding box center [349, 149] width 1 height 1
radio input "true"
click at [376, 129] on label "Limited" at bounding box center [517, 129] width 334 height 12
click at [350, 129] on input "Limited" at bounding box center [349, 128] width 1 height 1
radio input "true"
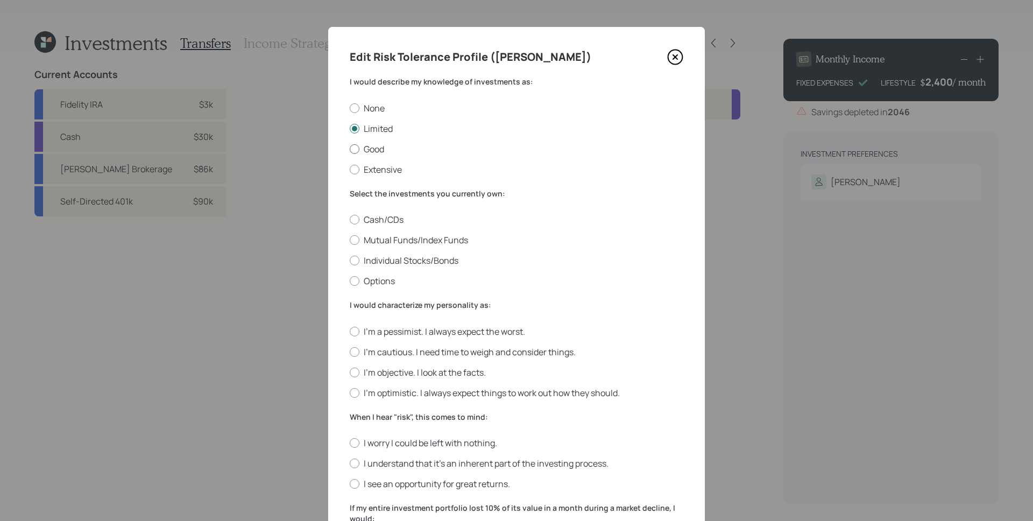
click at [372, 150] on label "Good" at bounding box center [517, 149] width 334 height 12
click at [350, 149] on input "Good" at bounding box center [349, 149] width 1 height 1
radio input "true"
click at [374, 125] on label "Limited" at bounding box center [517, 129] width 334 height 12
click at [350, 128] on input "Limited" at bounding box center [349, 128] width 1 height 1
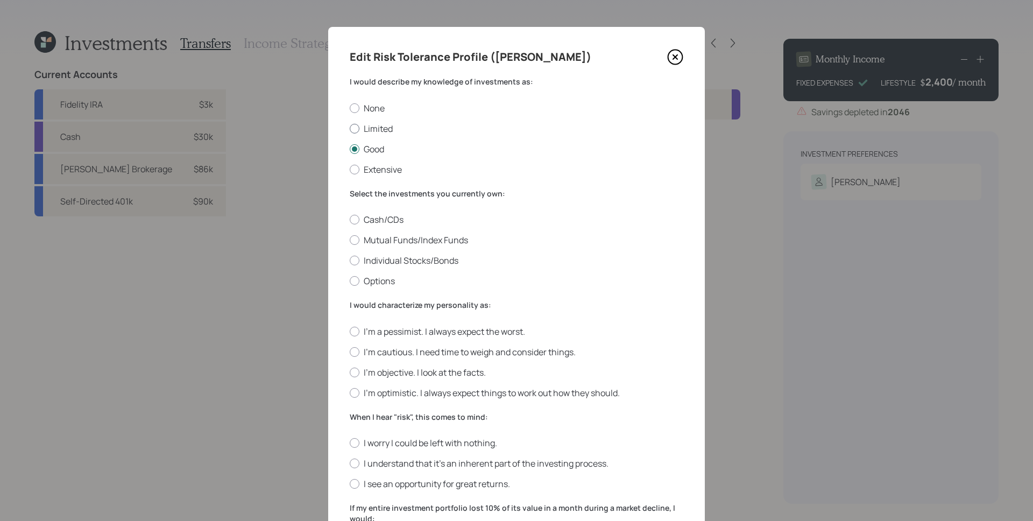
radio input "true"
click at [370, 145] on label "Good" at bounding box center [517, 149] width 334 height 12
click at [350, 149] on input "Good" at bounding box center [349, 149] width 1 height 1
radio input "true"
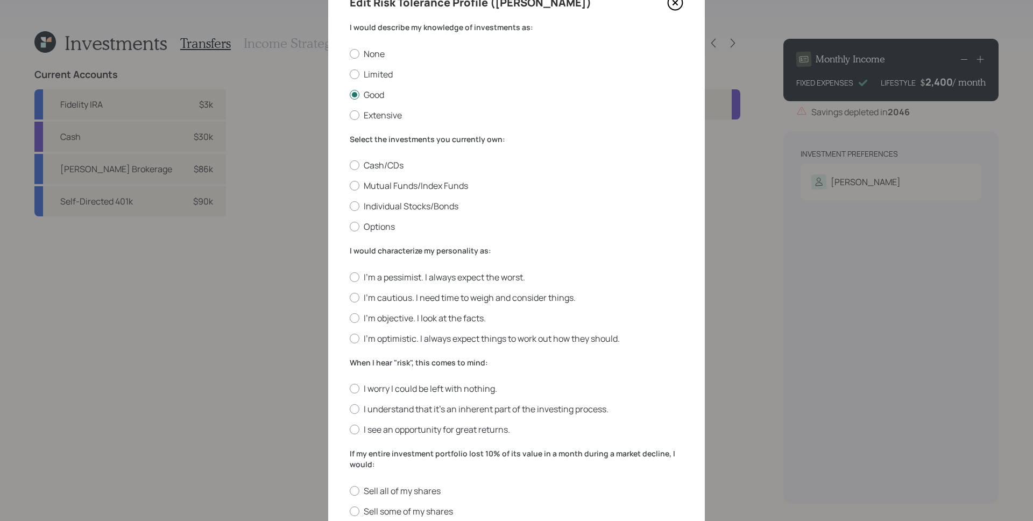
scroll to position [104, 0]
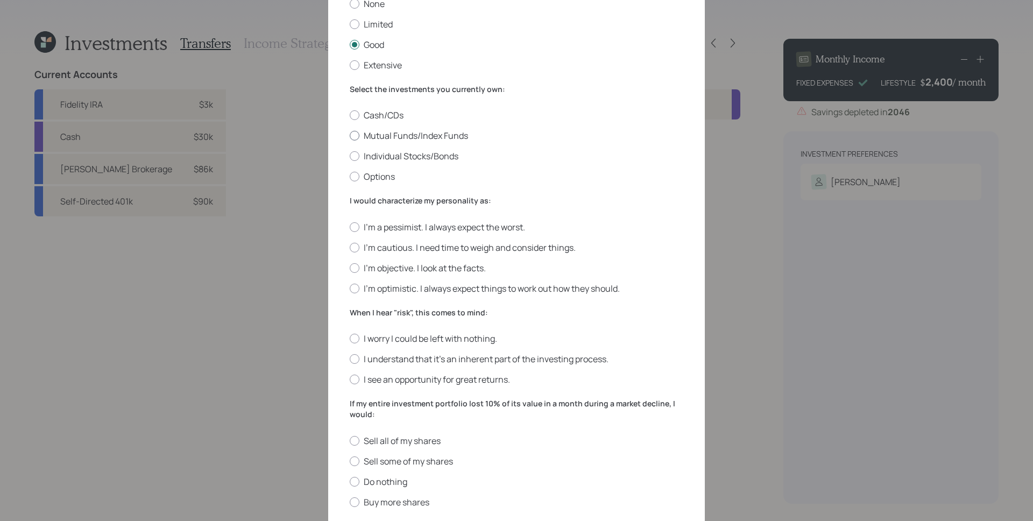
click at [433, 137] on label "Mutual Funds/Index Funds" at bounding box center [517, 136] width 334 height 12
click at [350, 136] on input "Mutual Funds/Index Funds" at bounding box center [349, 136] width 1 height 1
radio input "true"
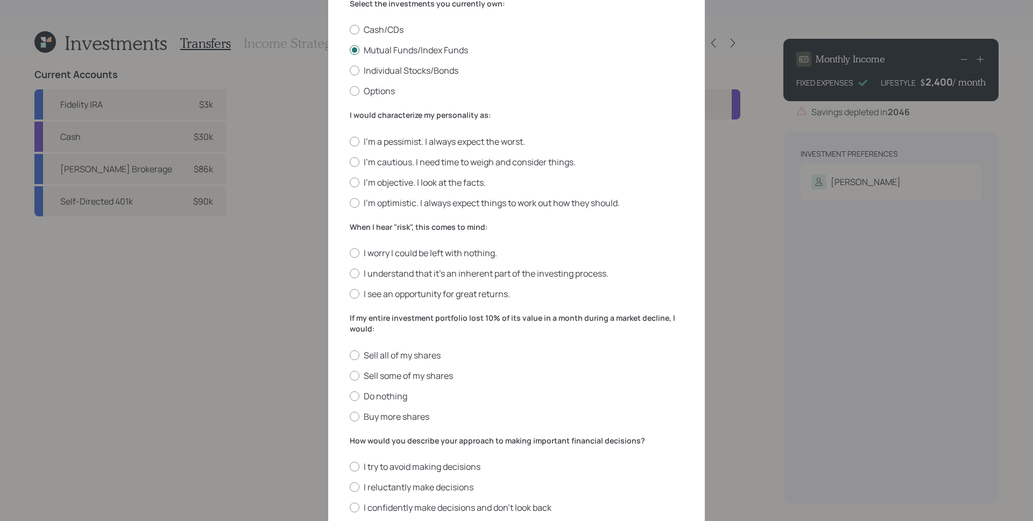
scroll to position [192, 0]
click at [440, 203] on label "I'm optimistic. I always expect things to work out how they should." at bounding box center [517, 201] width 334 height 12
click at [350, 201] on input "I'm optimistic. I always expect things to work out how they should." at bounding box center [349, 200] width 1 height 1
radio input "true"
click at [420, 161] on label "I'm cautious. I need time to weigh and consider things." at bounding box center [517, 160] width 334 height 12
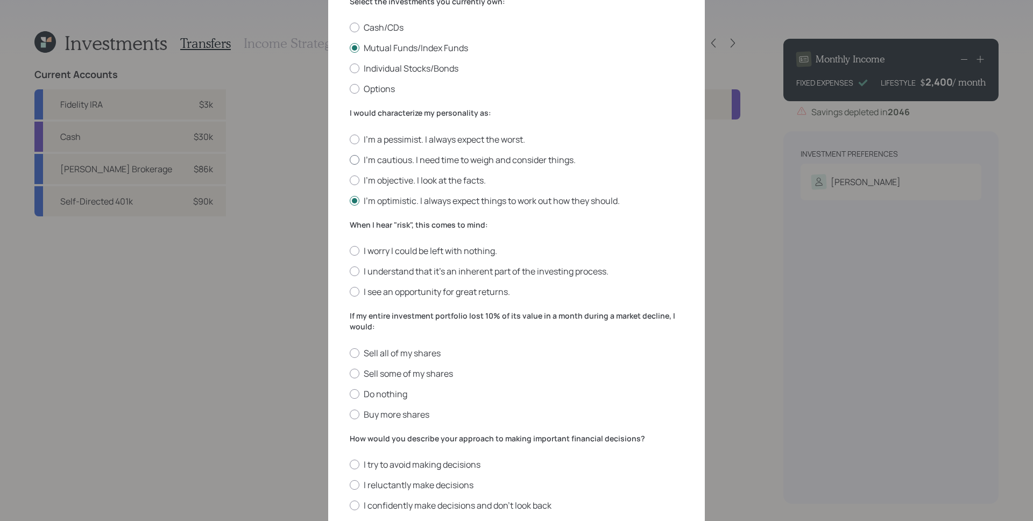
click at [350, 160] on input "I'm cautious. I need time to weigh and consider things." at bounding box center [349, 159] width 1 height 1
radio input "true"
click at [451, 291] on label "I see an opportunity for great returns." at bounding box center [517, 292] width 334 height 12
click at [350, 292] on input "I see an opportunity for great returns." at bounding box center [349, 292] width 1 height 1
radio input "true"
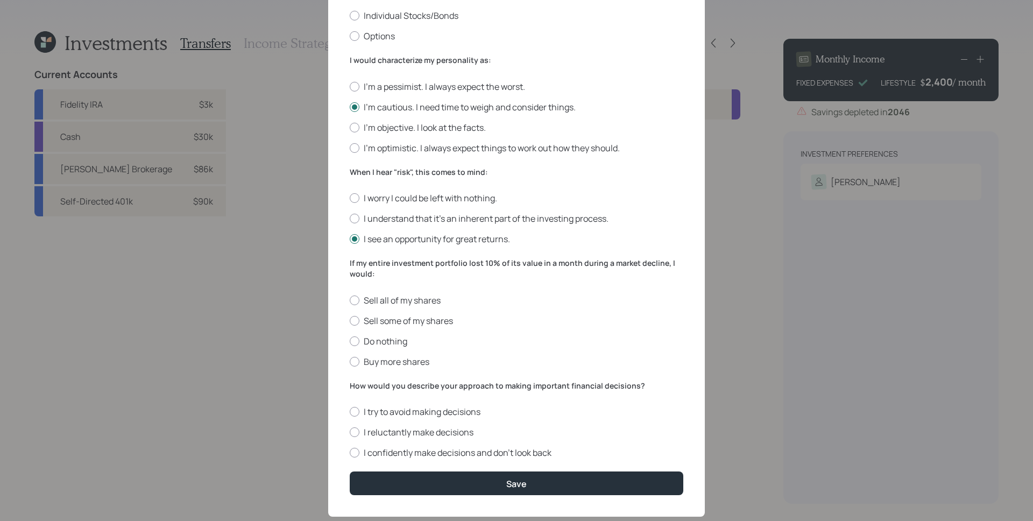
scroll to position [248, 0]
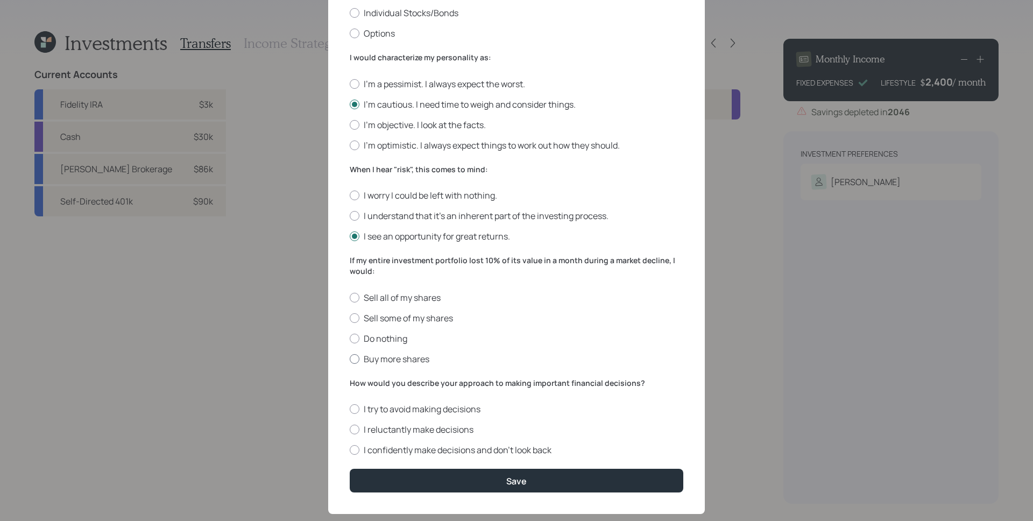
click at [409, 359] on label "Buy more shares" at bounding box center [517, 359] width 334 height 12
click at [350, 359] on input "Buy more shares" at bounding box center [349, 358] width 1 height 1
radio input "true"
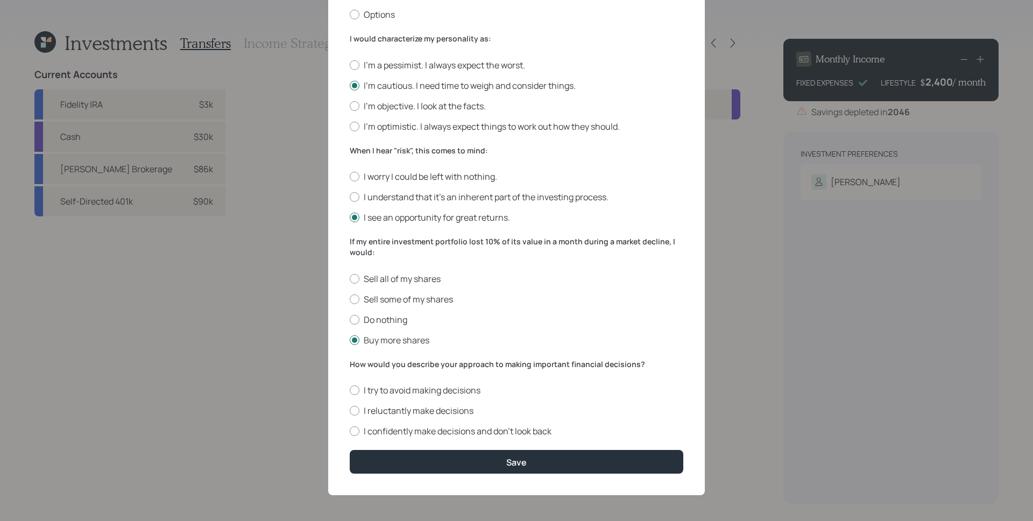
scroll to position [267, 0]
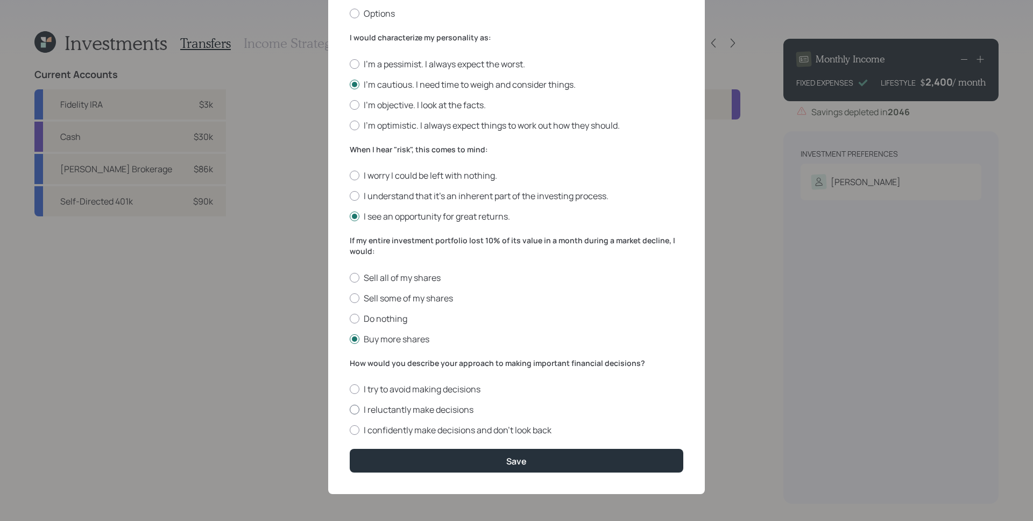
click at [448, 411] on label "I reluctantly make decisions" at bounding box center [517, 410] width 334 height 12
click at [350, 410] on input "I reluctantly make decisions" at bounding box center [349, 409] width 1 height 1
radio input "true"
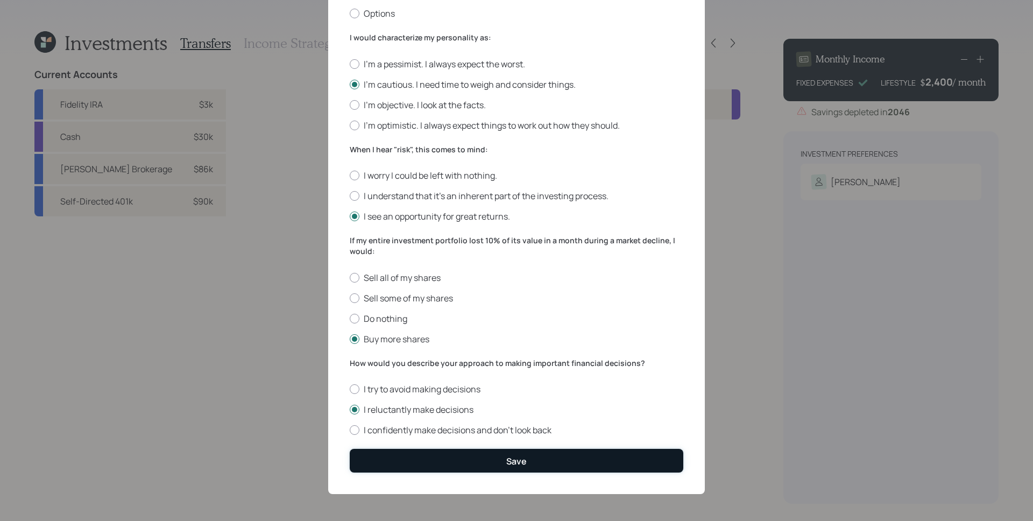
click at [497, 467] on button "Save" at bounding box center [517, 460] width 334 height 23
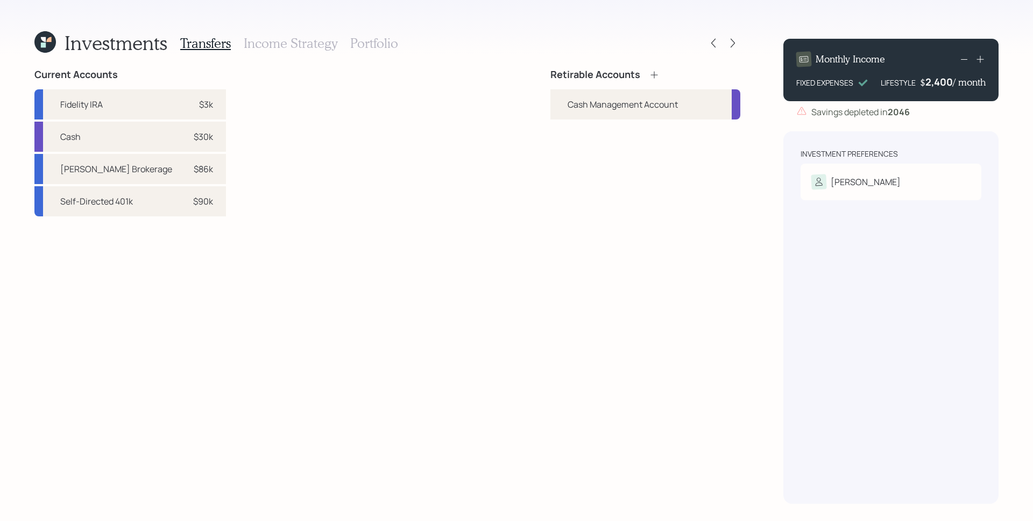
click at [682, 248] on div "Retirable Accounts Cash Management Account" at bounding box center [645, 286] width 190 height 435
click at [654, 75] on icon at bounding box center [654, 74] width 7 height 7
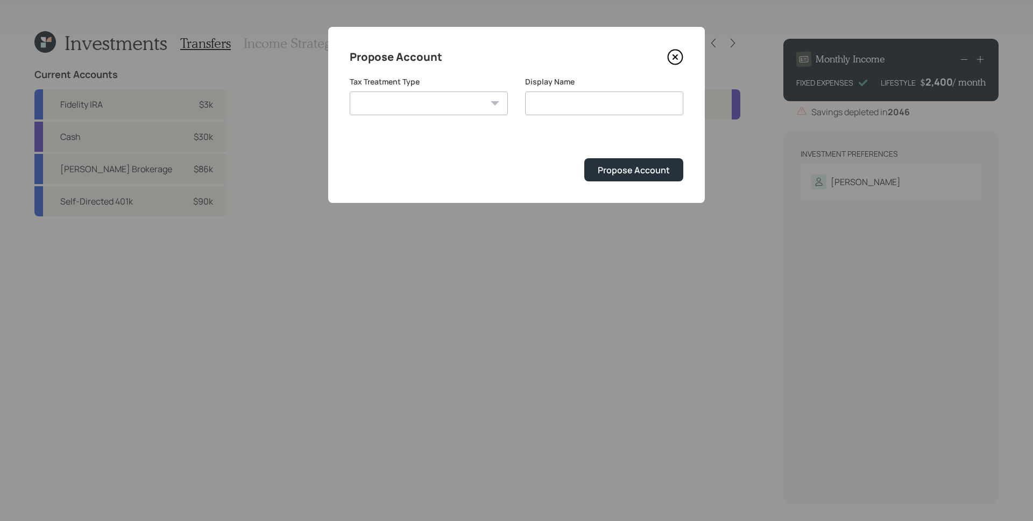
click at [475, 90] on div "Tax Treatment Type [PERSON_NAME] Taxable Traditional" at bounding box center [429, 95] width 158 height 39
click at [474, 94] on select "[PERSON_NAME] Taxable Traditional" at bounding box center [429, 103] width 158 height 24
select select "traditional"
click at [350, 91] on select "[PERSON_NAME] Taxable Traditional" at bounding box center [429, 103] width 158 height 24
click at [602, 104] on input "Traditional" at bounding box center [604, 103] width 158 height 24
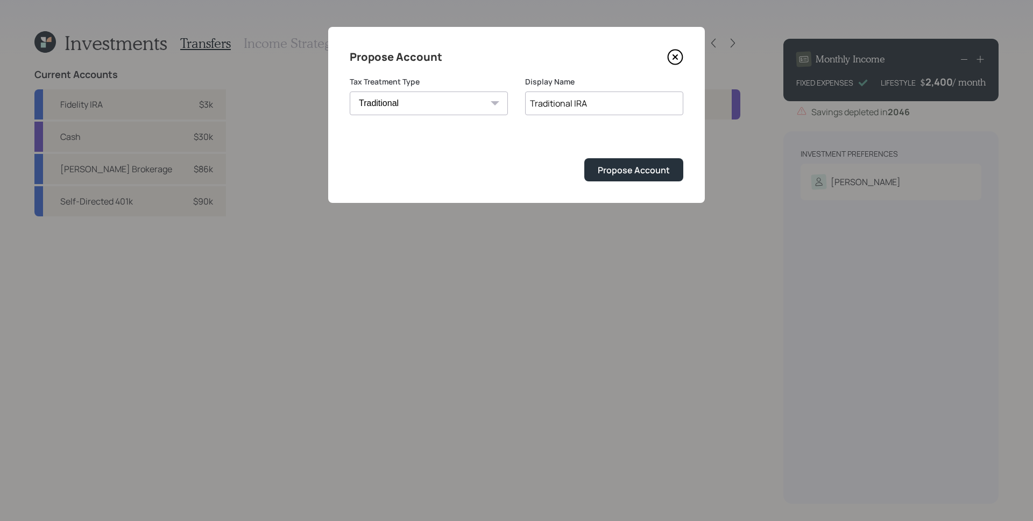
type input "Traditional IRA"
click at [584, 158] on button "Propose Account" at bounding box center [633, 169] width 99 height 23
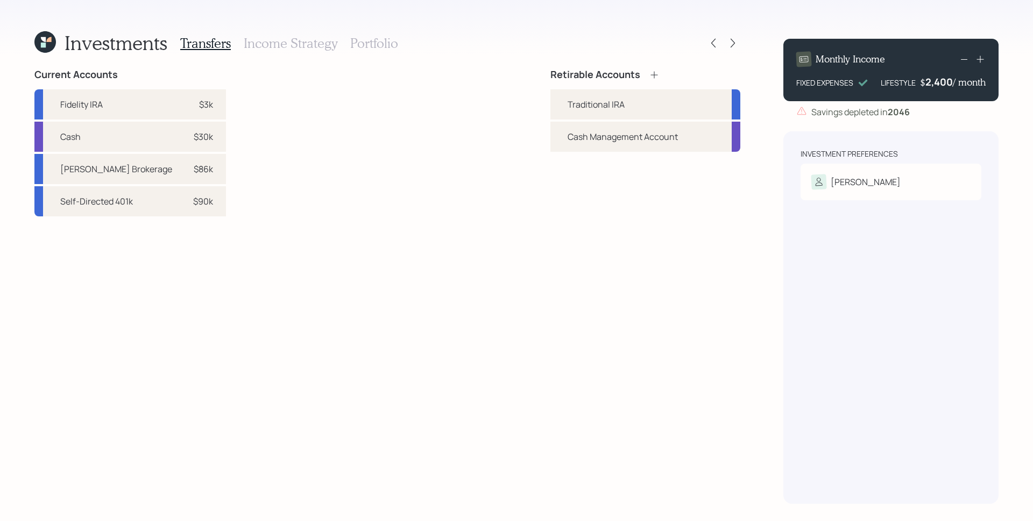
click at [654, 75] on icon at bounding box center [654, 74] width 7 height 7
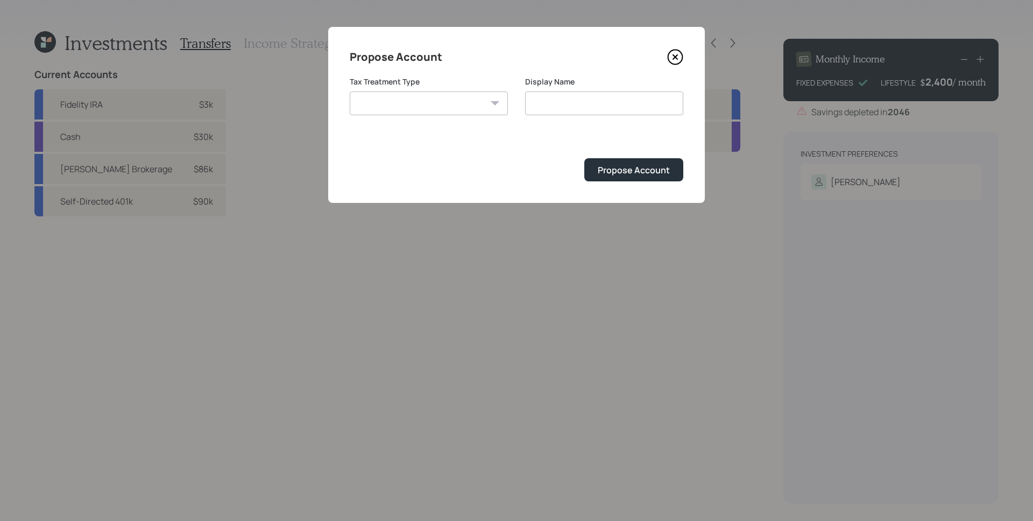
click at [463, 103] on select "[PERSON_NAME] Taxable Traditional" at bounding box center [429, 103] width 158 height 24
select select "taxable"
click at [350, 91] on select "[PERSON_NAME] Taxable Traditional" at bounding box center [429, 103] width 158 height 24
click at [599, 95] on input "Taxable" at bounding box center [604, 103] width 158 height 24
click at [602, 100] on input "Taxable" at bounding box center [604, 103] width 158 height 24
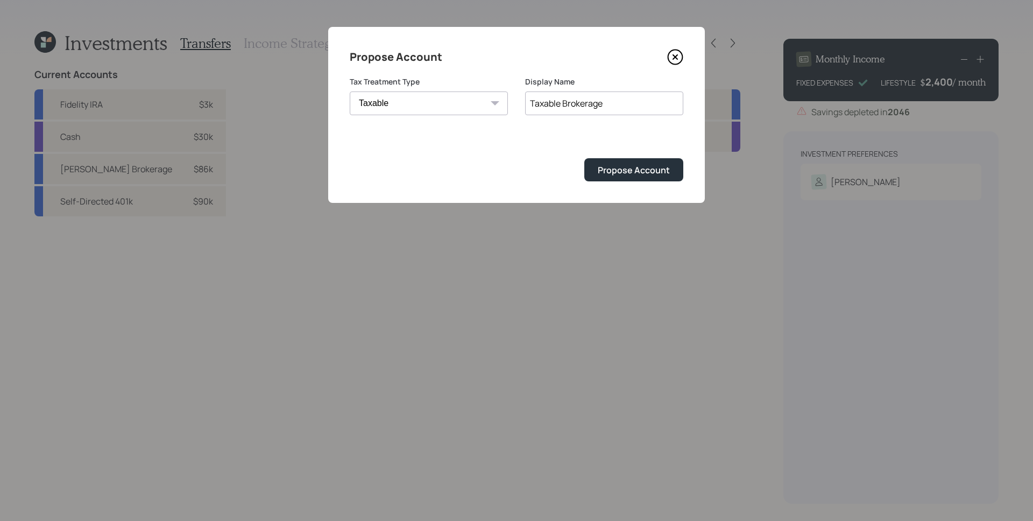
type input "Taxable Brokerage"
click at [584, 158] on button "Propose Account" at bounding box center [633, 169] width 99 height 23
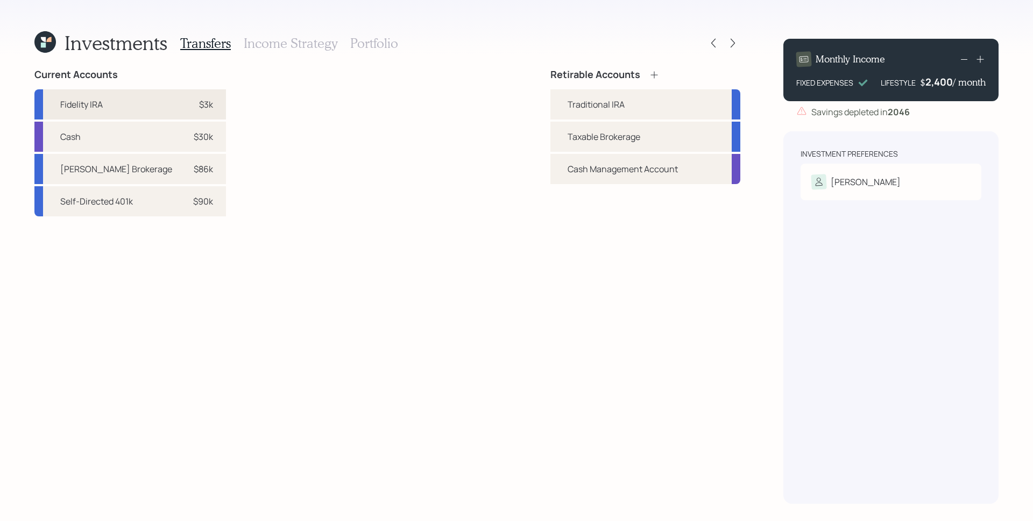
click at [120, 109] on div "Fidelity IRA $3k" at bounding box center [130, 104] width 192 height 30
click at [577, 98] on div "Traditional IRA" at bounding box center [596, 104] width 57 height 13
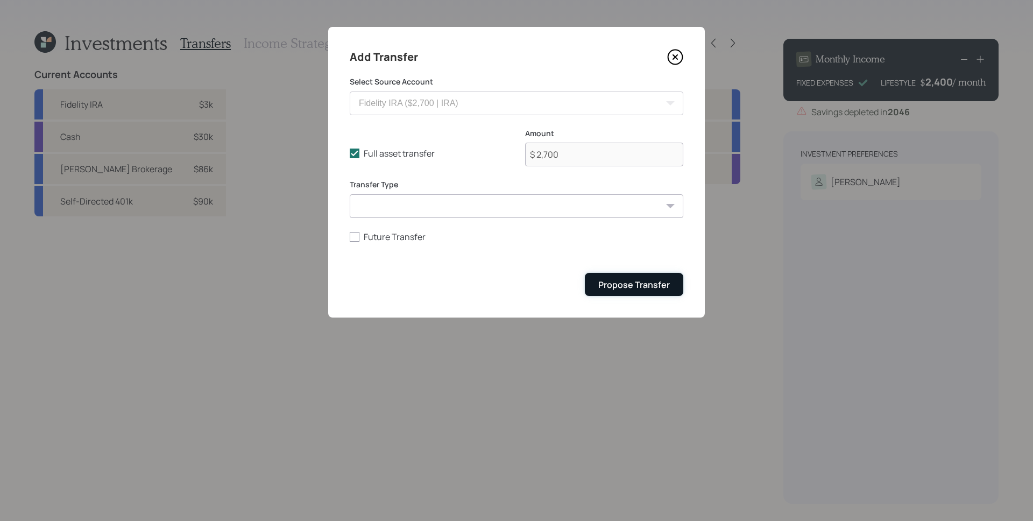
click at [669, 293] on button "Propose Transfer" at bounding box center [634, 284] width 98 height 23
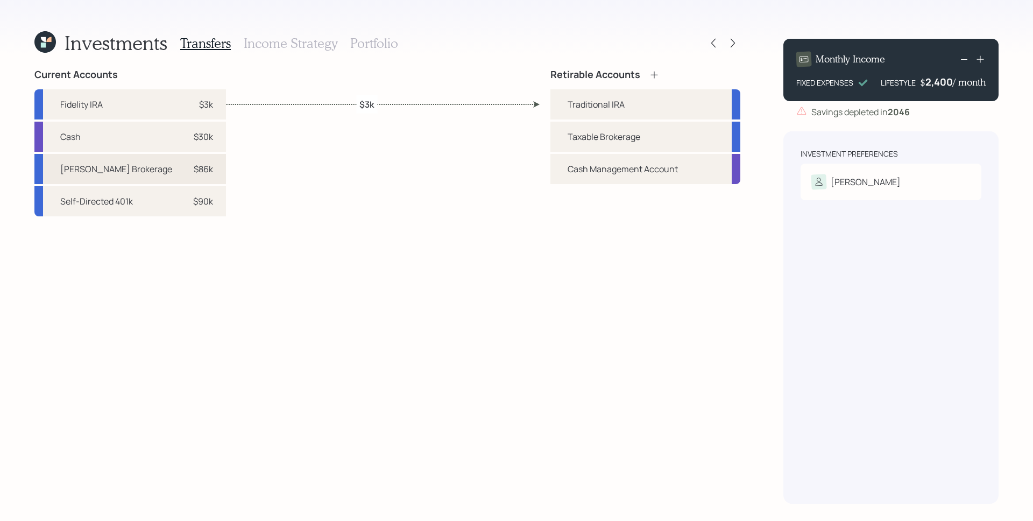
click at [134, 171] on div "[PERSON_NAME] Brokerage $86k" at bounding box center [130, 169] width 192 height 30
click at [600, 136] on div "Taxable Brokerage" at bounding box center [604, 136] width 73 height 13
select select "f78e6101-9bff-48cc-9972-682a331a5cbf"
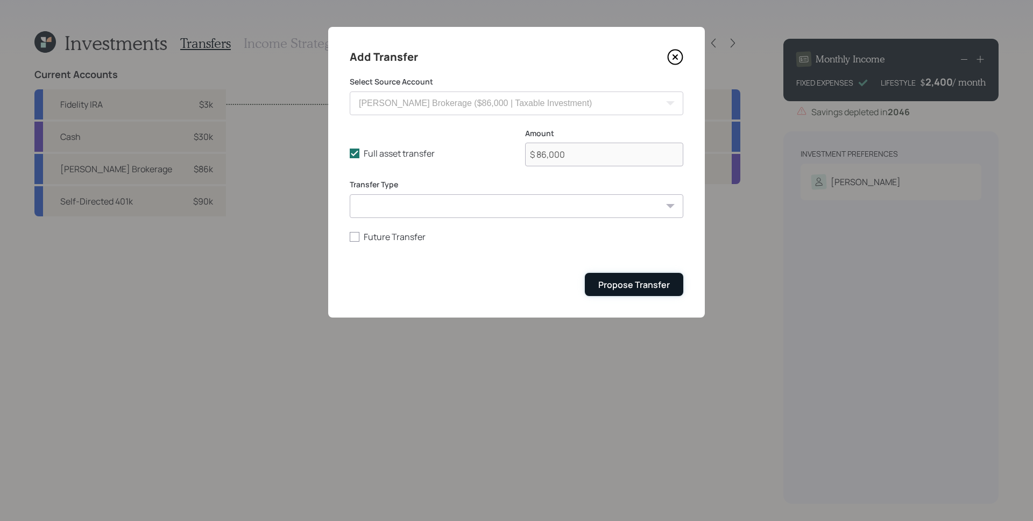
click at [642, 279] on div "Propose Transfer" at bounding box center [634, 285] width 72 height 12
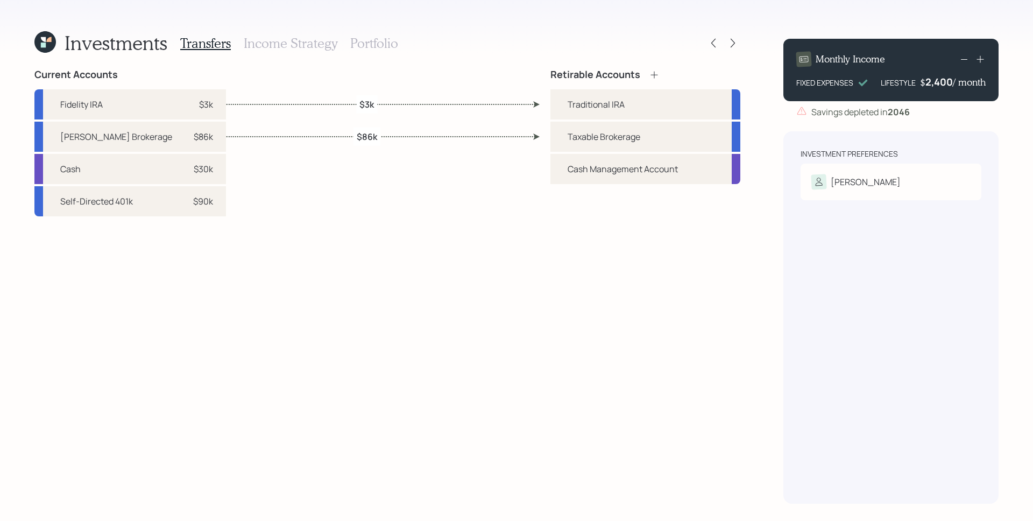
click at [380, 41] on h3 "Portfolio" at bounding box center [374, 44] width 48 height 16
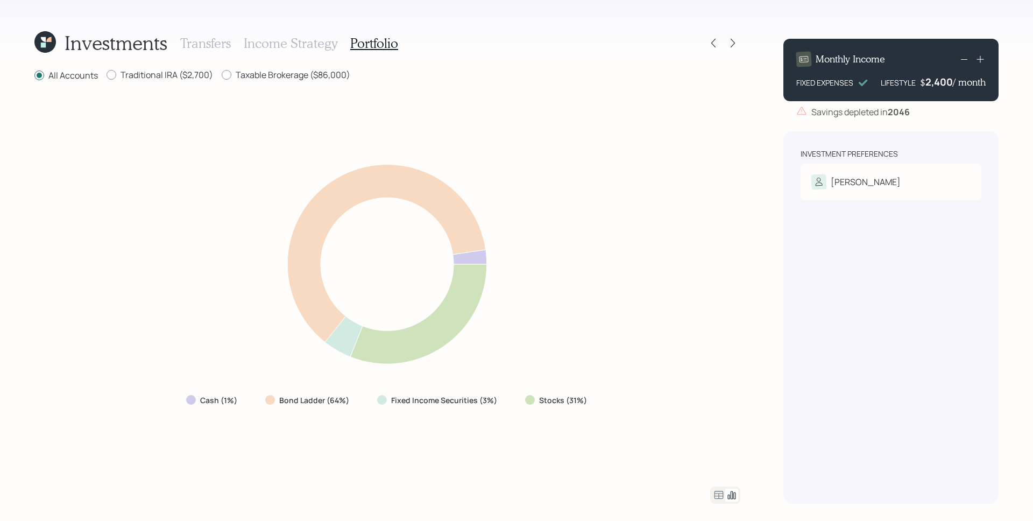
click at [171, 81] on div "Traditional IRA ($2,700)" at bounding box center [160, 75] width 107 height 13
click at [172, 79] on label "Traditional IRA ($2,700)" at bounding box center [160, 75] width 107 height 12
click at [107, 75] on input "Traditional IRA ($2,700)" at bounding box center [106, 75] width 1 height 1
radio input "true"
radio input "false"
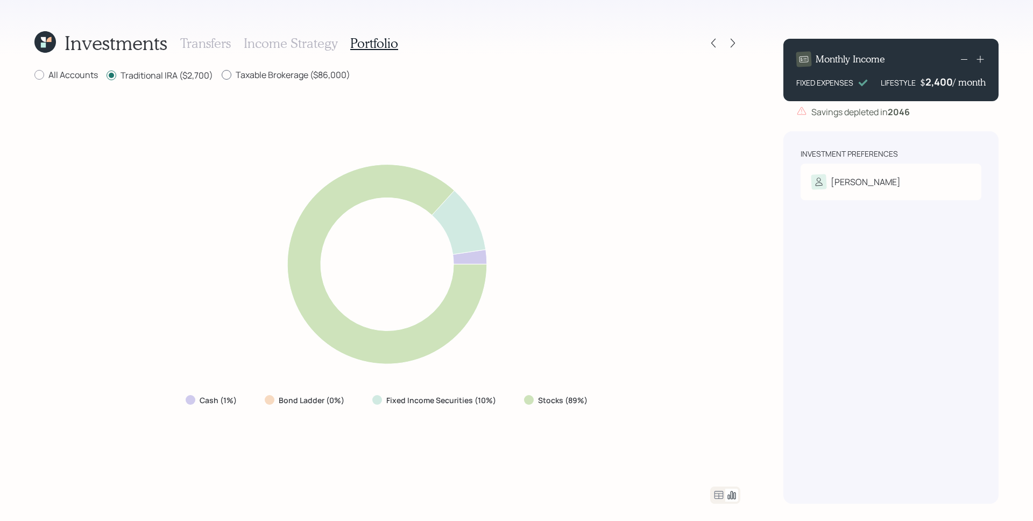
click at [258, 74] on label "Taxable Brokerage ($86,000)" at bounding box center [286, 75] width 129 height 12
click at [222, 75] on input "Taxable Brokerage ($86,000)" at bounding box center [221, 75] width 1 height 1
radio input "true"
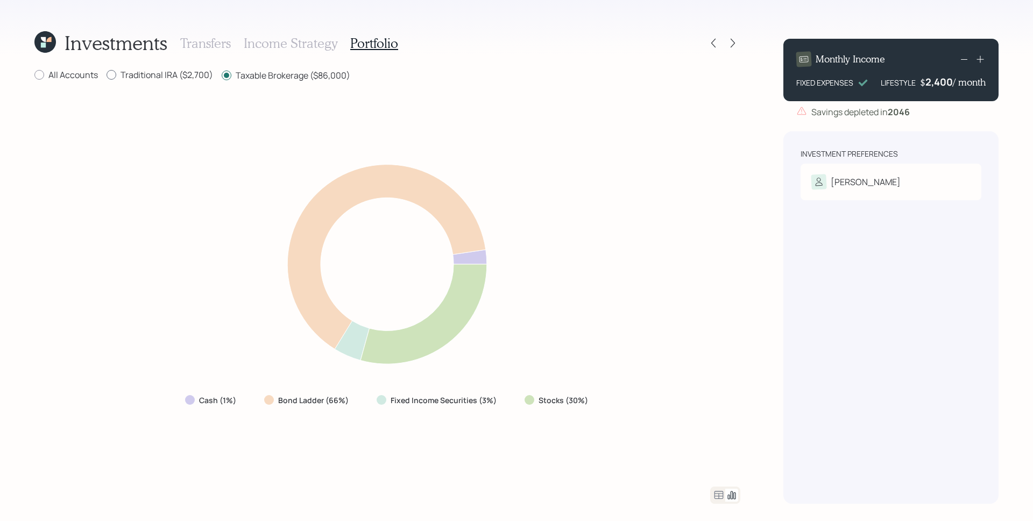
click at [176, 74] on label "Traditional IRA ($2,700)" at bounding box center [160, 75] width 107 height 12
click at [107, 75] on input "Traditional IRA ($2,700)" at bounding box center [106, 75] width 1 height 1
radio input "true"
radio input "false"
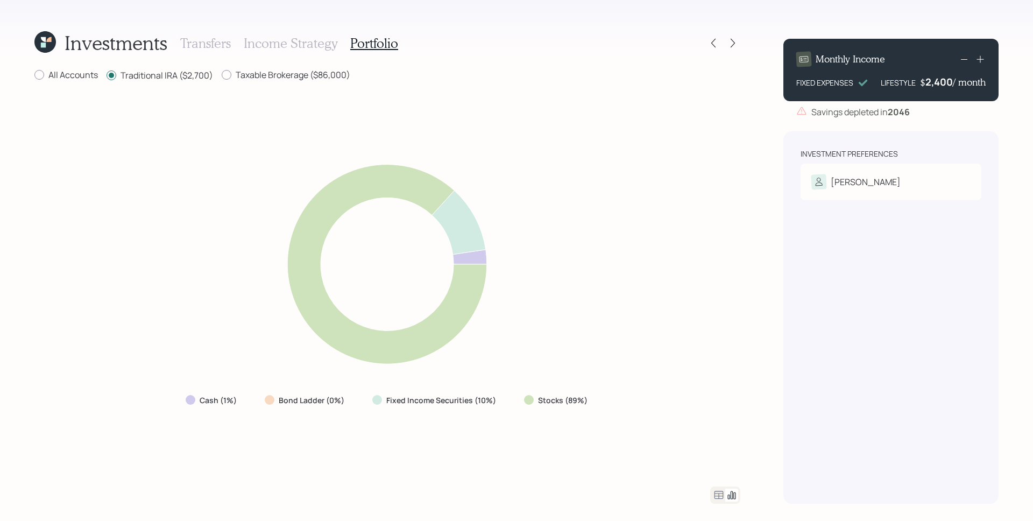
click at [721, 46] on div at bounding box center [723, 43] width 34 height 15
click at [718, 44] on icon at bounding box center [713, 43] width 11 height 11
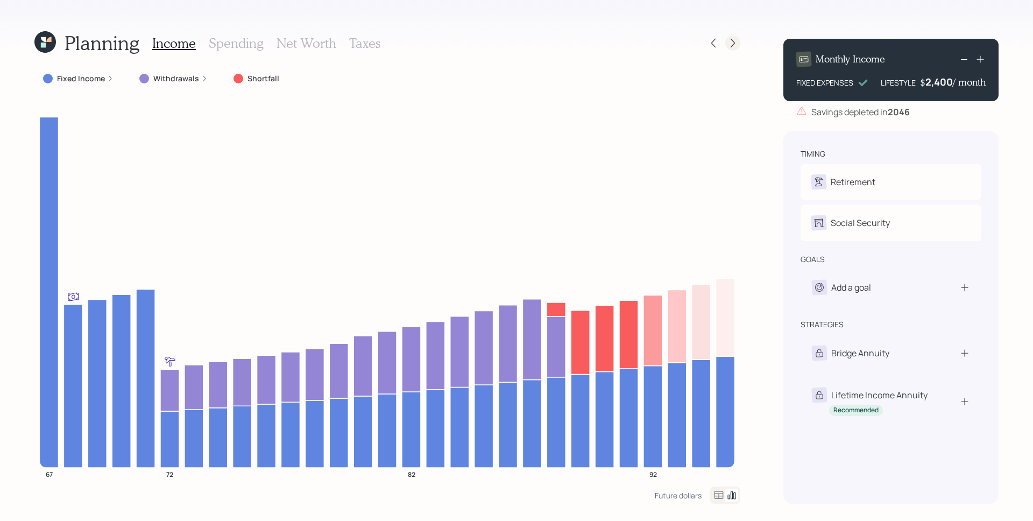
click at [733, 45] on icon at bounding box center [733, 43] width 4 height 9
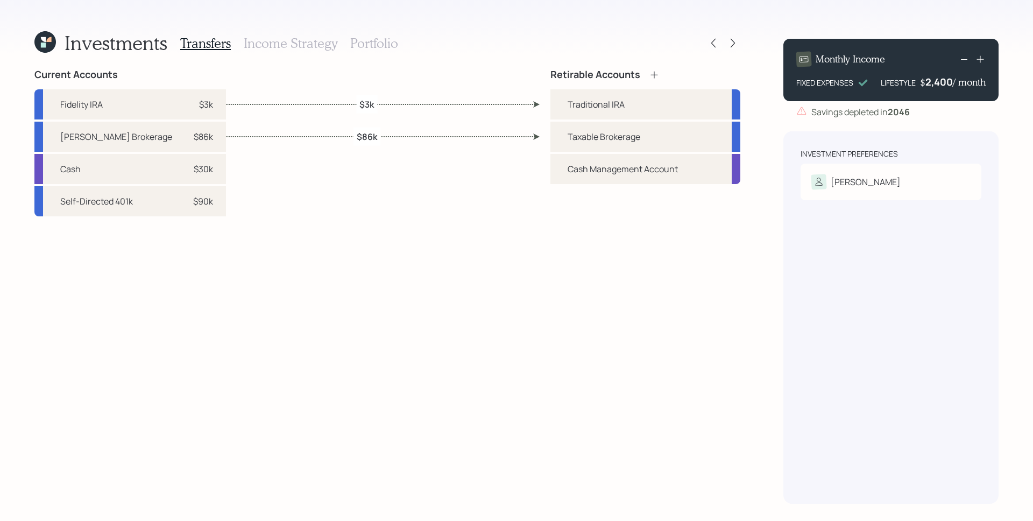
click at [383, 51] on h3 "Portfolio" at bounding box center [374, 44] width 48 height 16
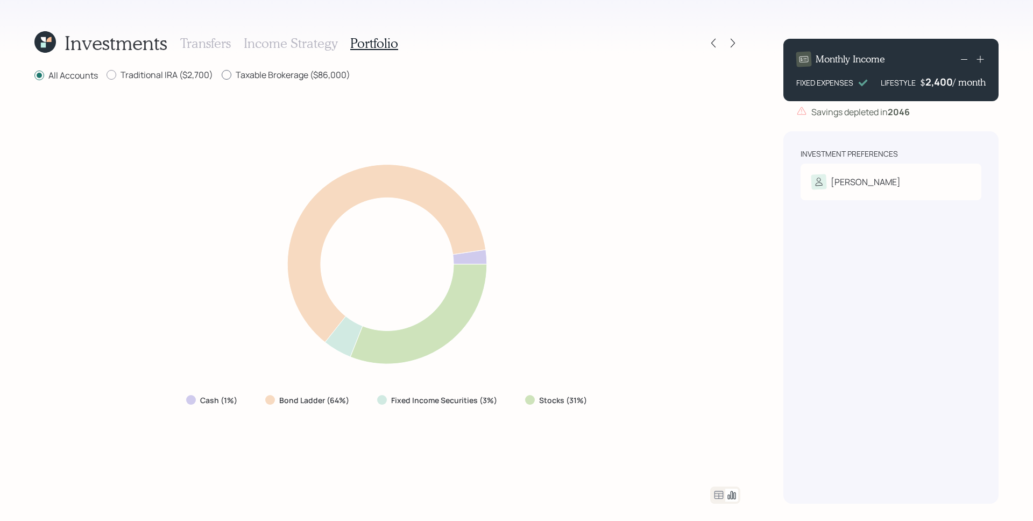
click at [289, 77] on label "Taxable Brokerage ($86,000)" at bounding box center [286, 75] width 129 height 12
click at [222, 75] on input "Taxable Brokerage ($86,000)" at bounding box center [221, 75] width 1 height 1
radio input "true"
click at [78, 73] on label "All Accounts" at bounding box center [65, 75] width 63 height 12
click at [34, 75] on input "All Accounts" at bounding box center [34, 75] width 1 height 1
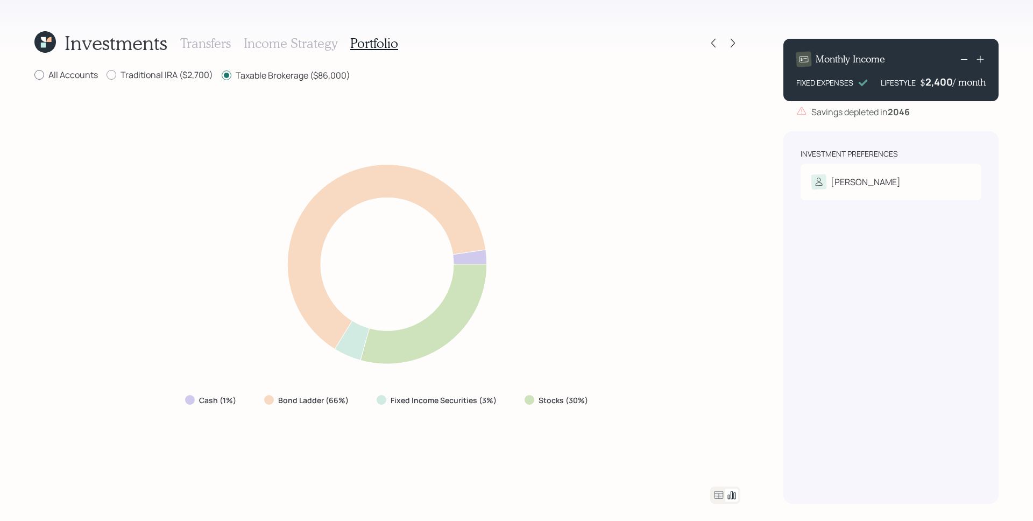
radio input "true"
radio input "false"
click at [280, 40] on h3 "Income Strategy" at bounding box center [291, 44] width 94 height 16
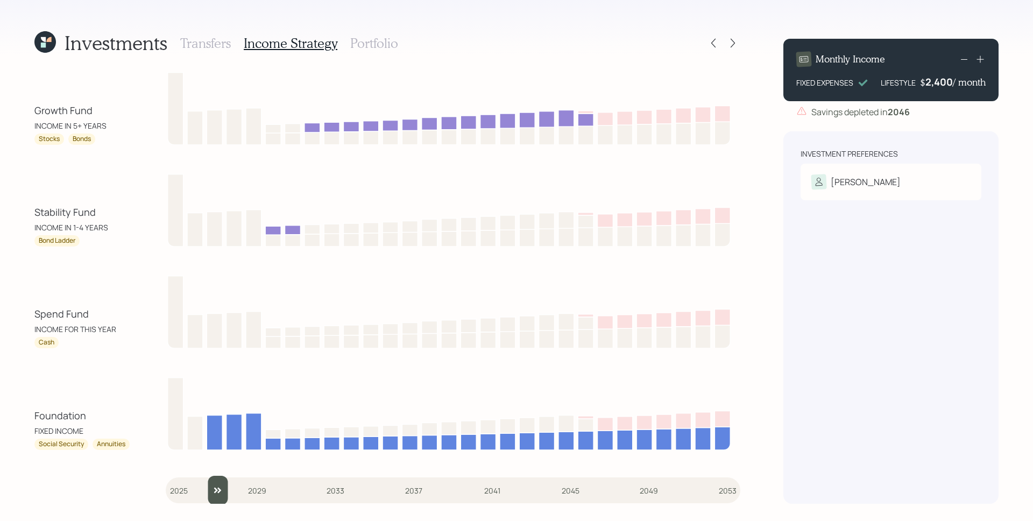
type input "2025"
drag, startPoint x: 176, startPoint y: 489, endPoint x: 171, endPoint y: 475, distance: 14.5
click at [171, 476] on input "slider" at bounding box center [453, 490] width 575 height 29
click at [358, 45] on h3 "Portfolio" at bounding box center [374, 44] width 48 height 16
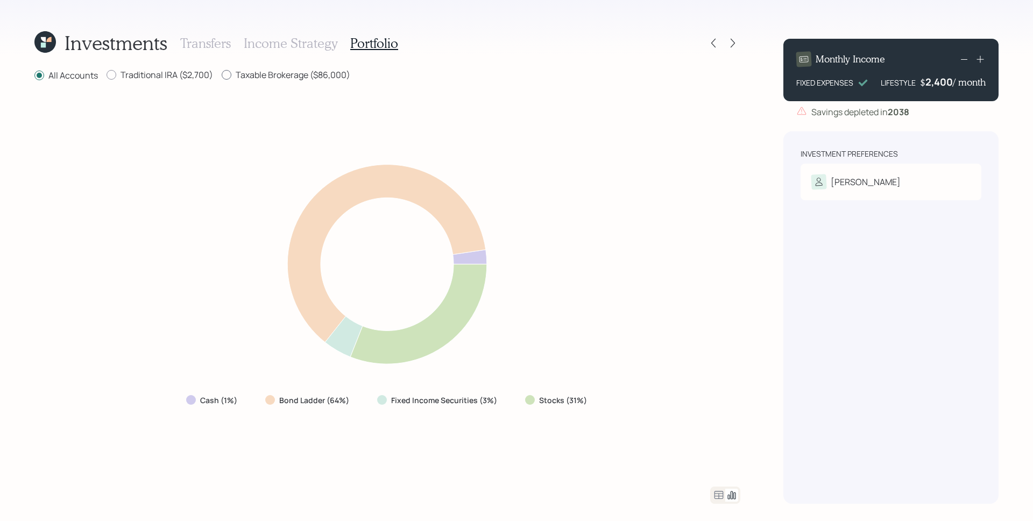
click at [291, 79] on label "Taxable Brokerage ($86,000)" at bounding box center [286, 75] width 129 height 12
click at [222, 75] on input "Taxable Brokerage ($86,000)" at bounding box center [221, 75] width 1 height 1
radio input "true"
radio input "false"
click at [211, 79] on label "Traditional IRA ($2,700)" at bounding box center [160, 75] width 107 height 12
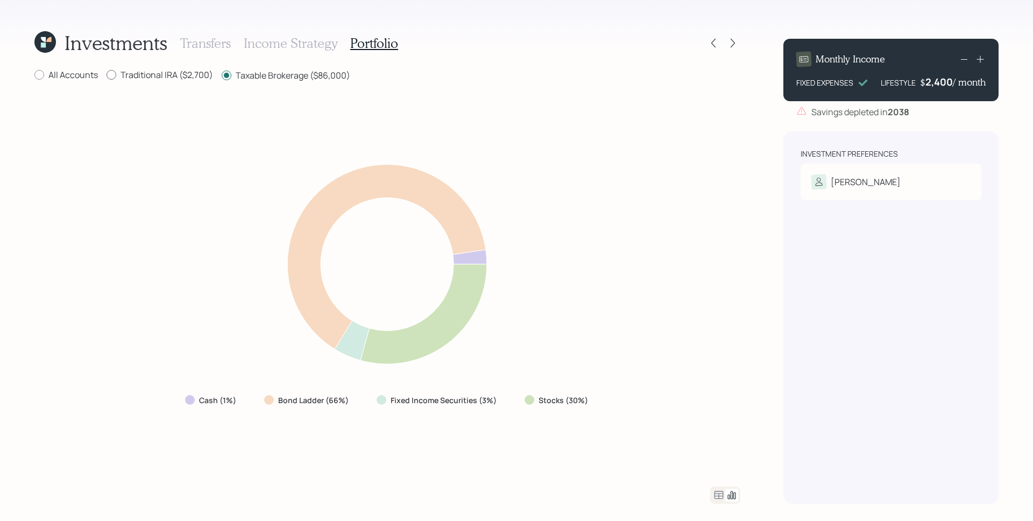
click at [107, 75] on input "Traditional IRA ($2,700)" at bounding box center [106, 75] width 1 height 1
radio input "true"
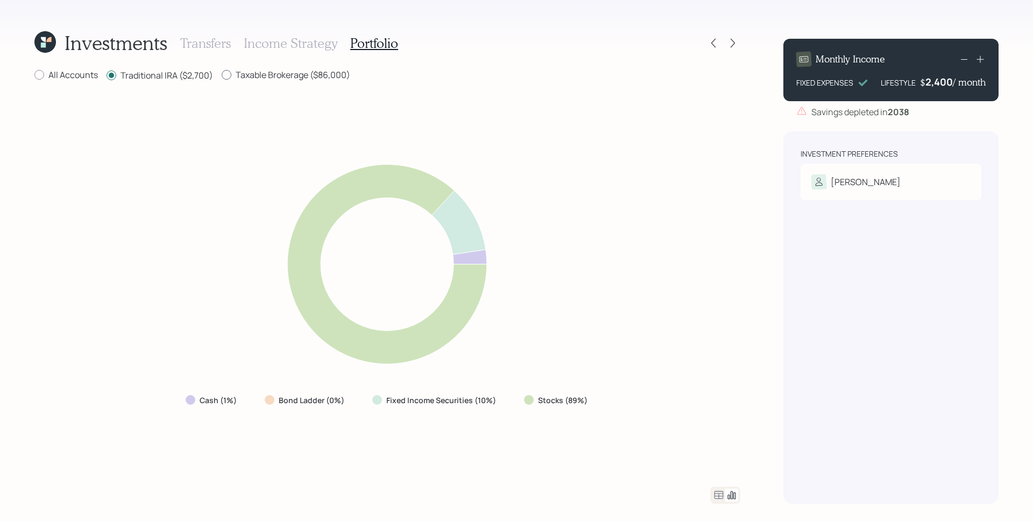
click at [282, 73] on label "Taxable Brokerage ($86,000)" at bounding box center [286, 75] width 129 height 12
click at [222, 75] on input "Taxable Brokerage ($86,000)" at bounding box center [221, 75] width 1 height 1
radio input "true"
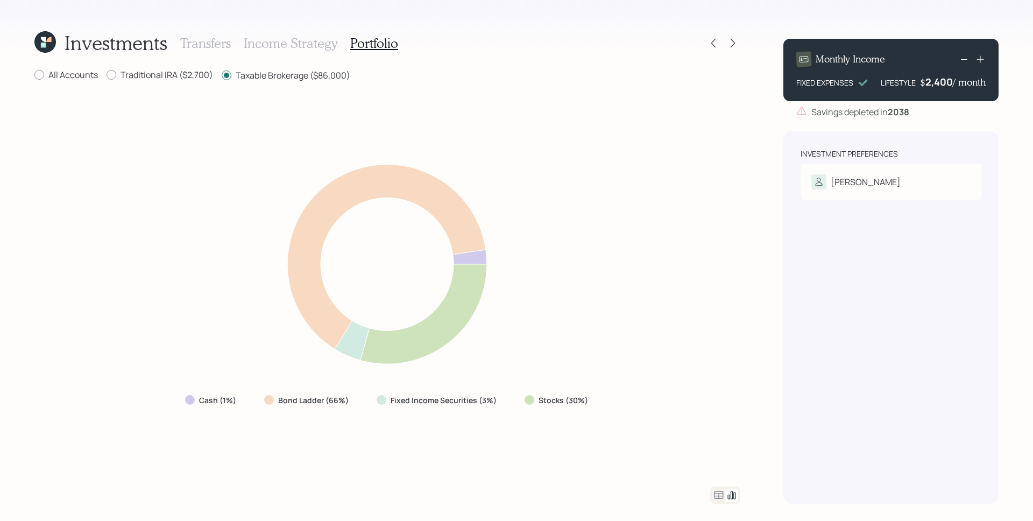
click at [136, 66] on div "Investments Transfers Income Strategy Portfolio All Accounts Traditional IRA ($…" at bounding box center [387, 266] width 706 height 473
click at [139, 73] on label "Traditional IRA ($2,700)" at bounding box center [160, 75] width 107 height 12
click at [107, 75] on input "Traditional IRA ($2,700)" at bounding box center [106, 75] width 1 height 1
radio input "true"
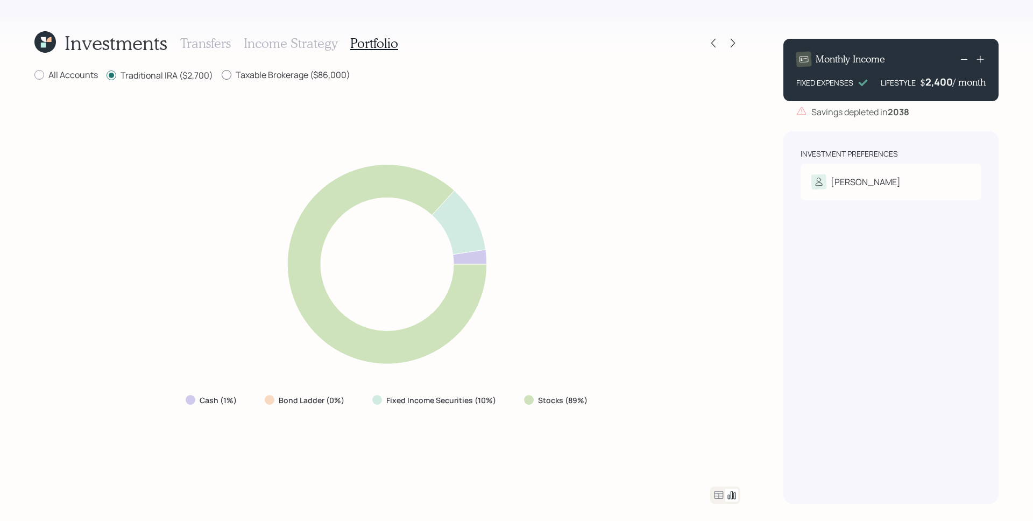
click at [243, 73] on label "Taxable Brokerage ($86,000)" at bounding box center [286, 75] width 129 height 12
click at [222, 75] on input "Taxable Brokerage ($86,000)" at bounding box center [221, 75] width 1 height 1
radio input "true"
radio input "false"
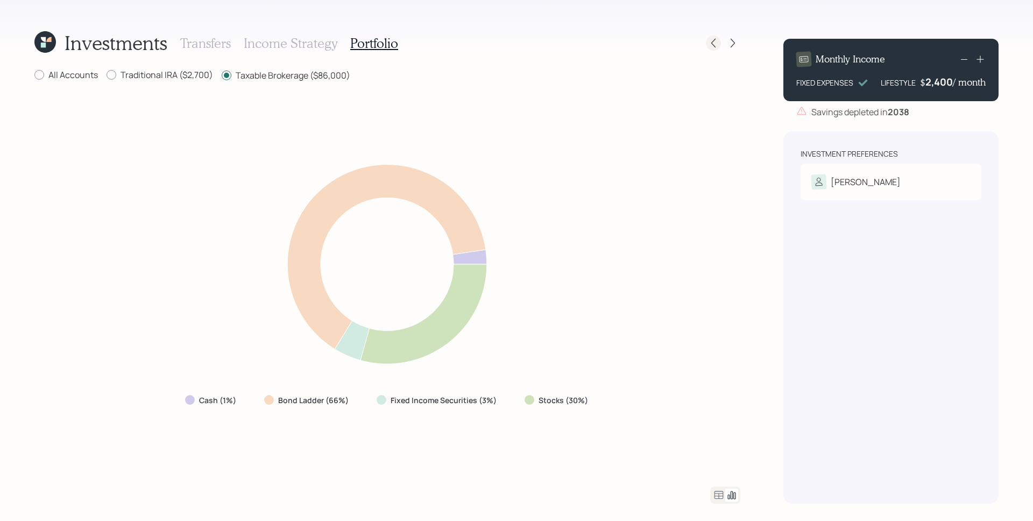
click at [718, 40] on icon at bounding box center [713, 43] width 11 height 11
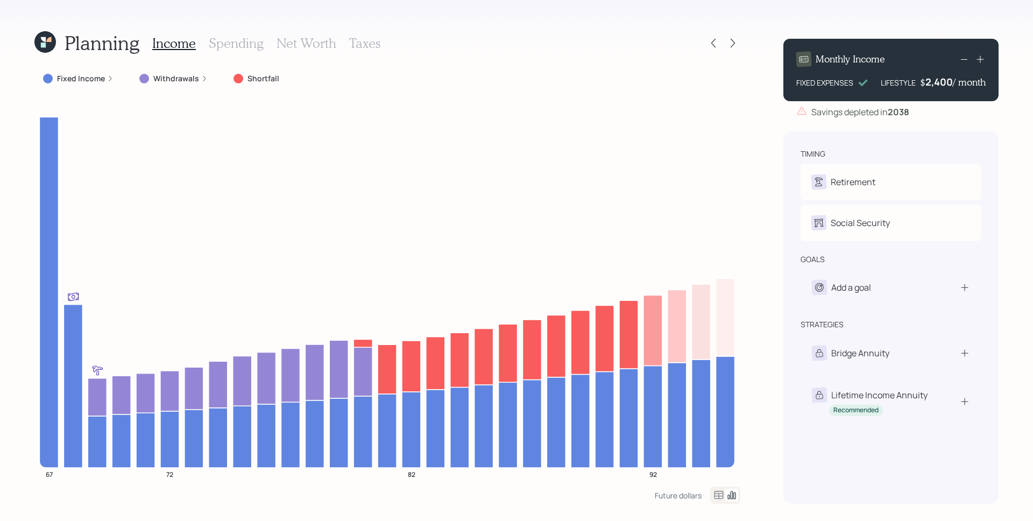
click at [107, 80] on icon at bounding box center [110, 78] width 6 height 6
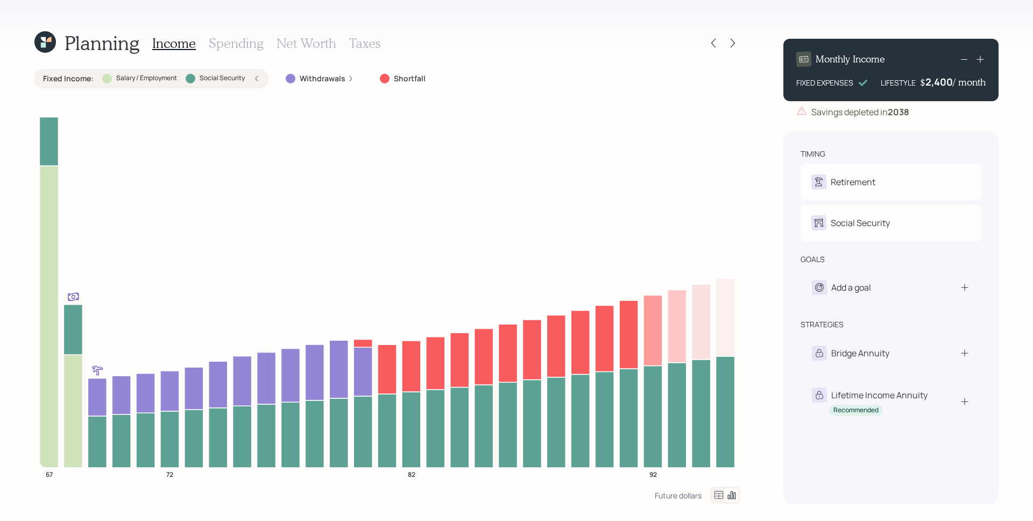
drag, startPoint x: 243, startPoint y: 39, endPoint x: 196, endPoint y: 48, distance: 47.2
click at [243, 39] on h3 "Spending" at bounding box center [236, 44] width 55 height 16
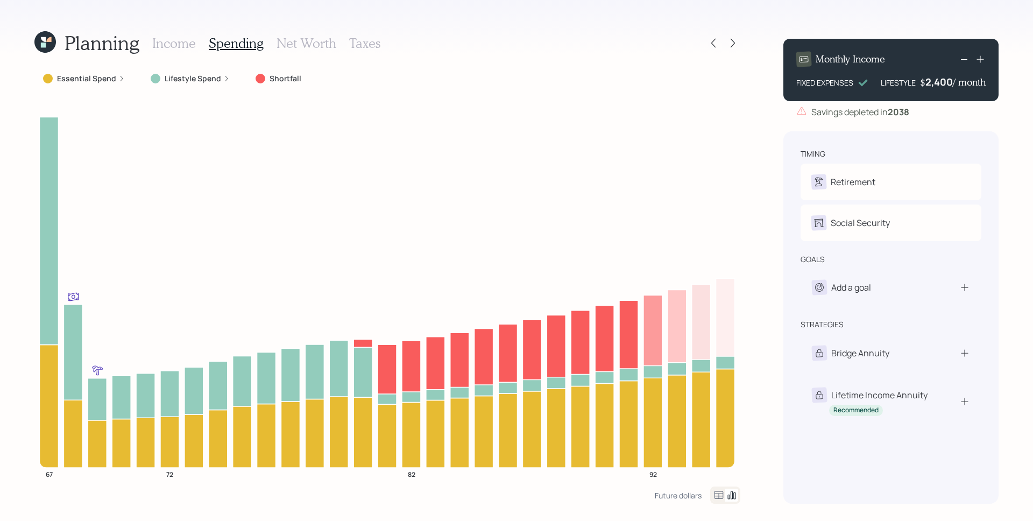
click at [118, 79] on icon at bounding box center [121, 78] width 6 height 6
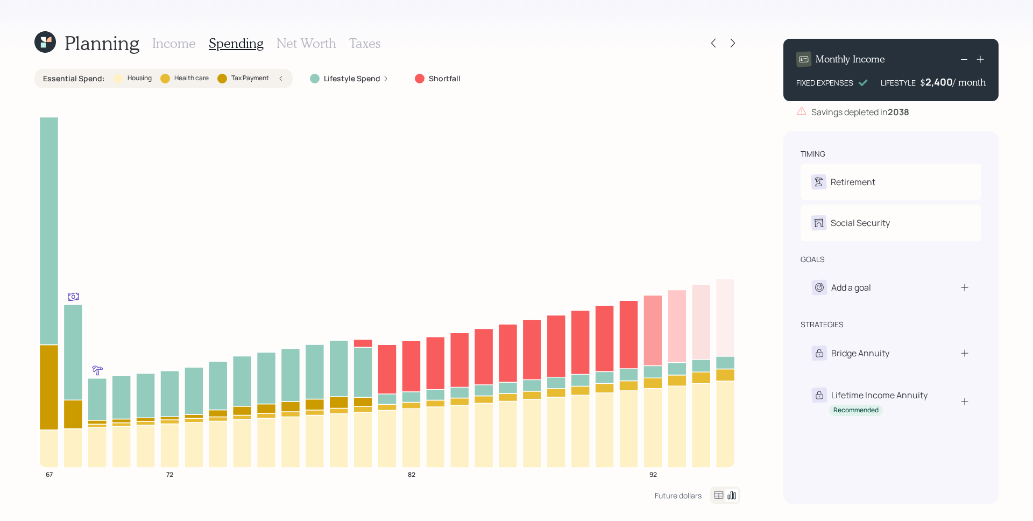
click at [384, 77] on icon at bounding box center [386, 78] width 6 height 6
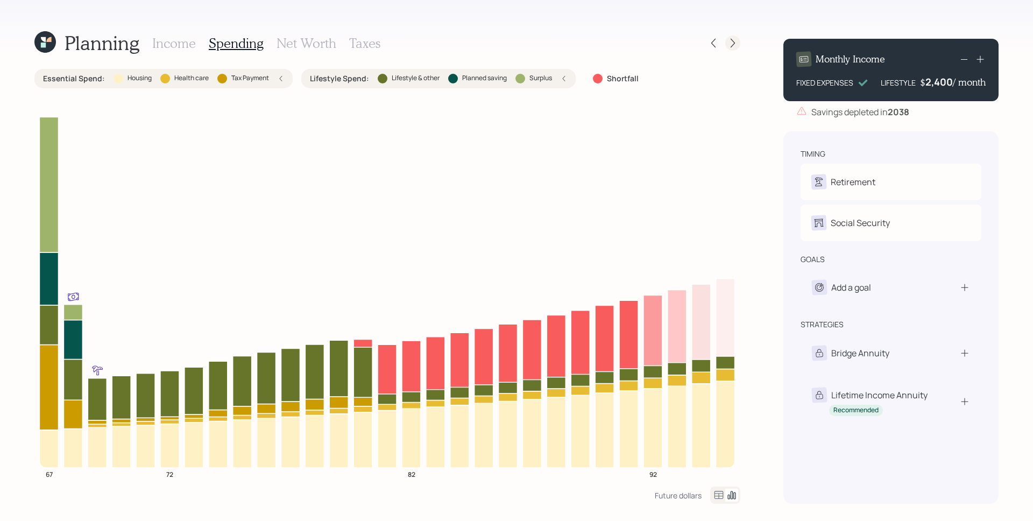
click at [729, 40] on icon at bounding box center [732, 43] width 11 height 11
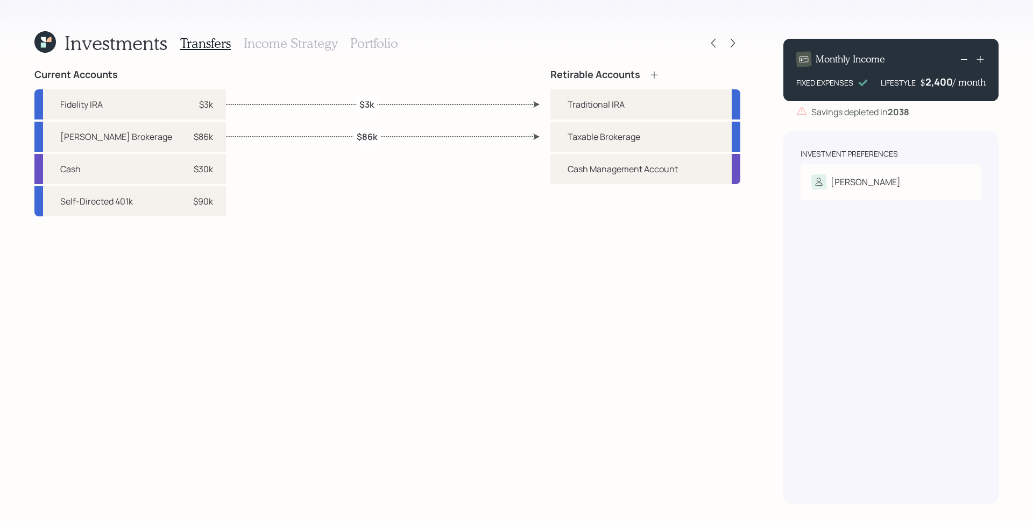
click at [371, 40] on h3 "Portfolio" at bounding box center [374, 44] width 48 height 16
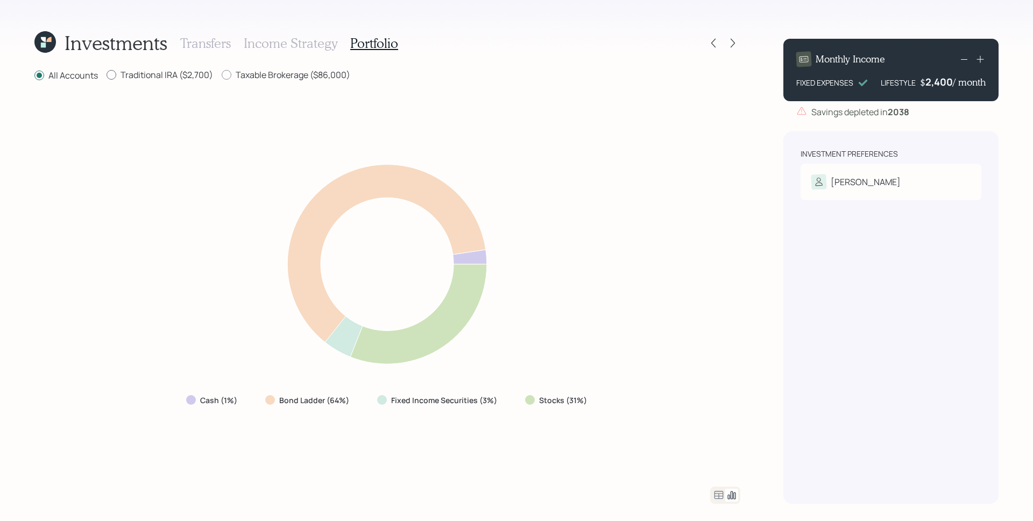
click at [158, 72] on label "Traditional IRA ($2,700)" at bounding box center [160, 75] width 107 height 12
click at [107, 75] on input "Traditional IRA ($2,700)" at bounding box center [106, 75] width 1 height 1
radio input "true"
radio input "false"
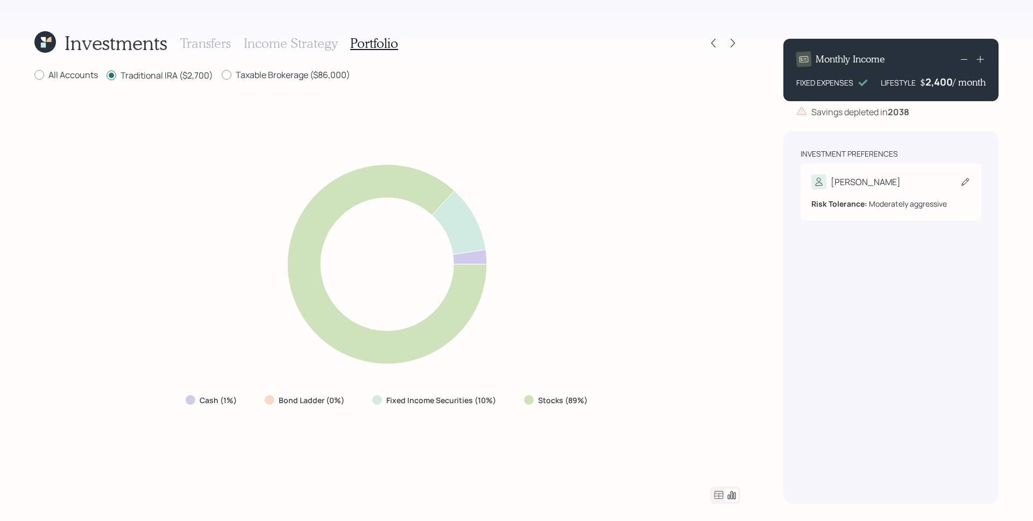
click at [874, 185] on div "[PERSON_NAME]" at bounding box center [890, 181] width 159 height 15
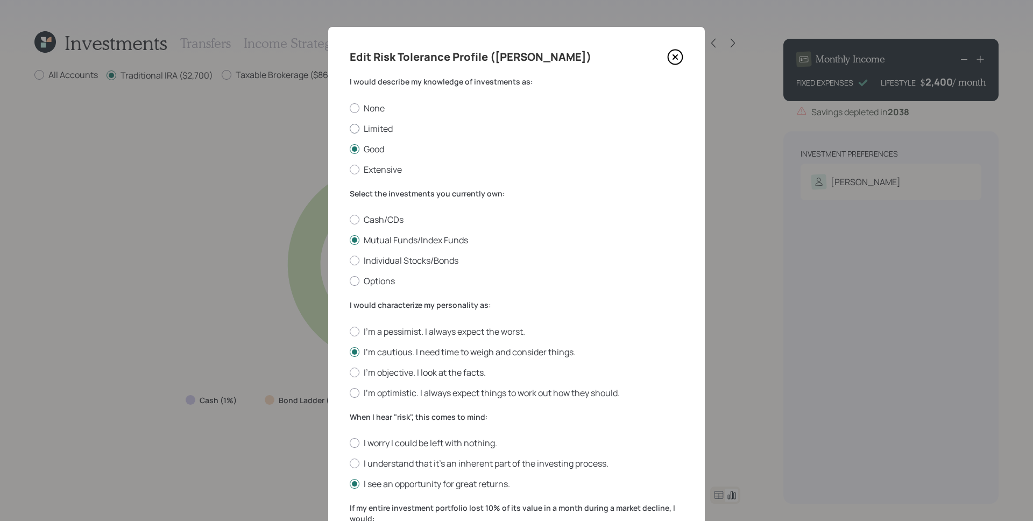
click at [362, 129] on label "Limited" at bounding box center [517, 129] width 334 height 12
click at [350, 129] on input "Limited" at bounding box center [349, 128] width 1 height 1
radio input "true"
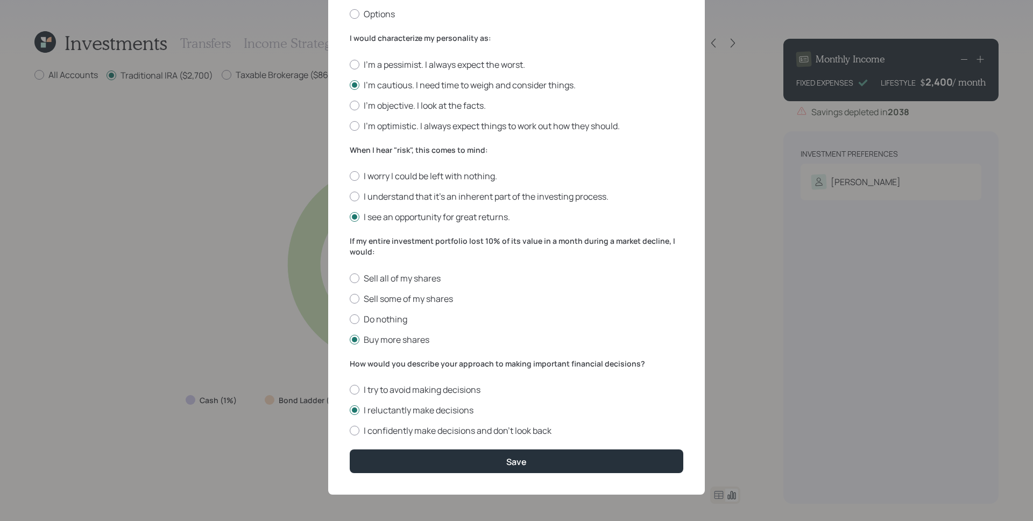
scroll to position [267, 0]
click at [396, 278] on label "Sell all of my shares" at bounding box center [517, 278] width 334 height 12
click at [350, 278] on input "Sell all of my shares" at bounding box center [349, 277] width 1 height 1
radio input "true"
click at [491, 456] on button "Save" at bounding box center [517, 460] width 334 height 23
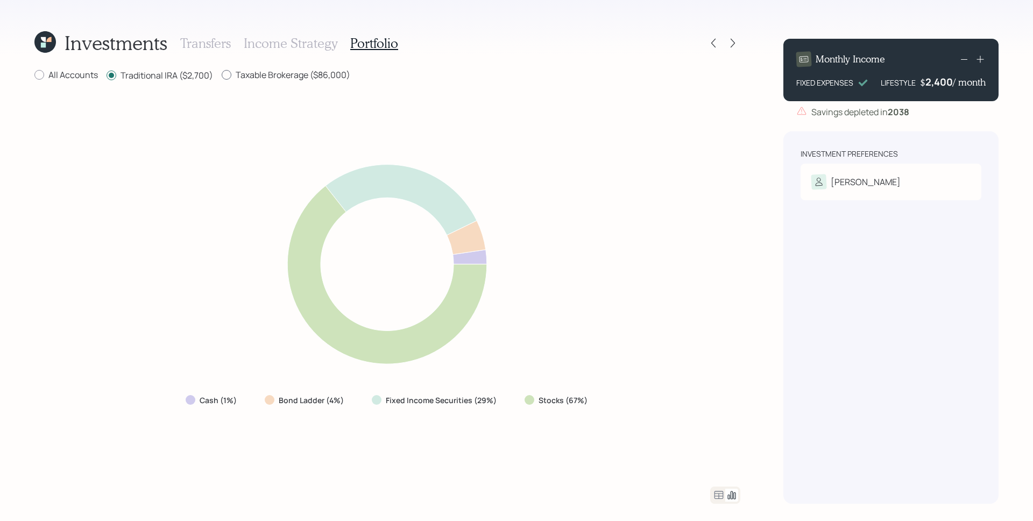
click at [292, 72] on label "Taxable Brokerage ($86,000)" at bounding box center [286, 75] width 129 height 12
click at [222, 75] on input "Taxable Brokerage ($86,000)" at bounding box center [221, 75] width 1 height 1
radio input "true"
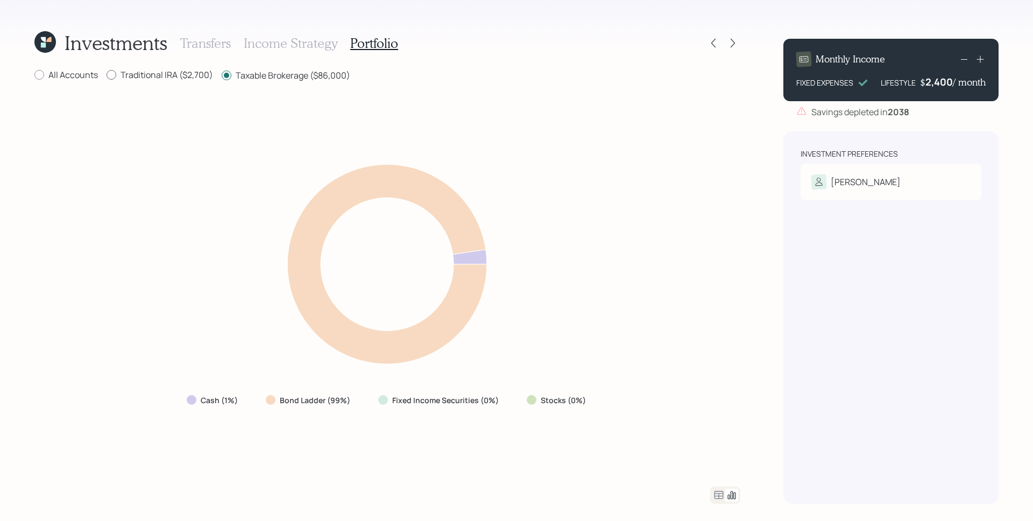
click at [193, 77] on label "Traditional IRA ($2,700)" at bounding box center [160, 75] width 107 height 12
click at [107, 75] on input "Traditional IRA ($2,700)" at bounding box center [106, 75] width 1 height 1
radio input "true"
radio input "false"
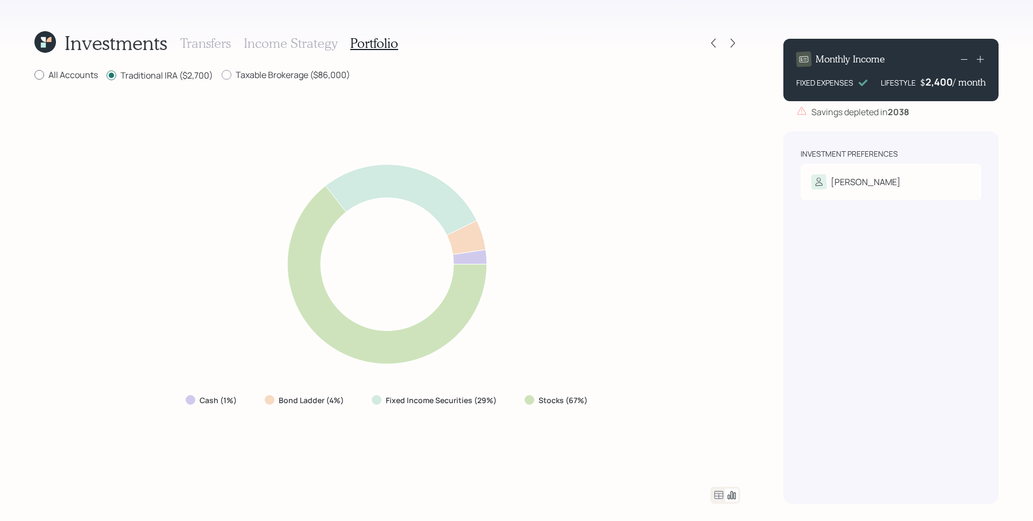
click at [83, 74] on label "All Accounts" at bounding box center [65, 75] width 63 height 12
click at [34, 75] on input "All Accounts" at bounding box center [34, 75] width 1 height 1
radio input "true"
radio input "false"
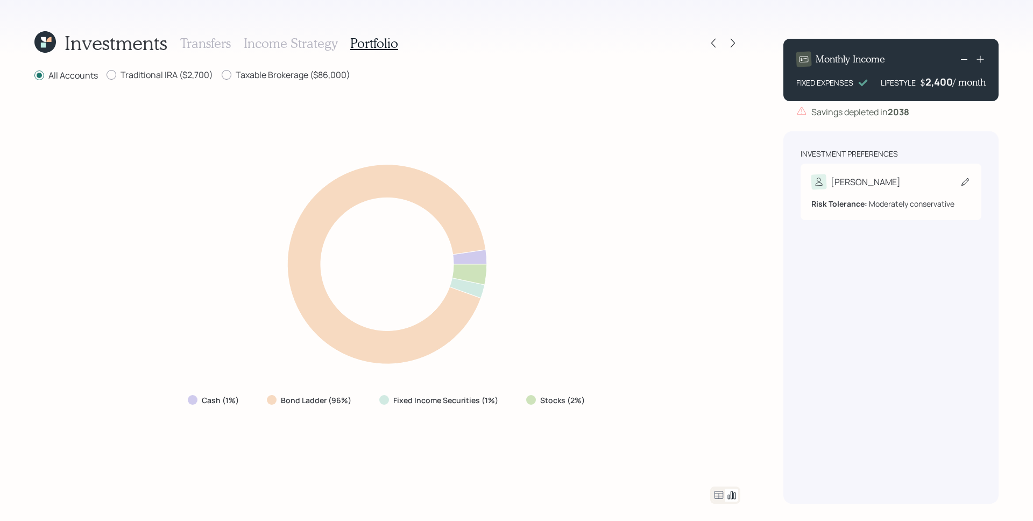
click at [937, 179] on div "[PERSON_NAME]" at bounding box center [890, 181] width 159 height 15
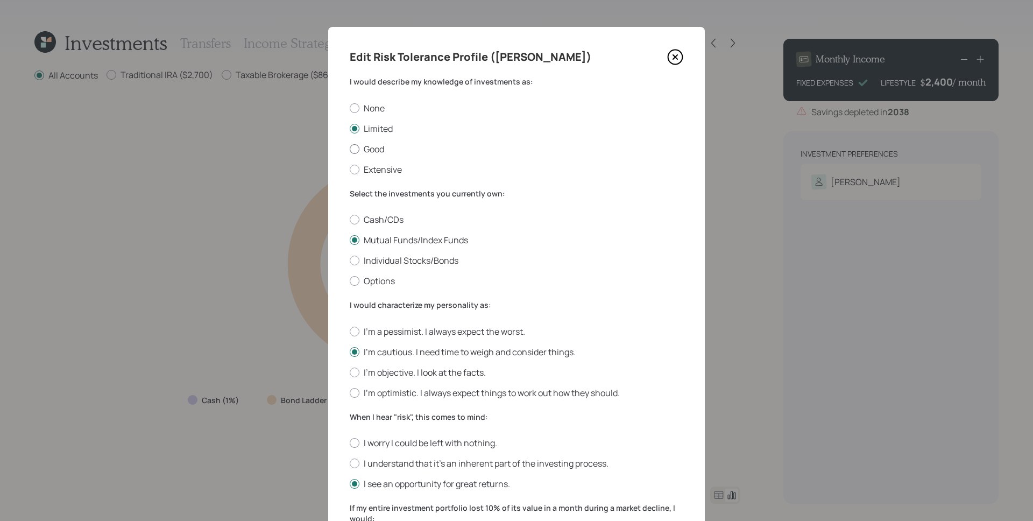
click at [367, 150] on label "Good" at bounding box center [517, 149] width 334 height 12
click at [350, 149] on input "Good" at bounding box center [349, 149] width 1 height 1
radio input "true"
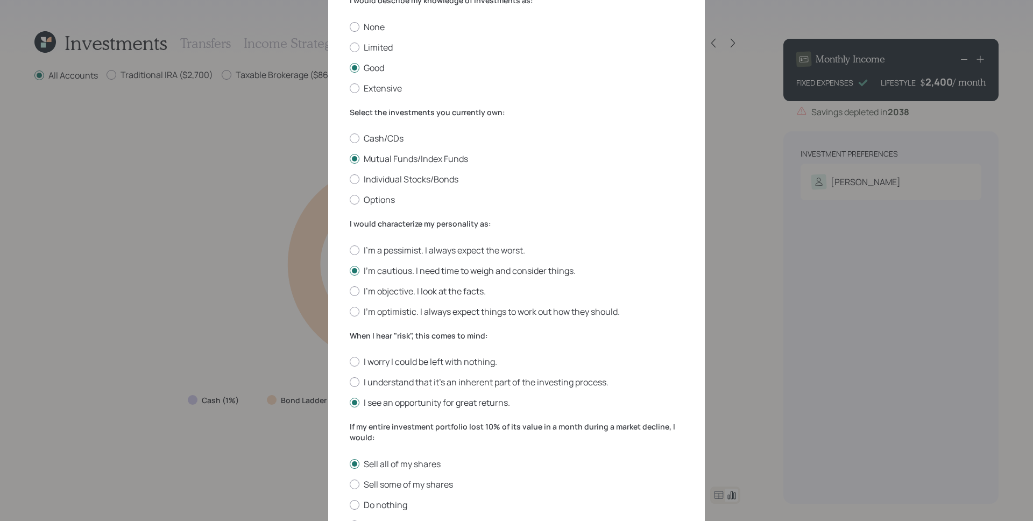
scroll to position [96, 0]
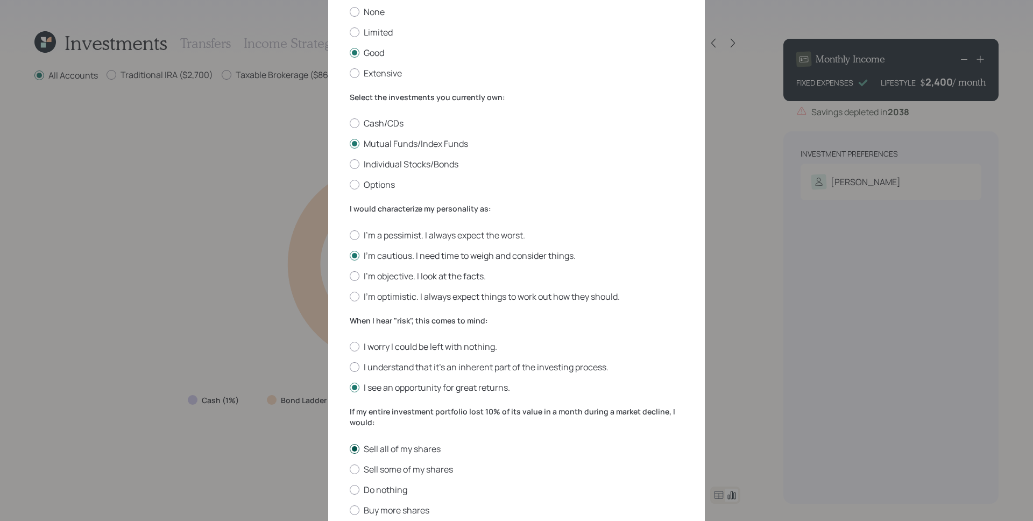
drag, startPoint x: 397, startPoint y: 509, endPoint x: 475, endPoint y: 446, distance: 100.7
click at [397, 509] on label "Buy more shares" at bounding box center [517, 510] width 334 height 12
click at [350, 510] on input "Buy more shares" at bounding box center [349, 510] width 1 height 1
radio input "true"
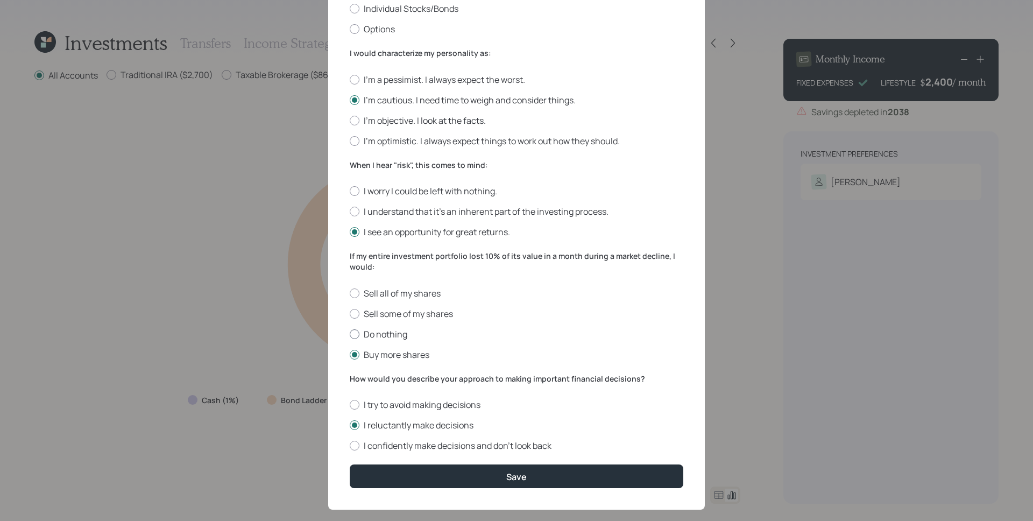
scroll to position [267, 0]
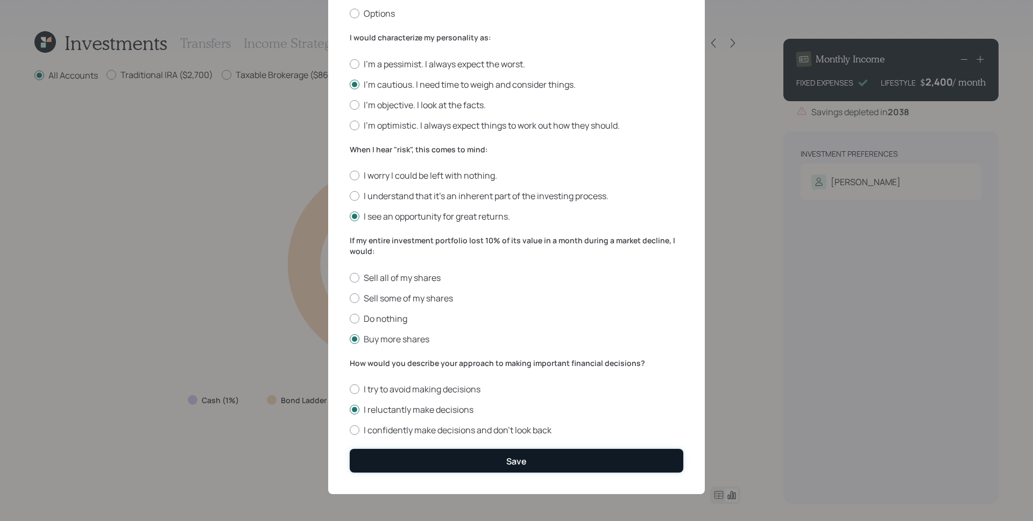
click at [494, 457] on button "Save" at bounding box center [517, 460] width 334 height 23
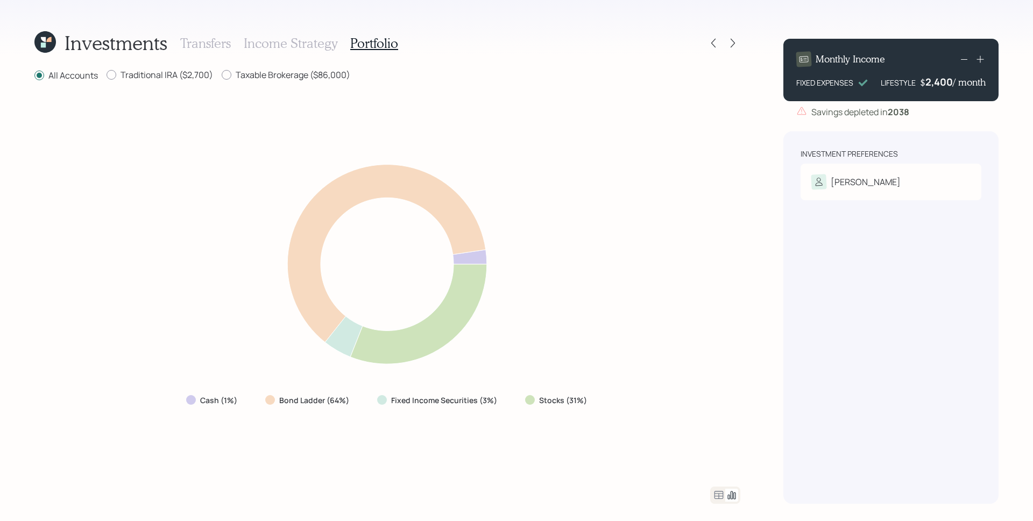
click at [309, 279] on icon at bounding box center [387, 253] width 199 height 178
click at [169, 76] on label "Traditional IRA ($2,700)" at bounding box center [160, 75] width 107 height 12
click at [107, 75] on input "Traditional IRA ($2,700)" at bounding box center [106, 75] width 1 height 1
radio input "true"
radio input "false"
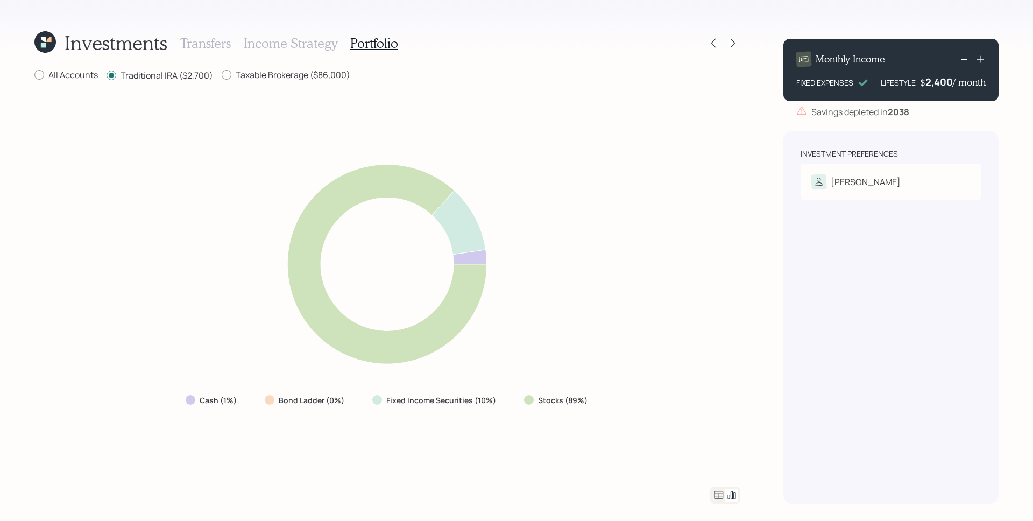
click at [718, 495] on icon at bounding box center [719, 495] width 9 height 8
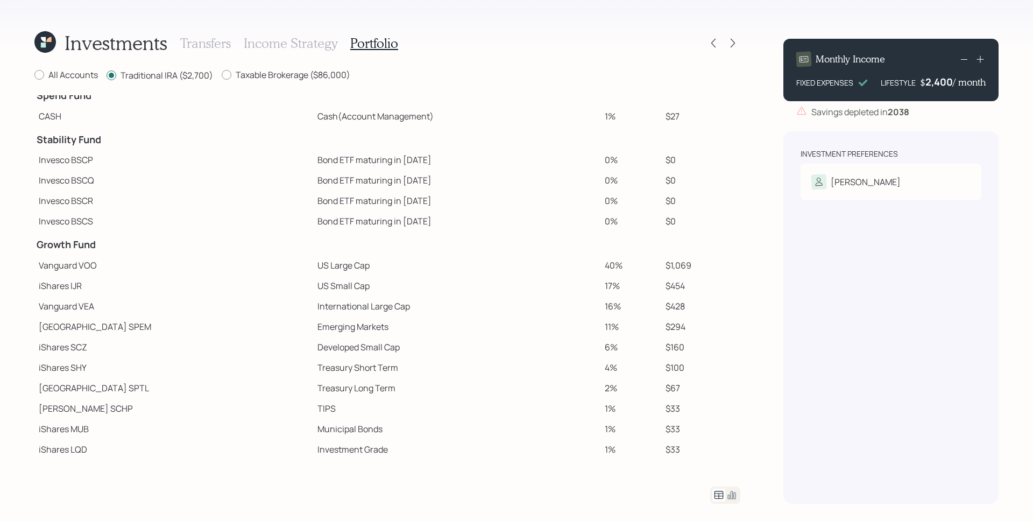
scroll to position [16, 0]
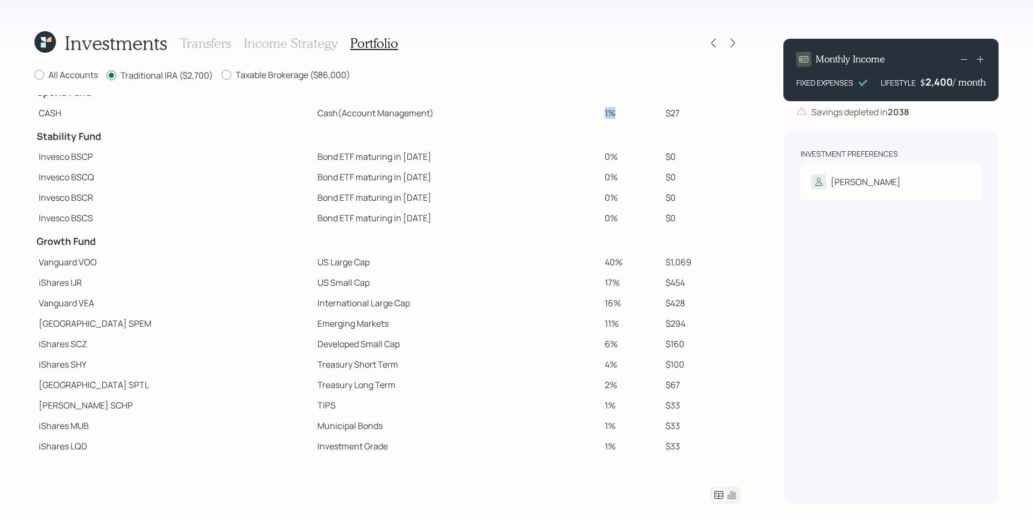
drag, startPoint x: 591, startPoint y: 113, endPoint x: 575, endPoint y: 116, distance: 15.8
click at [600, 116] on td "1%" at bounding box center [630, 113] width 61 height 20
drag, startPoint x: 590, startPoint y: 111, endPoint x: 575, endPoint y: 114, distance: 15.3
click at [600, 114] on td "1%" at bounding box center [630, 113] width 61 height 20
click at [733, 44] on icon at bounding box center [733, 43] width 4 height 9
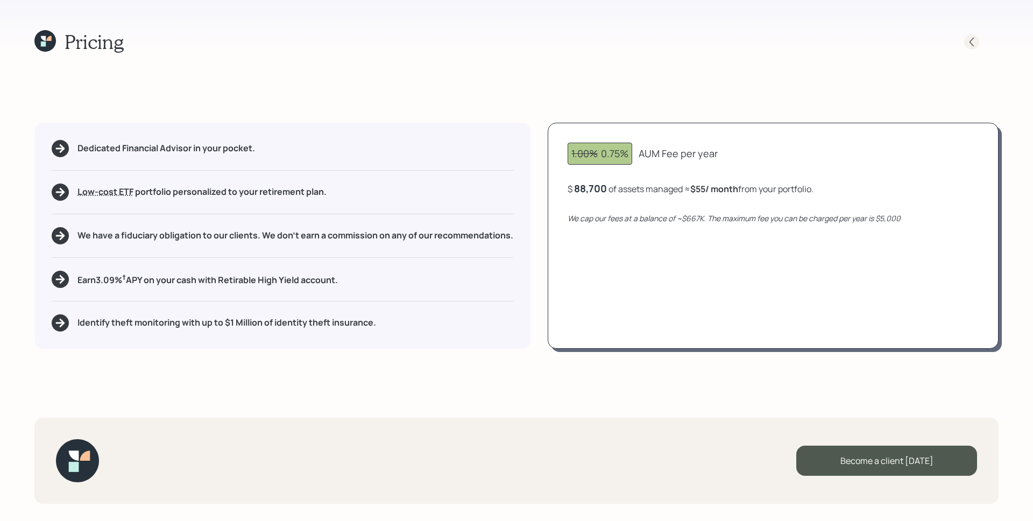
click at [972, 39] on icon at bounding box center [972, 41] width 4 height 9
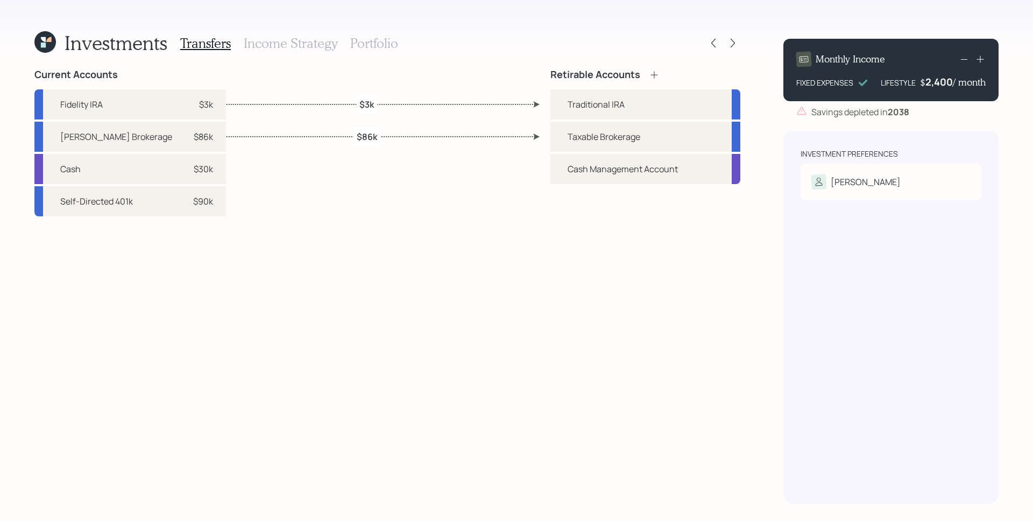
click at [379, 34] on div "Transfers Income Strategy Portfolio" at bounding box center [289, 43] width 218 height 26
click at [370, 37] on h3 "Portfolio" at bounding box center [374, 44] width 48 height 16
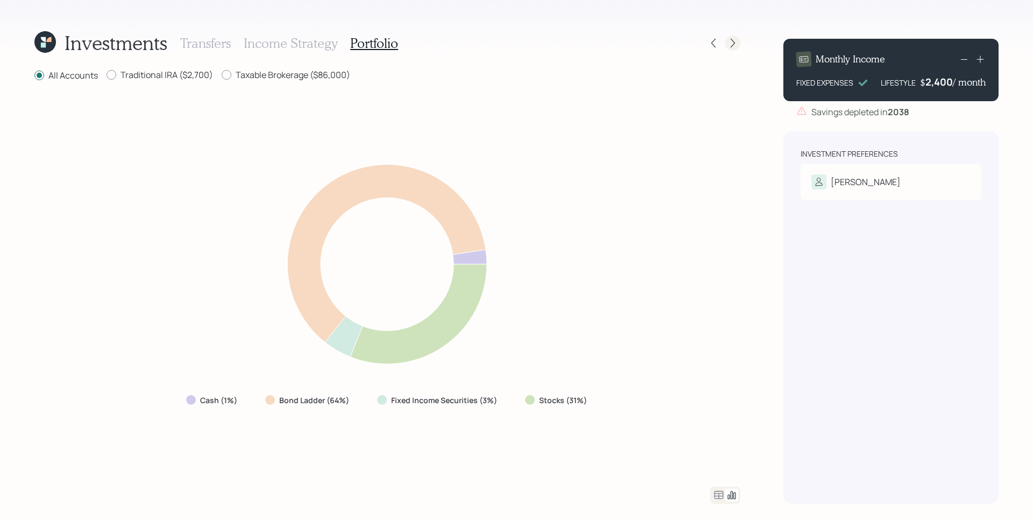
click at [731, 41] on icon at bounding box center [732, 43] width 11 height 11
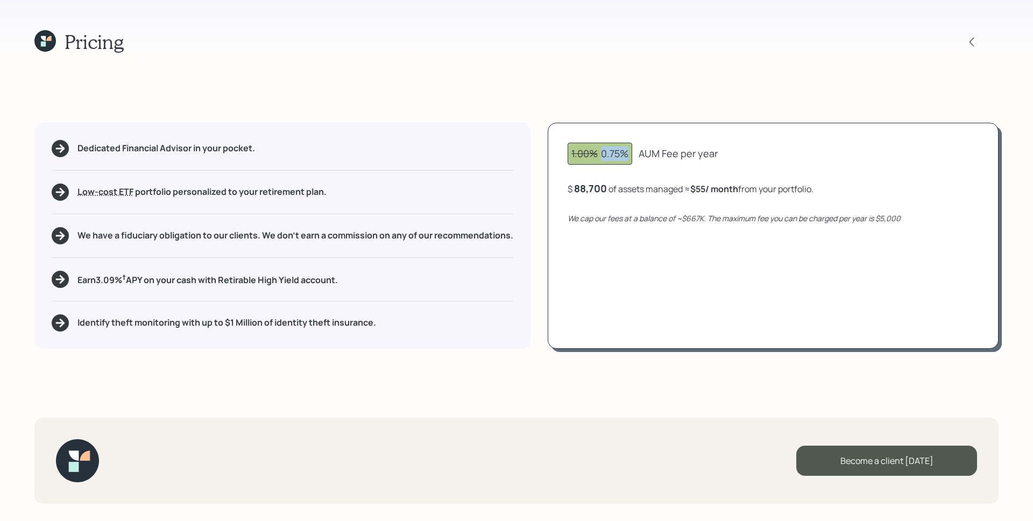
drag, startPoint x: 605, startPoint y: 156, endPoint x: 627, endPoint y: 158, distance: 22.2
click at [627, 158] on div "1.00% 0.75%" at bounding box center [599, 153] width 57 height 15
click at [618, 199] on div "1.00% 0.75% AUM Fee per year $ 88,700 of assets managed ≈ $55 / month from your…" at bounding box center [773, 236] width 451 height 226
click at [953, 282] on div "1.00% 0.75% AUM Fee per year $ 88,700 of assets managed ≈ $55 / month from your…" at bounding box center [773, 236] width 451 height 226
click at [910, 460] on div "Become a client today" at bounding box center [886, 461] width 181 height 30
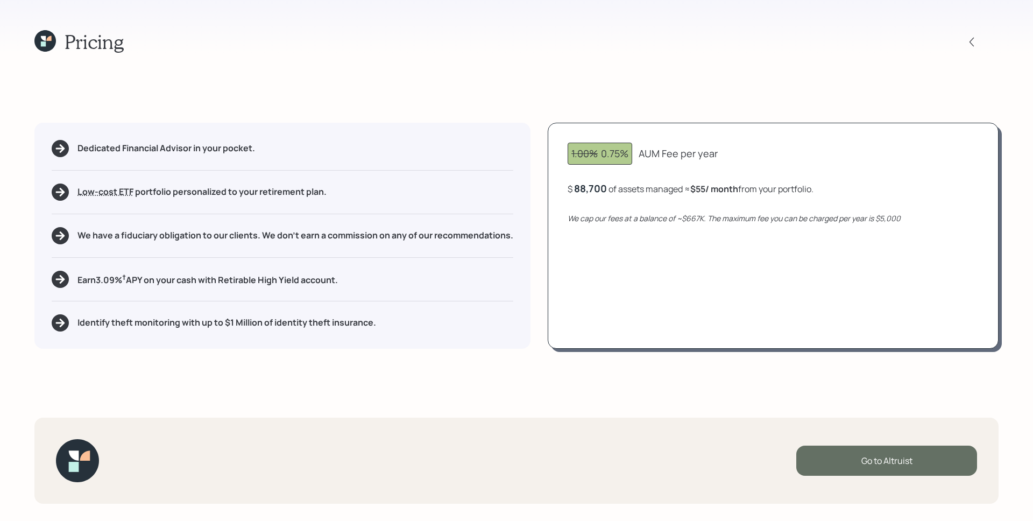
click at [899, 467] on div "Go to Altruist" at bounding box center [886, 461] width 181 height 30
click at [967, 38] on icon at bounding box center [971, 42] width 11 height 11
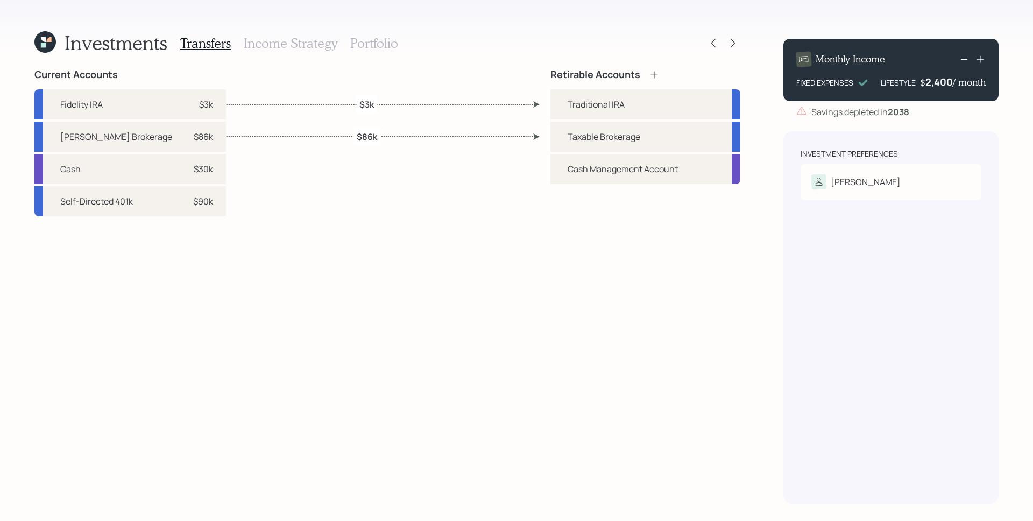
click at [387, 43] on h3 "Portfolio" at bounding box center [374, 44] width 48 height 16
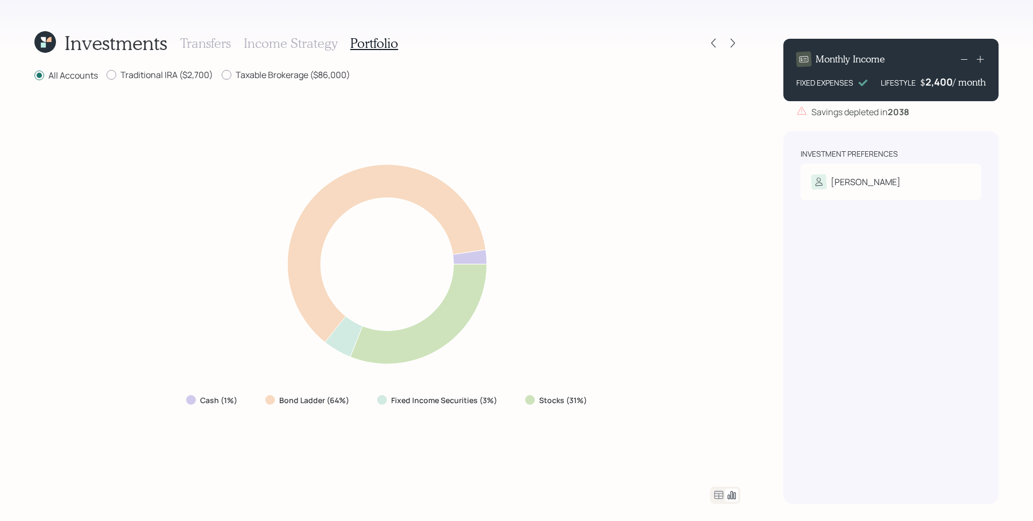
click at [713, 491] on icon at bounding box center [718, 495] width 13 height 13
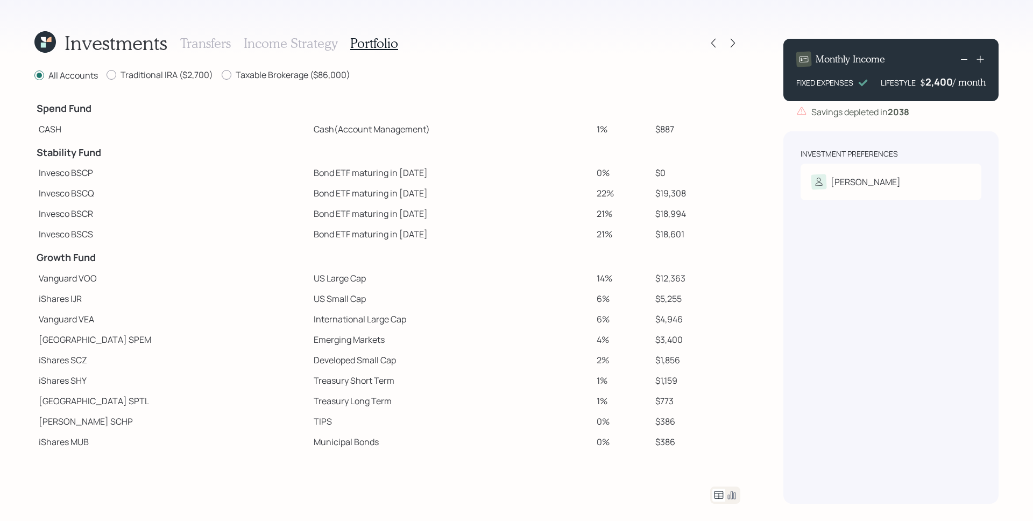
scroll to position [16, 0]
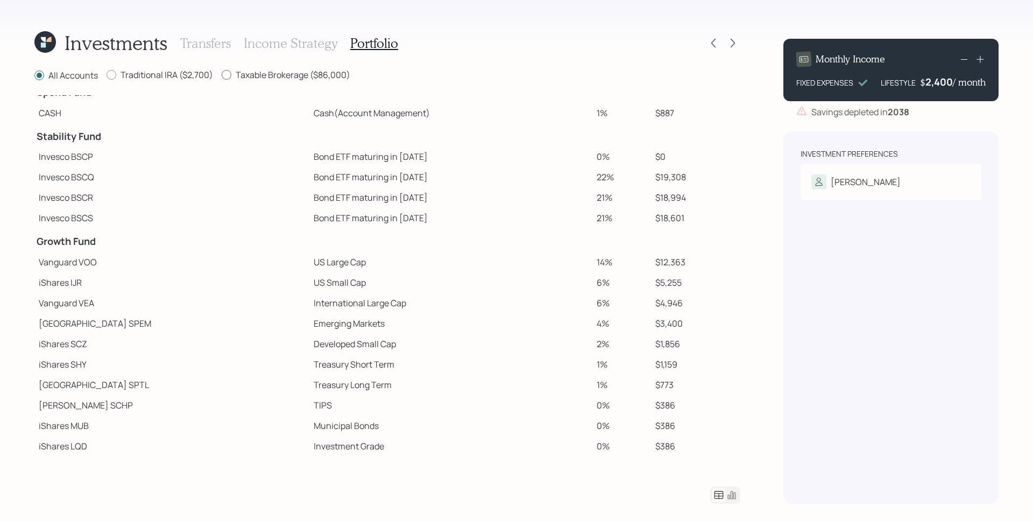
click at [279, 74] on label "Taxable Brokerage ($86,000)" at bounding box center [286, 75] width 129 height 12
click at [222, 75] on input "Taxable Brokerage ($86,000)" at bounding box center [221, 75] width 1 height 1
radio input "true"
radio input "false"
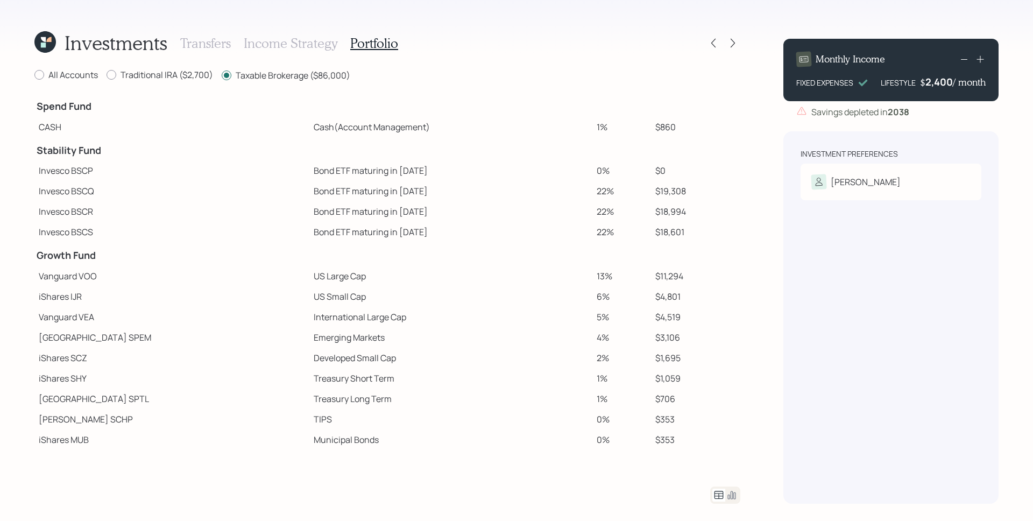
scroll to position [0, 0]
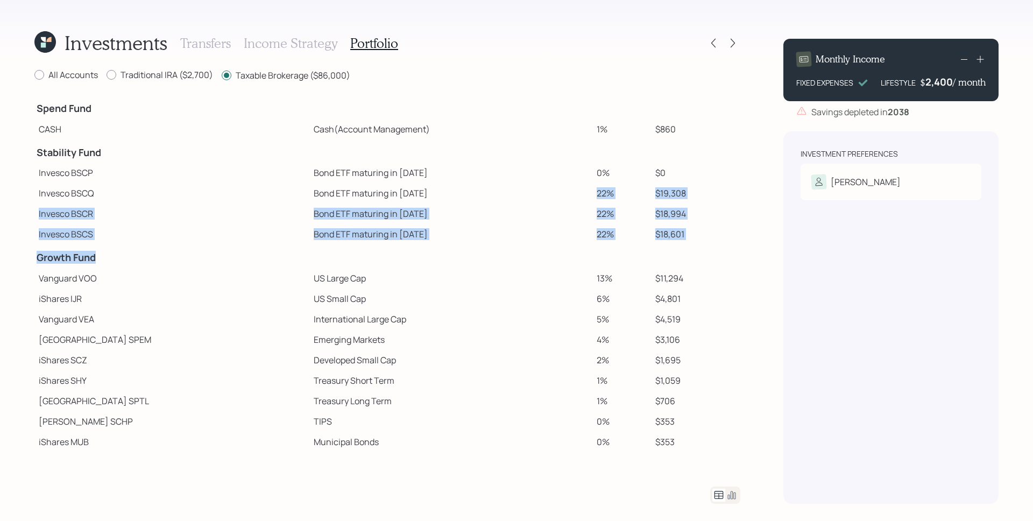
drag, startPoint x: 570, startPoint y: 190, endPoint x: 675, endPoint y: 246, distance: 118.9
click at [675, 246] on table "Spend Fund CASH Cash (Account Management) 1% $860 Stability Fund Invesco BSCP B…" at bounding box center [387, 283] width 706 height 377
click at [464, 216] on td "Bond ETF maturing in 2027" at bounding box center [451, 213] width 284 height 20
drag, startPoint x: 669, startPoint y: 232, endPoint x: 610, endPoint y: 186, distance: 75.1
click at [610, 186] on tbody "Spend Fund CASH Cash (Account Management) 1% $860 Stability Fund Invesco BSCP B…" at bounding box center [387, 283] width 706 height 377
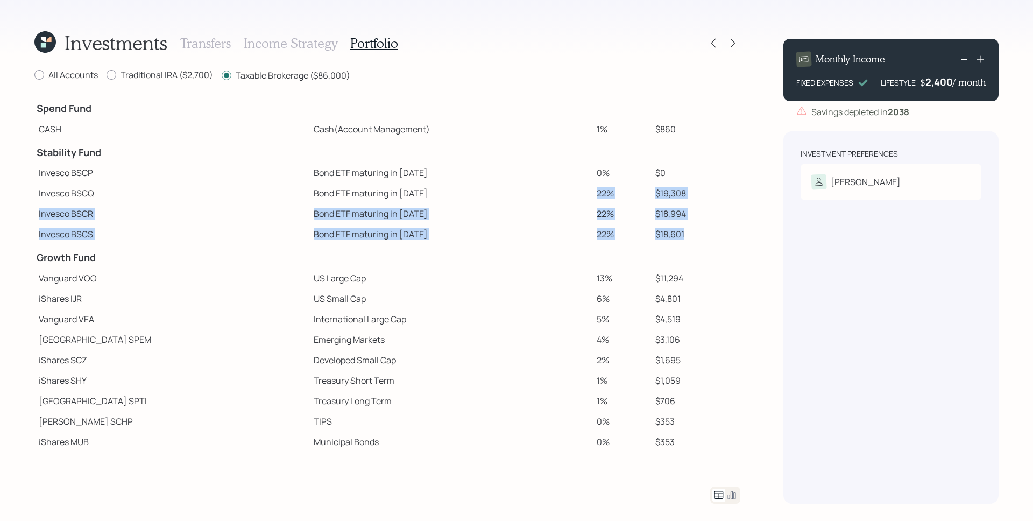
click at [608, 186] on td "22%" at bounding box center [621, 193] width 59 height 20
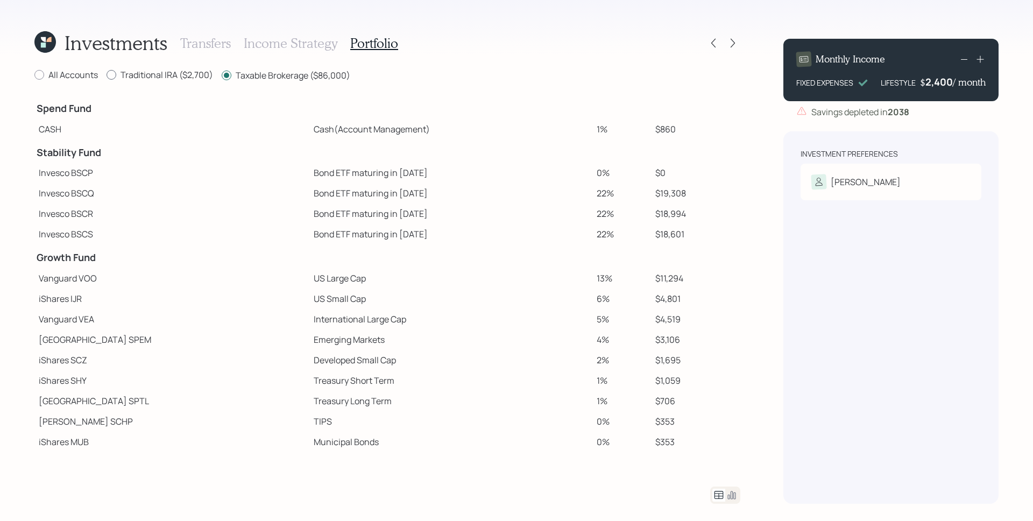
click at [173, 71] on label "Traditional IRA ($2,700)" at bounding box center [160, 75] width 107 height 12
click at [107, 75] on input "Traditional IRA ($2,700)" at bounding box center [106, 75] width 1 height 1
radio input "true"
radio input "false"
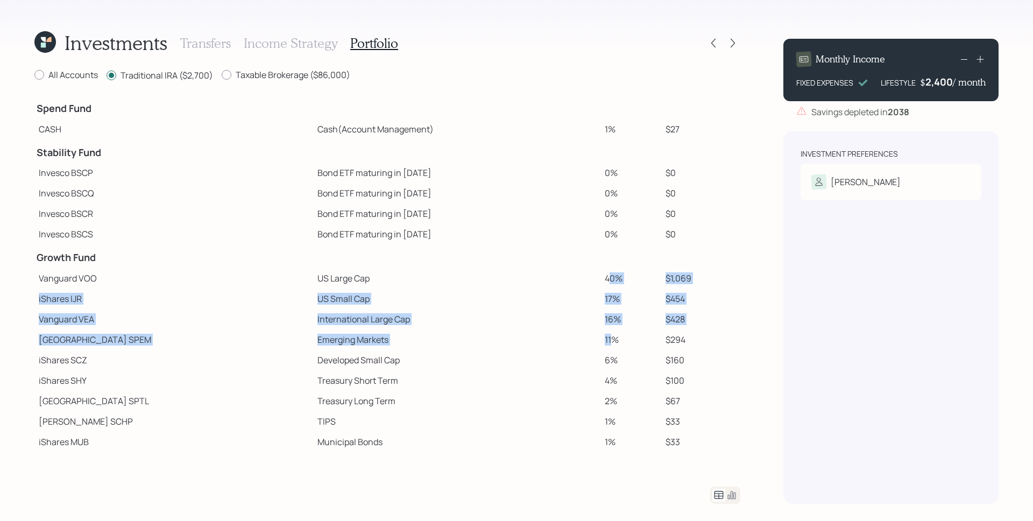
drag, startPoint x: 581, startPoint y: 279, endPoint x: 584, endPoint y: 342, distance: 62.5
click at [584, 342] on tbody "Spend Fund CASH Cash (Account Management) 1% $27 Stability Fund Invesco BSCP Bo…" at bounding box center [387, 283] width 706 height 377
click at [600, 305] on td "17%" at bounding box center [630, 298] width 61 height 20
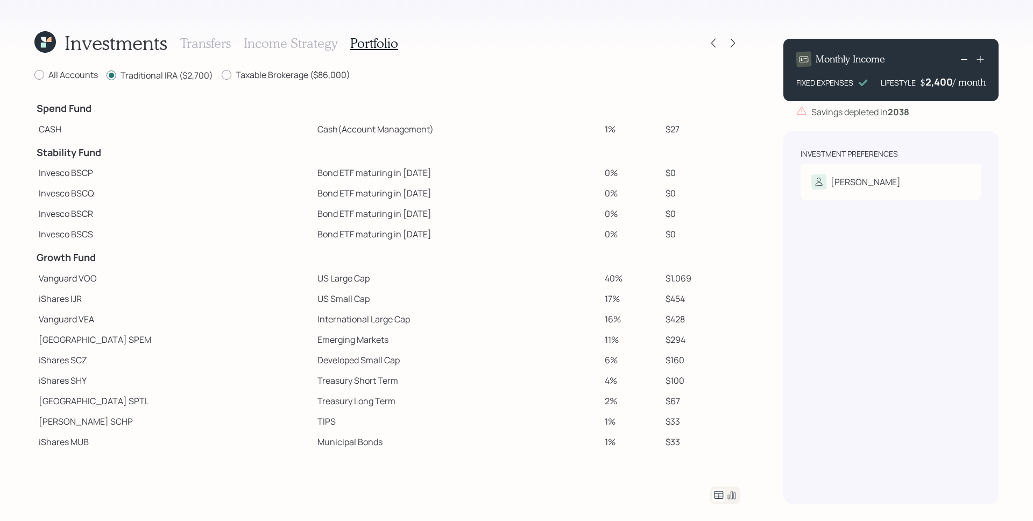
click at [48, 41] on icon at bounding box center [48, 39] width 5 height 5
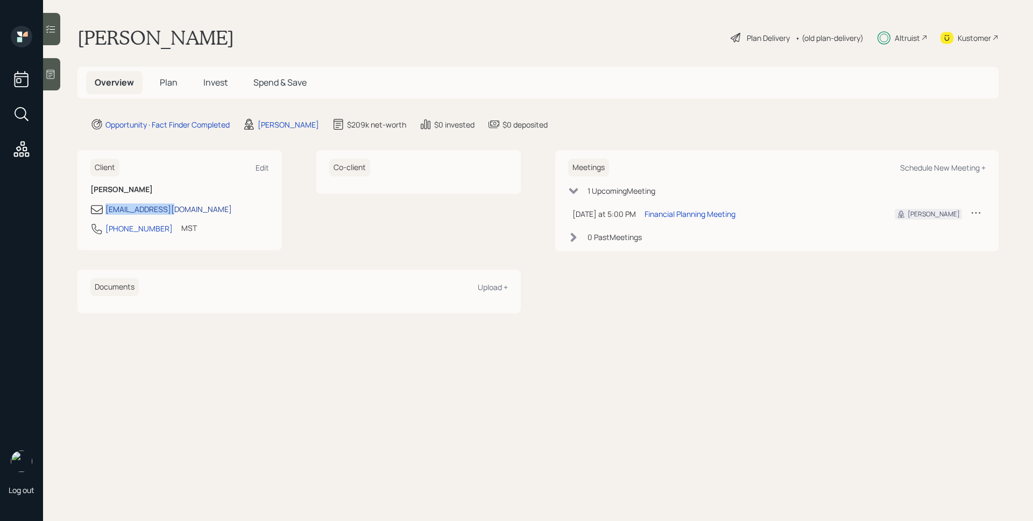
drag, startPoint x: 185, startPoint y: 209, endPoint x: 105, endPoint y: 210, distance: 79.7
click at [105, 210] on div "[EMAIL_ADDRESS][DOMAIN_NAME]" at bounding box center [179, 209] width 179 height 13
copy div "[EMAIL_ADDRESS][DOMAIN_NAME]"
drag, startPoint x: 160, startPoint y: 230, endPoint x: 105, endPoint y: 231, distance: 55.4
click at [105, 231] on div "602-696-2969 MST Currently 3:52 PM" at bounding box center [179, 231] width 179 height 19
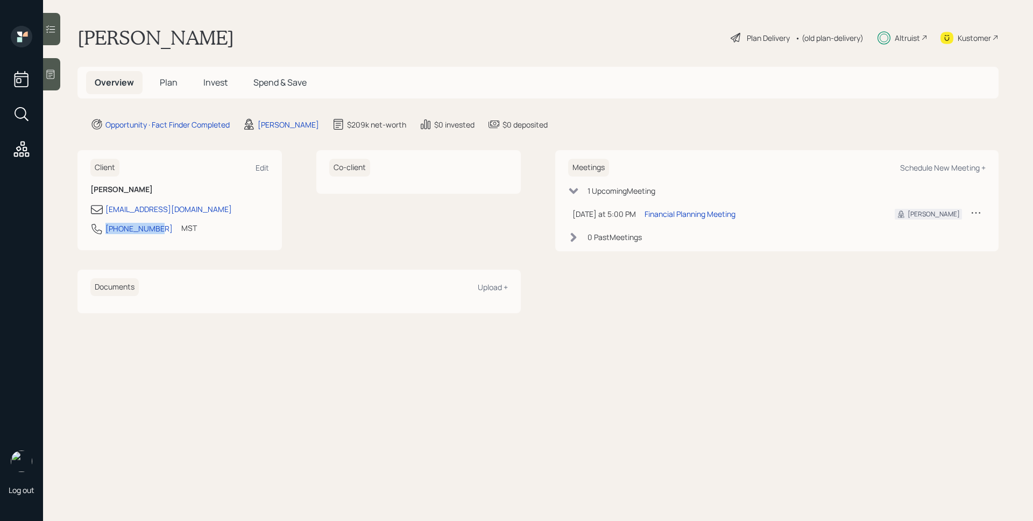
copy div "[PHONE_NUMBER]"
click at [167, 89] on h5 "Plan" at bounding box center [168, 82] width 35 height 23
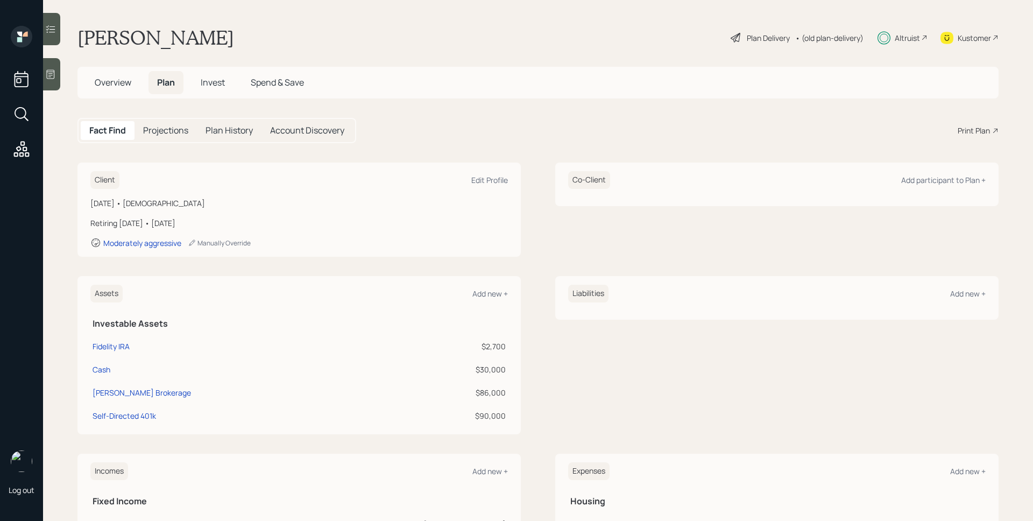
click at [199, 79] on h5 "Invest" at bounding box center [212, 82] width 41 height 23
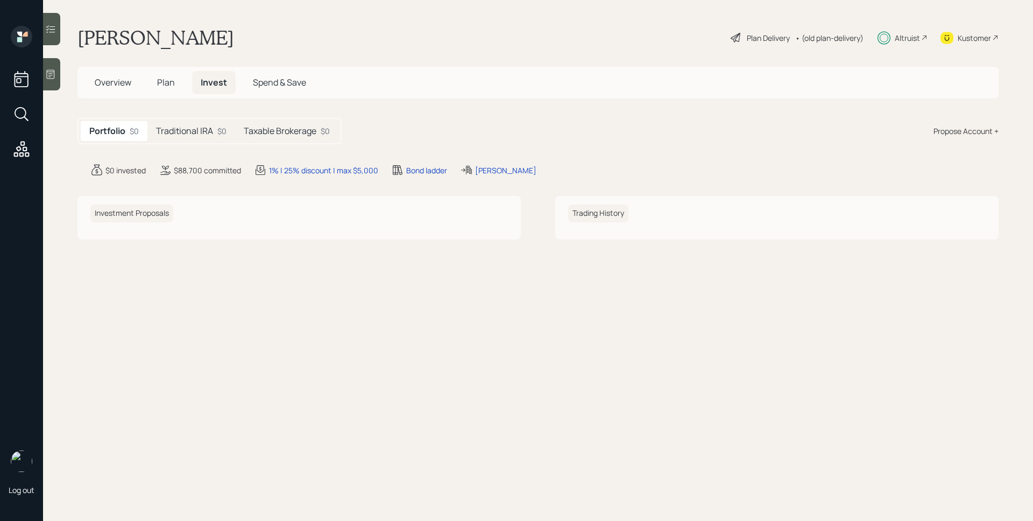
click at [201, 126] on h5 "Traditional IRA" at bounding box center [184, 131] width 57 height 10
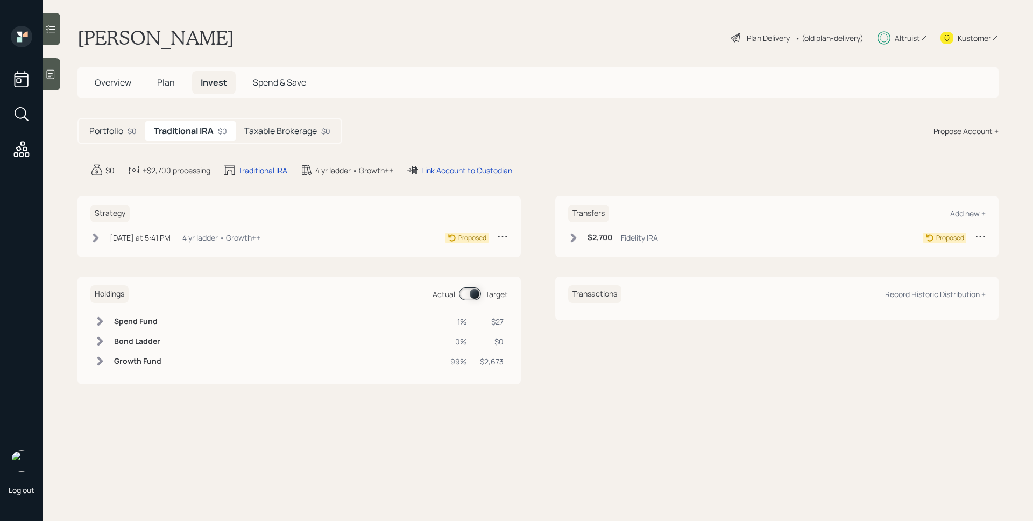
click at [265, 126] on h5 "Taxable Brokerage" at bounding box center [280, 131] width 73 height 10
click at [469, 296] on span at bounding box center [470, 293] width 22 height 13
click at [464, 296] on input at bounding box center [462, 294] width 4 height 3
click at [598, 236] on h6 "$86,000" at bounding box center [603, 237] width 31 height 9
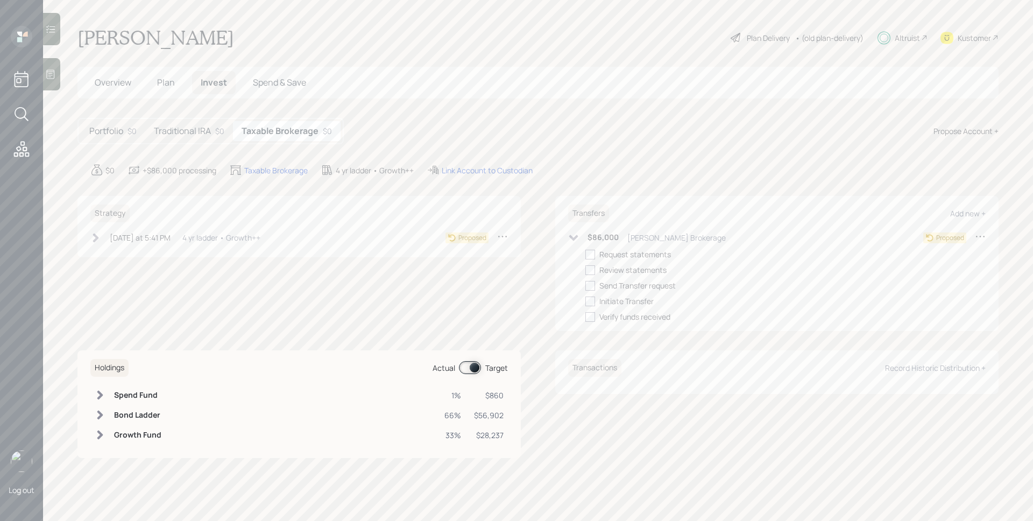
click at [598, 236] on h6 "$86,000" at bounding box center [603, 237] width 31 height 9
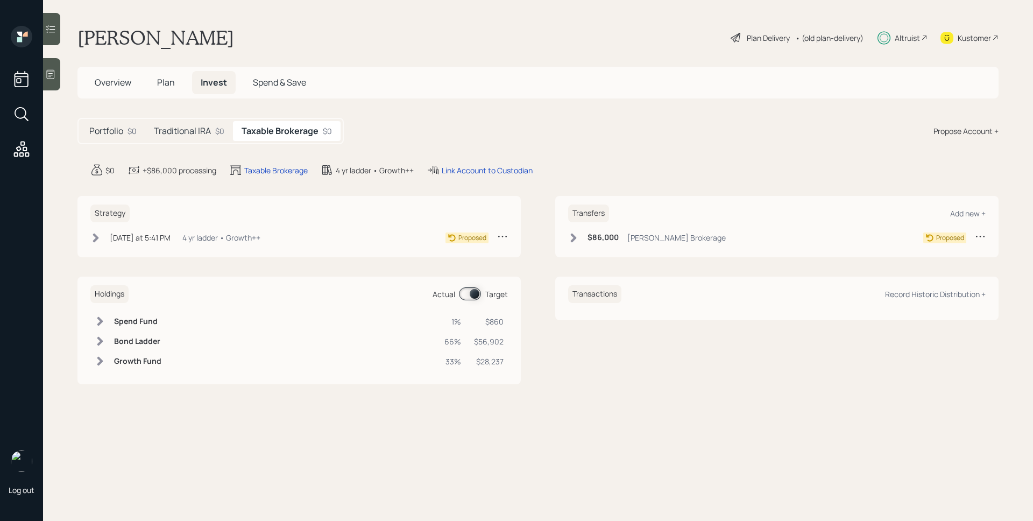
click at [110, 128] on h5 "Portfolio" at bounding box center [106, 131] width 34 height 10
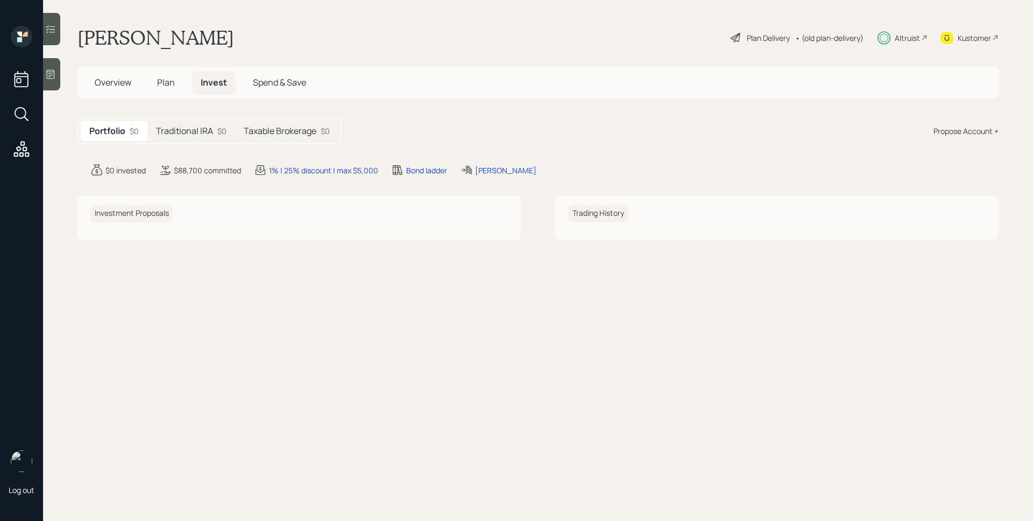
click at [205, 129] on h5 "Traditional IRA" at bounding box center [184, 131] width 57 height 10
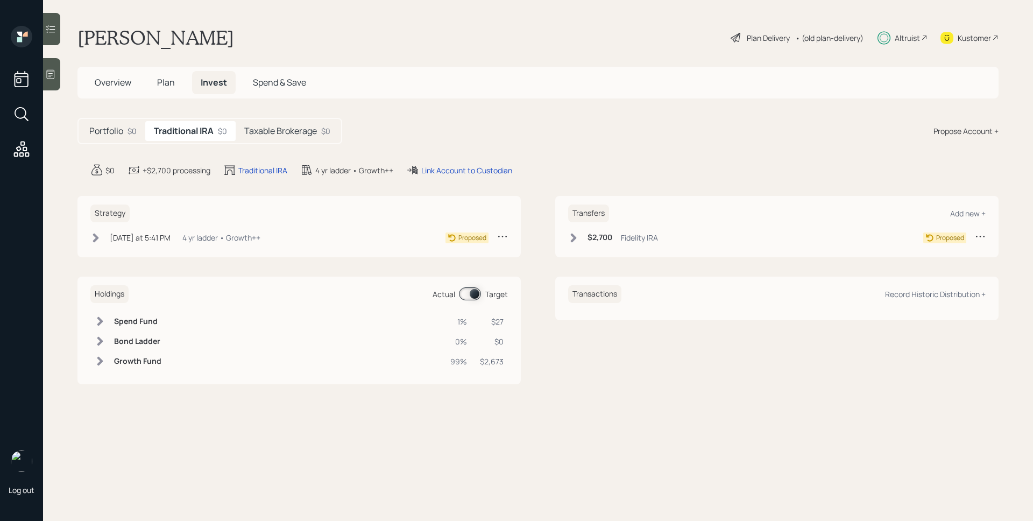
click at [278, 130] on h5 "Taxable Brokerage" at bounding box center [280, 131] width 73 height 10
click at [168, 70] on div "Overview Plan Invest Spend & Save" at bounding box center [537, 83] width 921 height 32
click at [168, 80] on span "Plan" at bounding box center [166, 82] width 18 height 12
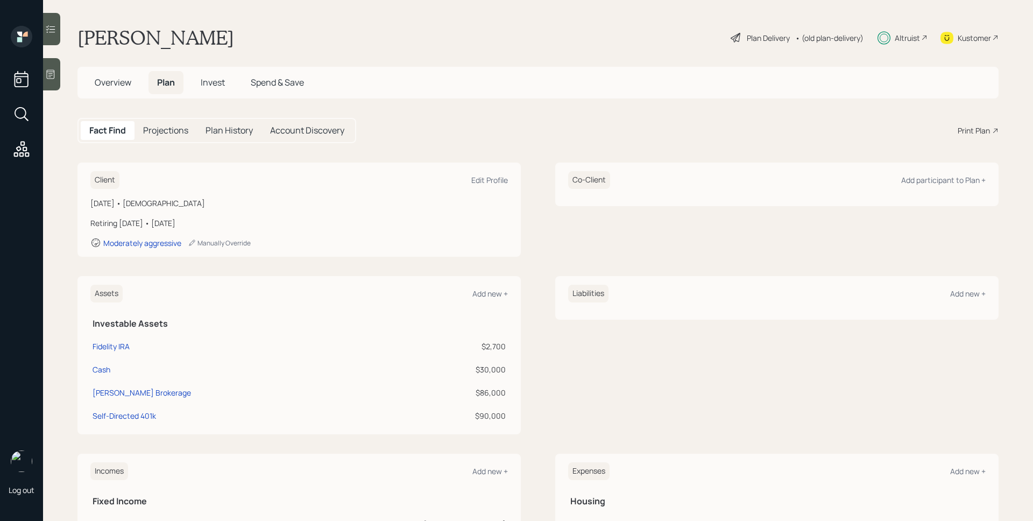
click at [747, 39] on div "Plan Delivery" at bounding box center [768, 37] width 43 height 11
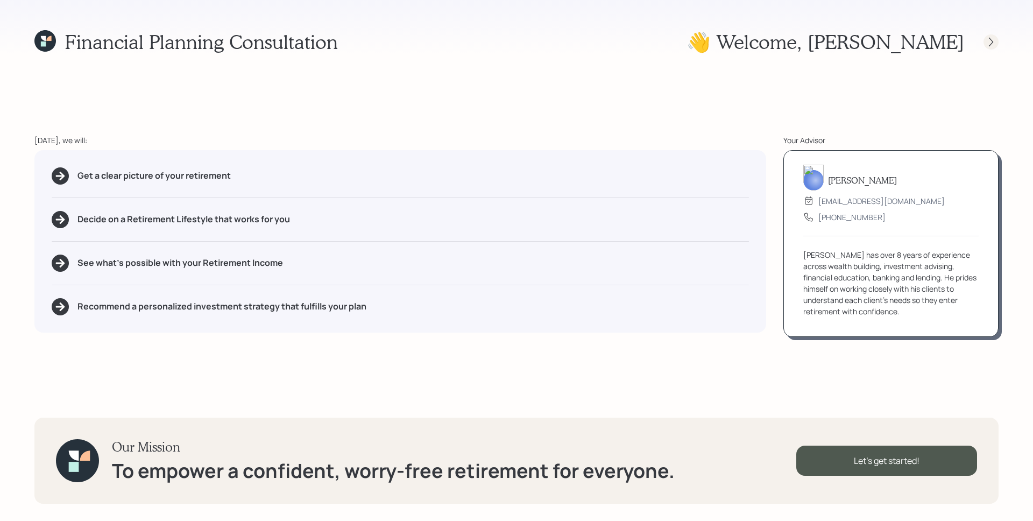
click at [990, 40] on icon at bounding box center [991, 42] width 11 height 11
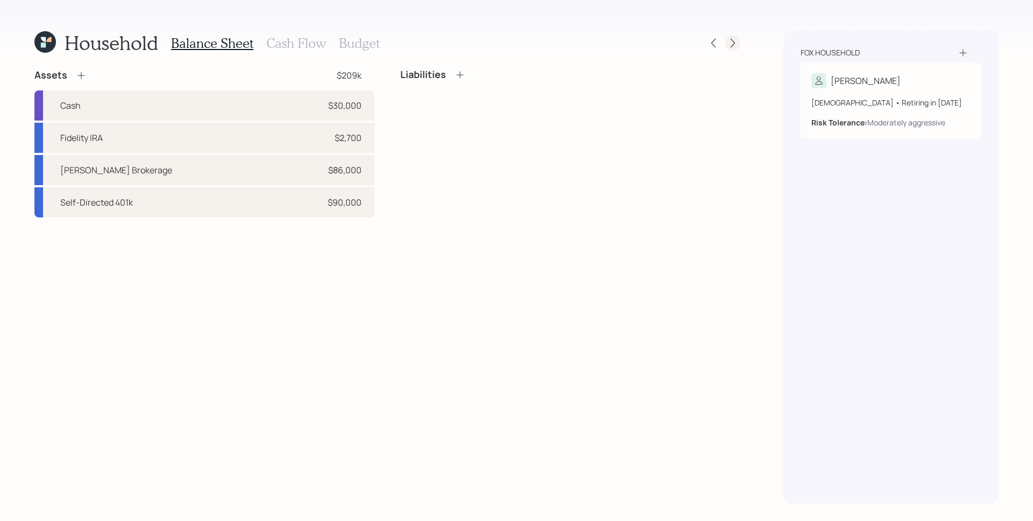
click at [735, 41] on icon at bounding box center [732, 43] width 11 height 11
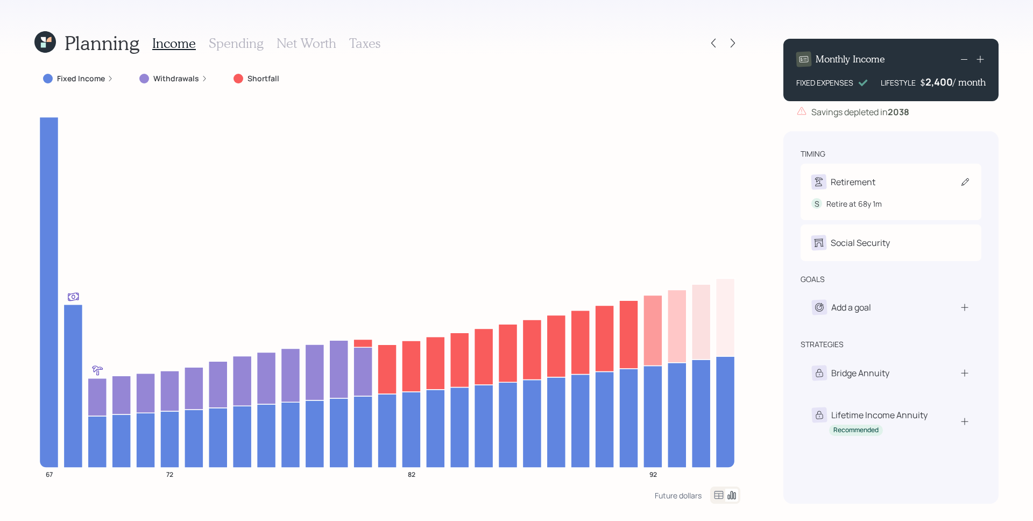
click at [882, 185] on div "Retirement" at bounding box center [890, 181] width 159 height 15
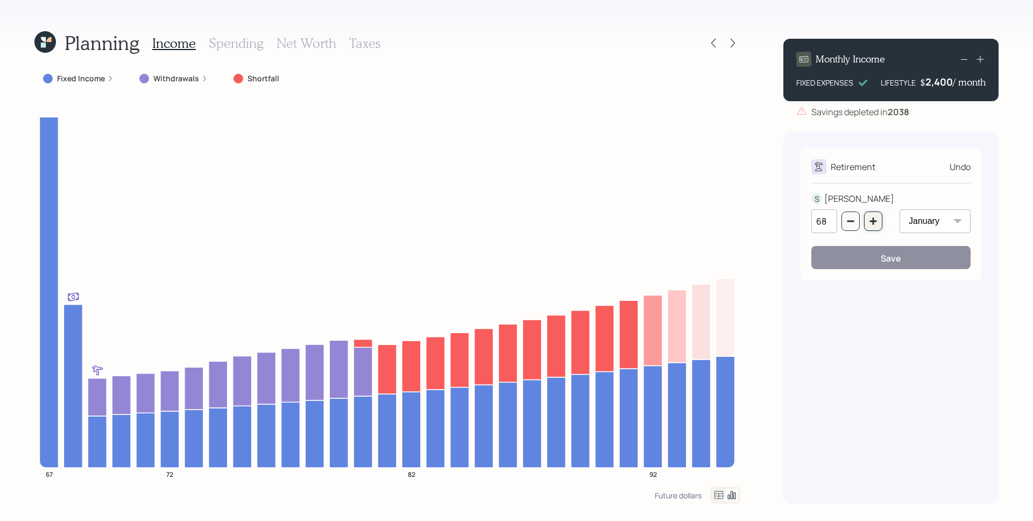
click at [873, 222] on icon "button" at bounding box center [873, 220] width 7 height 7
type input "72"
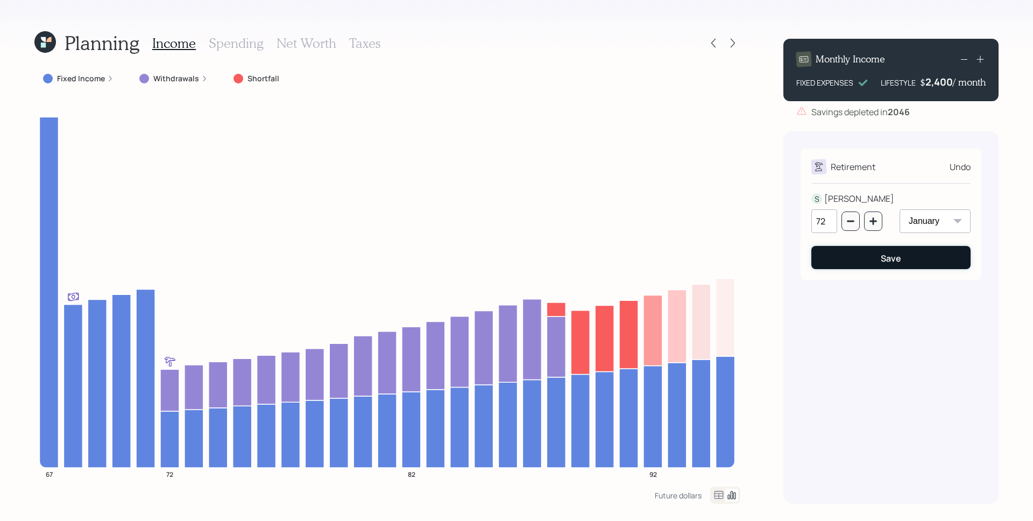
click at [880, 259] on button "Save" at bounding box center [890, 257] width 159 height 23
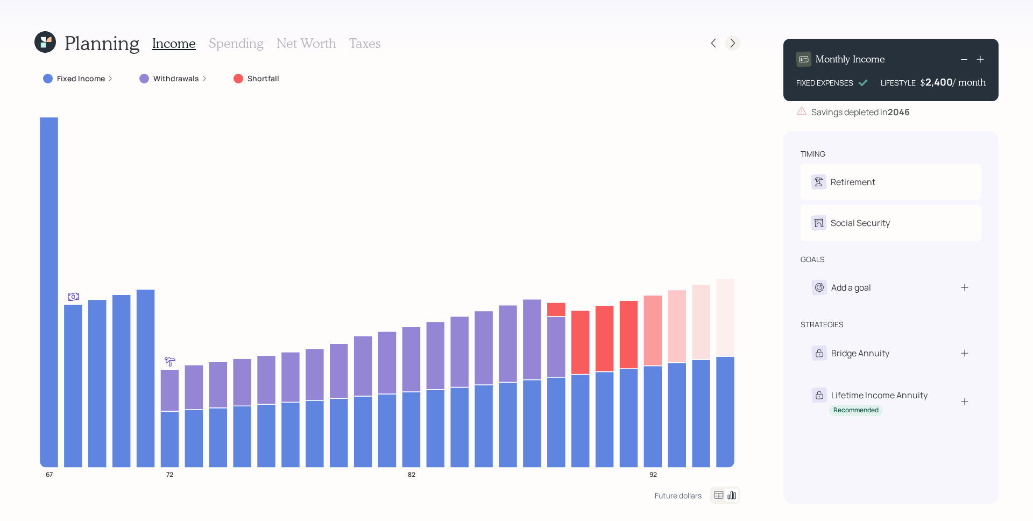
click at [729, 43] on icon at bounding box center [732, 43] width 11 height 11
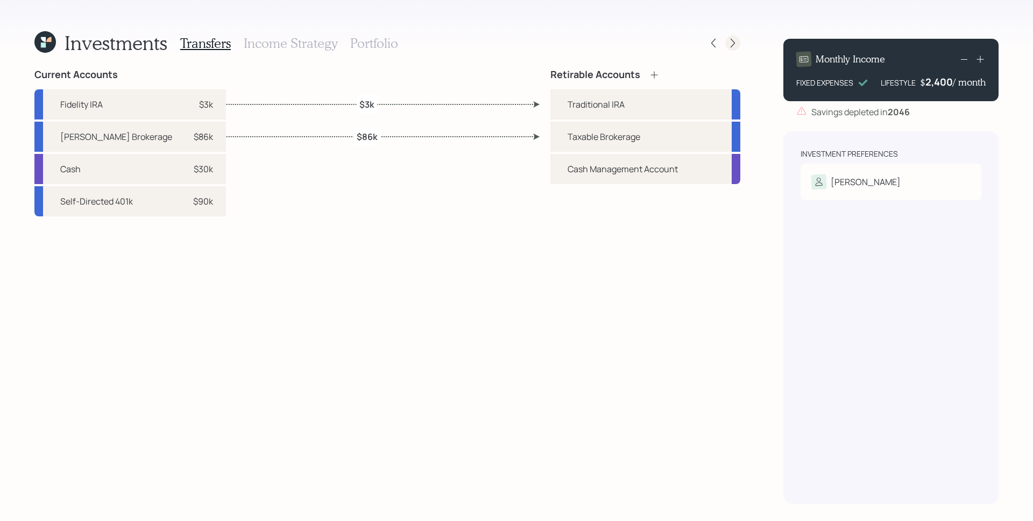
click at [730, 44] on icon at bounding box center [732, 43] width 11 height 11
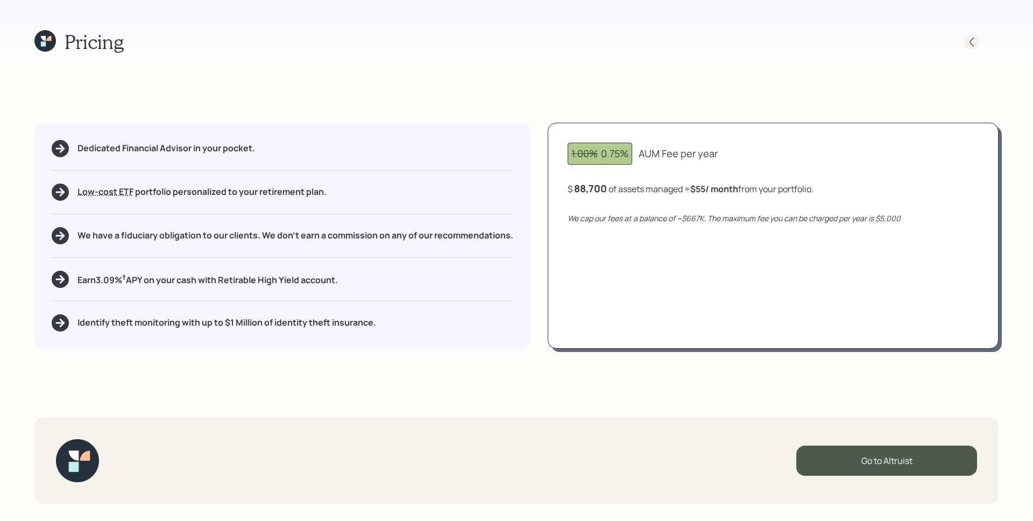
click at [970, 43] on icon at bounding box center [971, 42] width 11 height 11
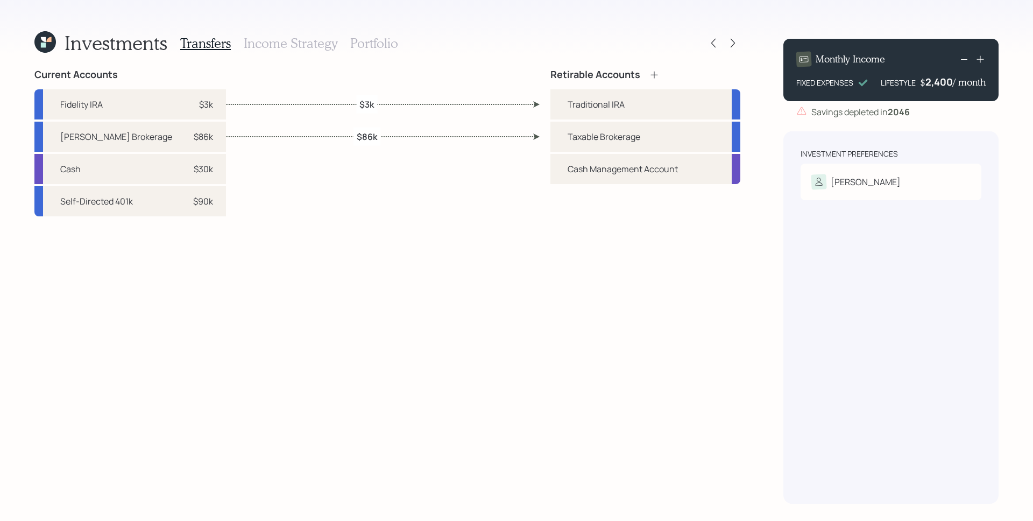
click at [387, 42] on h3 "Portfolio" at bounding box center [374, 44] width 48 height 16
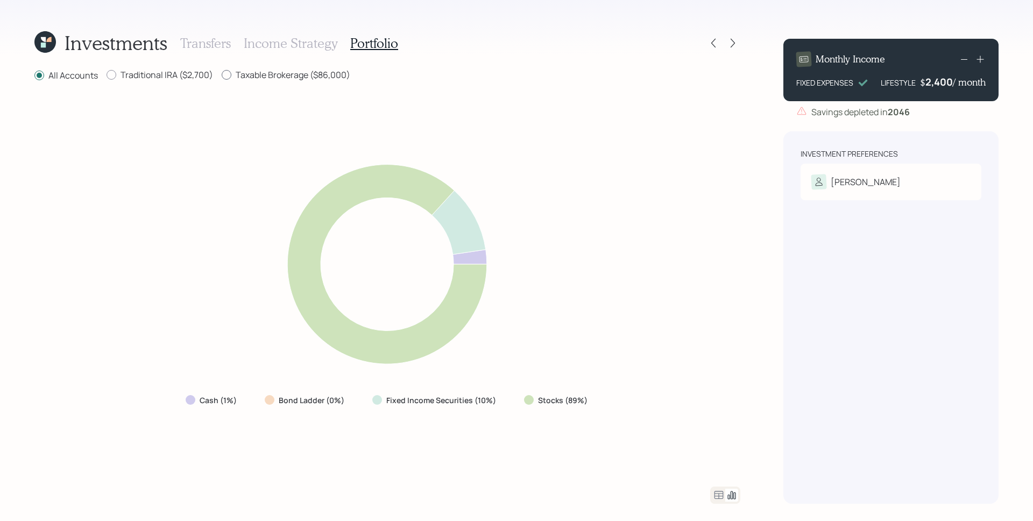
click at [264, 73] on label "Taxable Brokerage ($86,000)" at bounding box center [286, 75] width 129 height 12
click at [222, 75] on input "Taxable Brokerage ($86,000)" at bounding box center [221, 75] width 1 height 1
radio input "true"
radio input "false"
click at [170, 74] on label "Traditional IRA ($2,700)" at bounding box center [160, 75] width 107 height 12
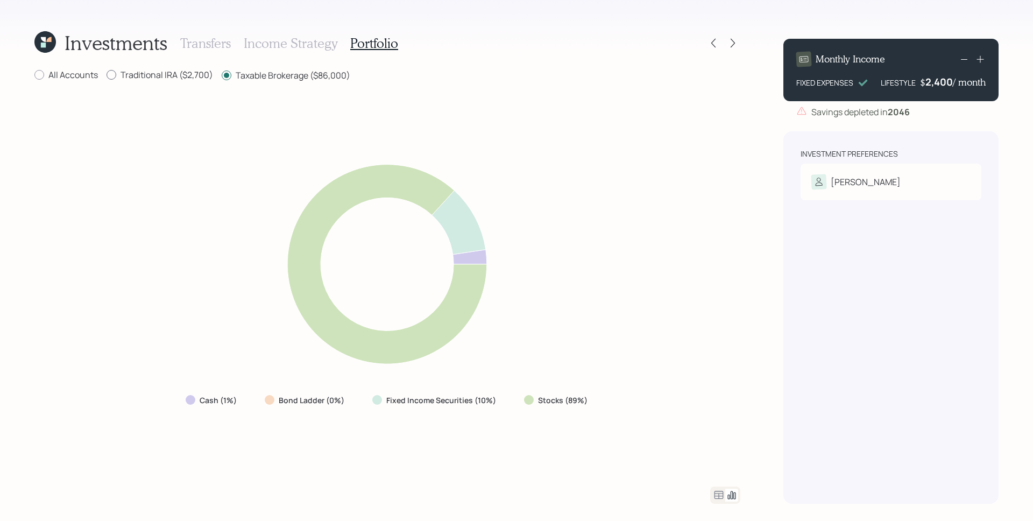
click at [107, 75] on input "Traditional IRA ($2,700)" at bounding box center [106, 75] width 1 height 1
radio input "true"
radio input "false"
click at [52, 46] on icon at bounding box center [45, 42] width 22 height 22
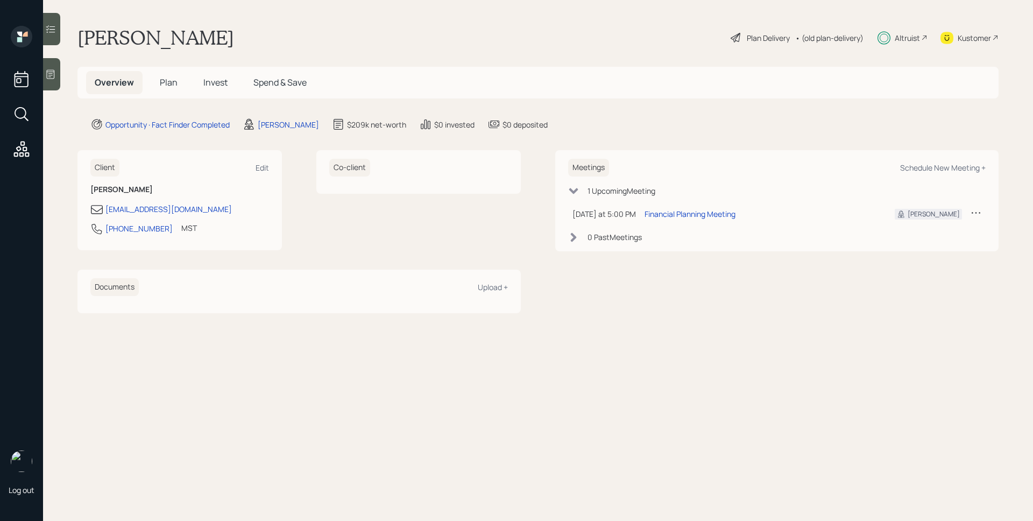
click at [347, 41] on div "Steve Fox Plan Delivery • (old plan-delivery) Altruist Kustomer" at bounding box center [537, 38] width 921 height 24
click at [171, 90] on h5 "Plan" at bounding box center [168, 82] width 35 height 23
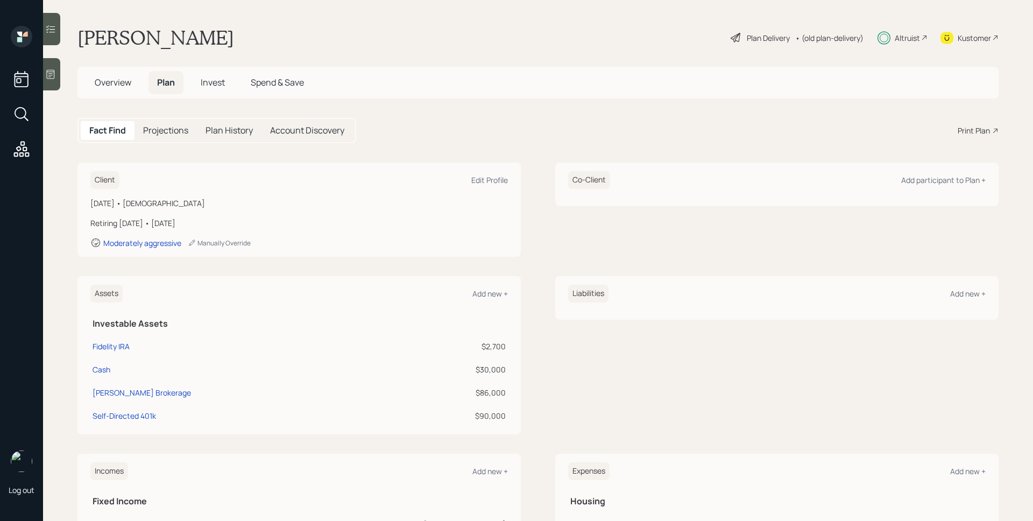
click at [958, 128] on div "Print Plan" at bounding box center [974, 130] width 32 height 11
click at [218, 86] on span "Invest" at bounding box center [213, 82] width 24 height 12
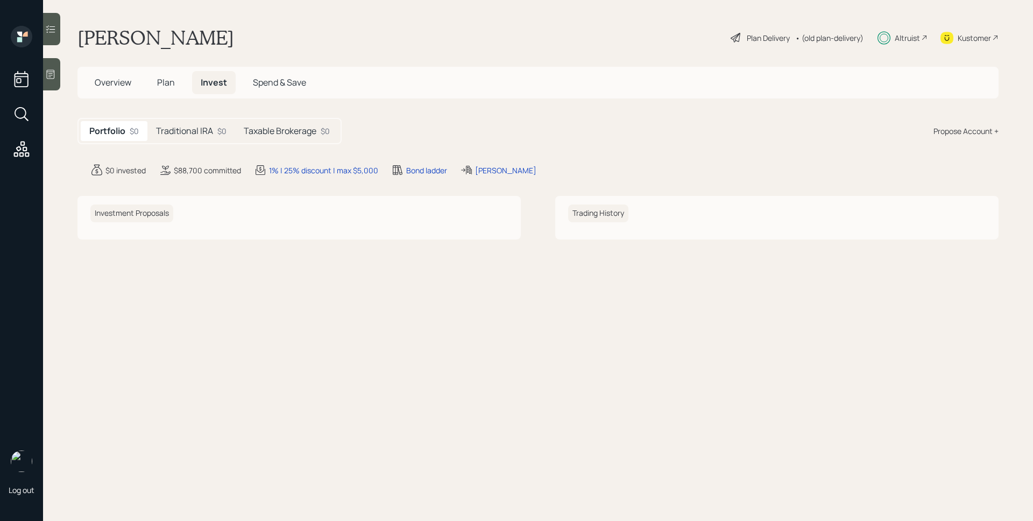
click at [206, 133] on h5 "Traditional IRA" at bounding box center [184, 131] width 57 height 10
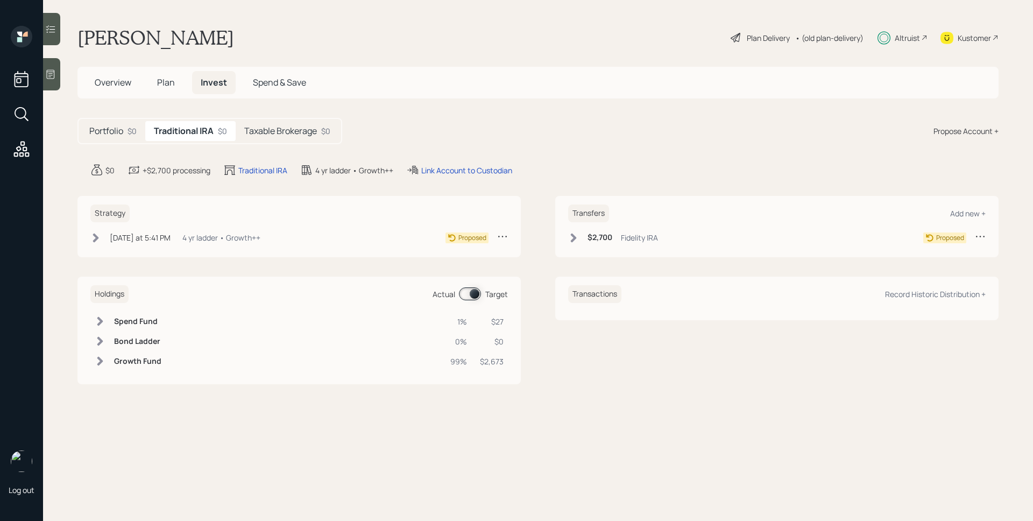
click at [210, 240] on div "4 yr ladder • Growth++" at bounding box center [221, 237] width 78 height 11
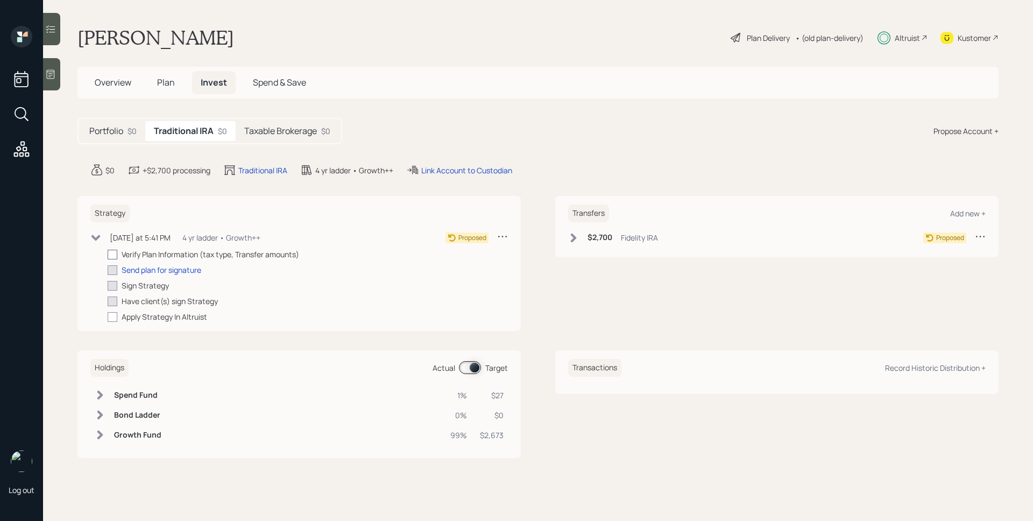
click at [114, 255] on div at bounding box center [113, 255] width 10 height 10
click at [108, 255] on input "checkbox" at bounding box center [107, 254] width 1 height 1
checkbox input "true"
click at [158, 268] on div "Send plan for signature" at bounding box center [162, 269] width 80 height 11
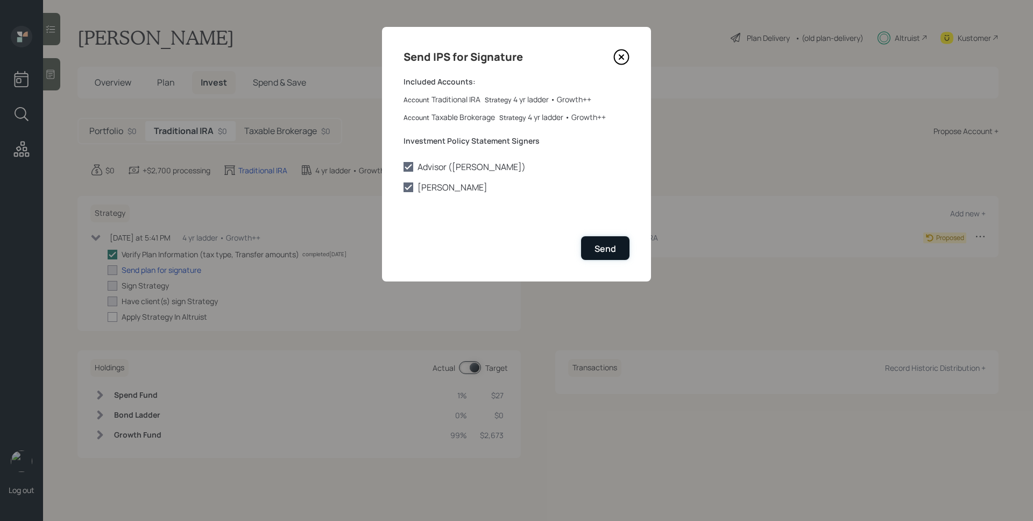
click at [602, 243] on div "Send" at bounding box center [606, 249] width 22 height 12
checkbox input "true"
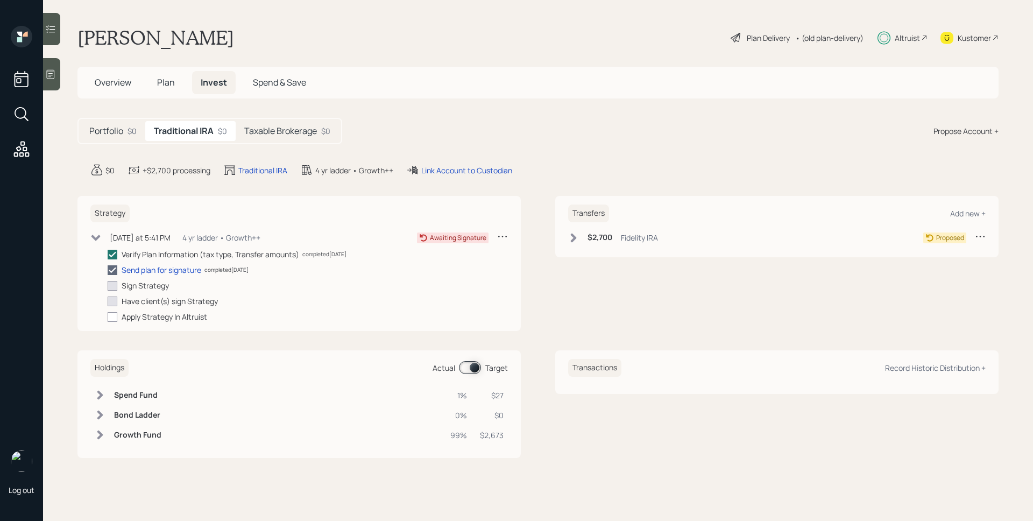
click at [613, 241] on div "$2,700 Fidelity IRA" at bounding box center [613, 237] width 90 height 13
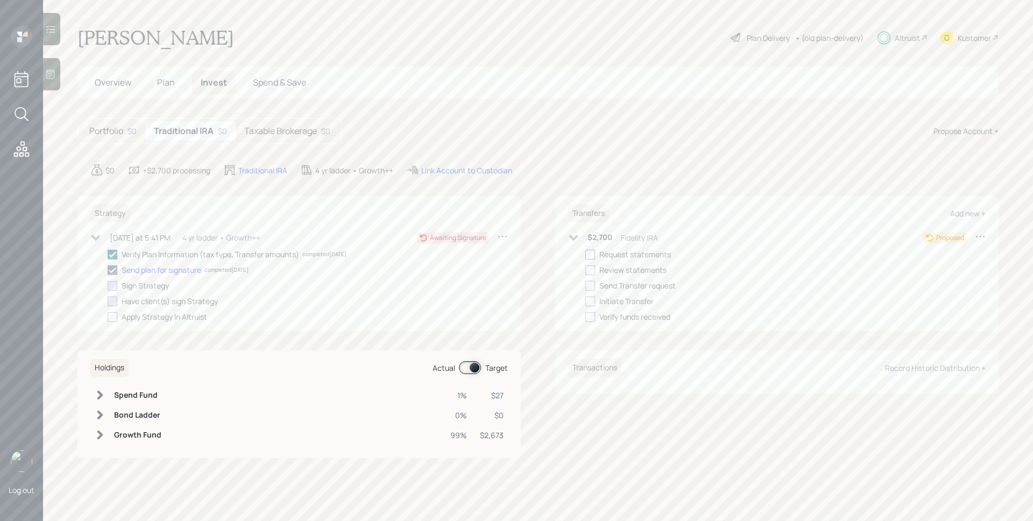
click at [590, 253] on div at bounding box center [590, 255] width 10 height 10
click at [585, 254] on input "checkbox" at bounding box center [585, 254] width 1 height 1
checkbox input "true"
click at [590, 269] on div at bounding box center [590, 270] width 10 height 10
click at [585, 270] on input "checkbox" at bounding box center [585, 270] width 1 height 1
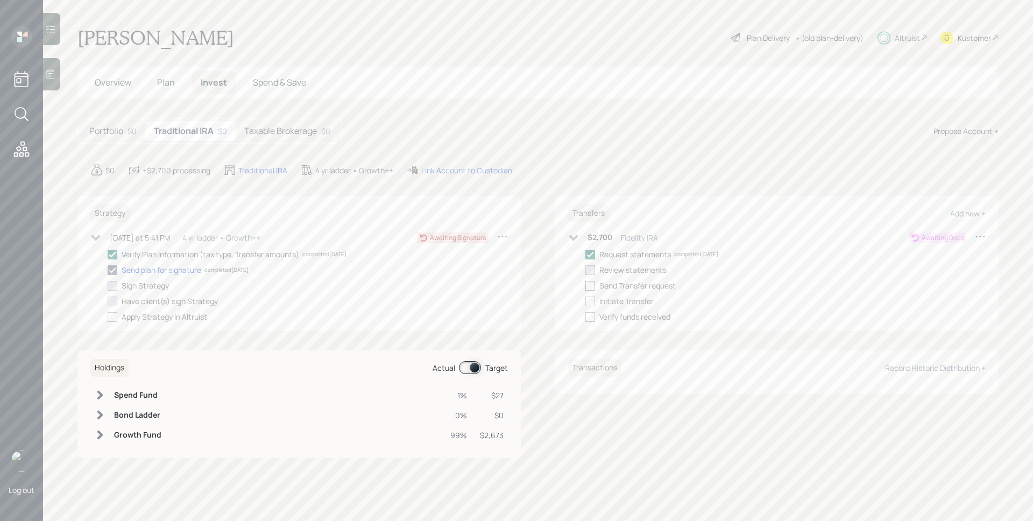
checkbox input "true"
click at [590, 286] on div at bounding box center [590, 286] width 10 height 10
click at [585, 286] on input "checkbox" at bounding box center [585, 285] width 1 height 1
checkbox input "true"
click at [593, 299] on div at bounding box center [590, 301] width 10 height 10
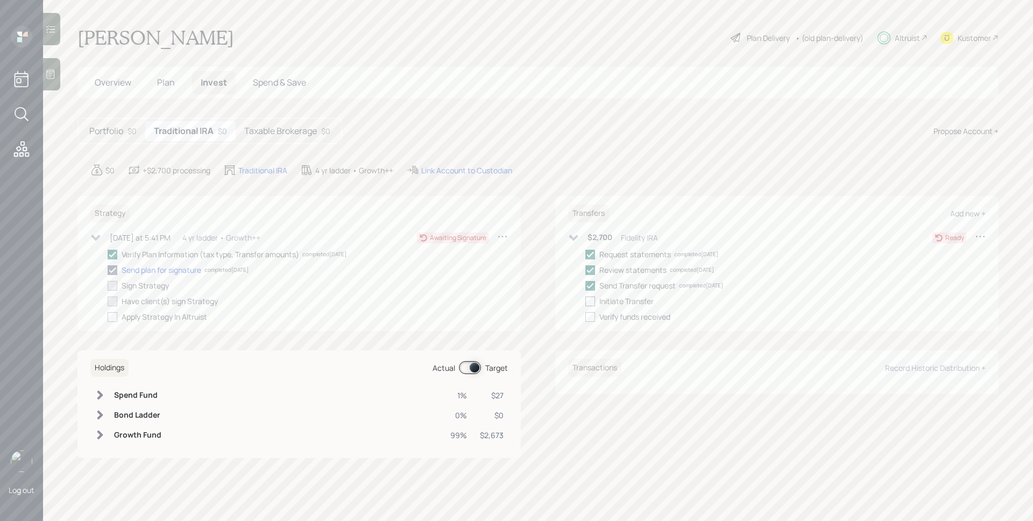
click at [585, 301] on input "checkbox" at bounding box center [585, 301] width 1 height 1
checkbox input "true"
click at [307, 136] on h5 "Taxable Brokerage" at bounding box center [280, 131] width 73 height 10
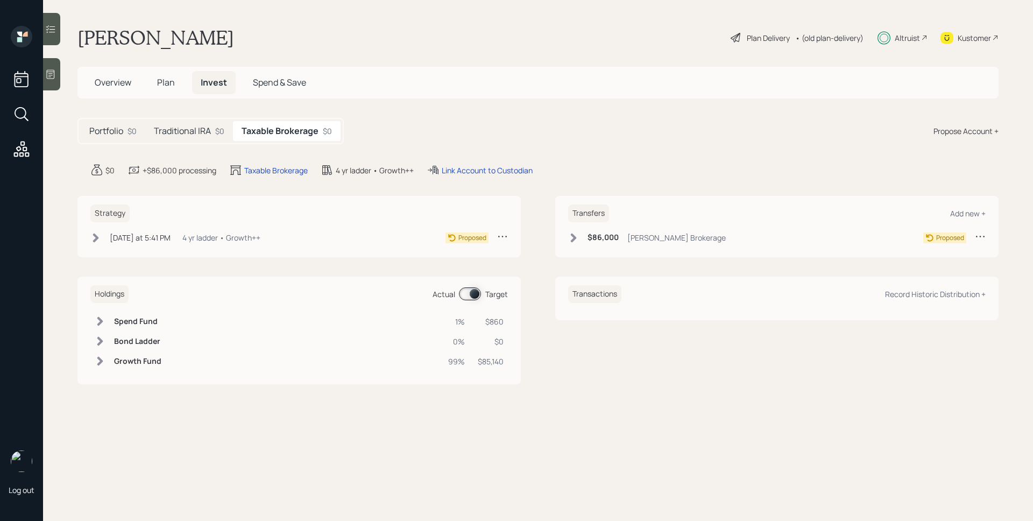
click at [592, 236] on h6 "$86,000" at bounding box center [603, 237] width 31 height 9
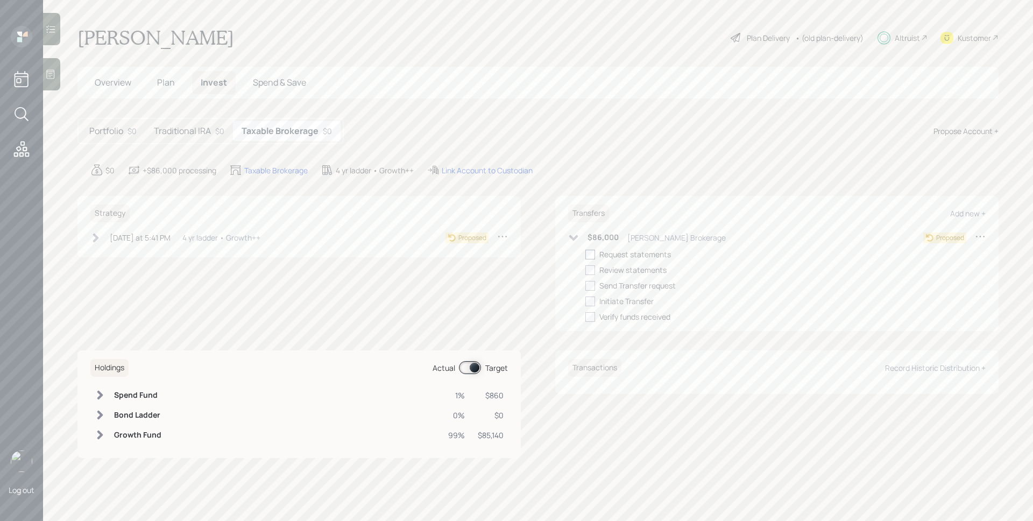
click at [591, 256] on div at bounding box center [590, 255] width 10 height 10
click at [585, 255] on input "checkbox" at bounding box center [585, 254] width 1 height 1
checkbox input "true"
click at [228, 236] on div "4 yr ladder • Growth++" at bounding box center [221, 237] width 78 height 11
click at [114, 251] on div at bounding box center [113, 255] width 10 height 10
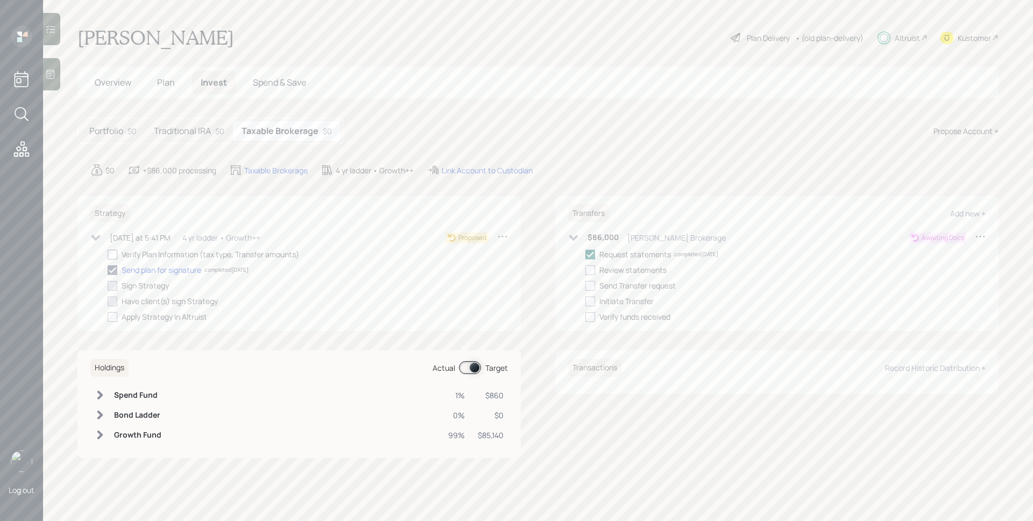
click at [108, 254] on input "checkbox" at bounding box center [107, 254] width 1 height 1
checkbox input "true"
click at [125, 82] on span "Overview" at bounding box center [113, 82] width 37 height 12
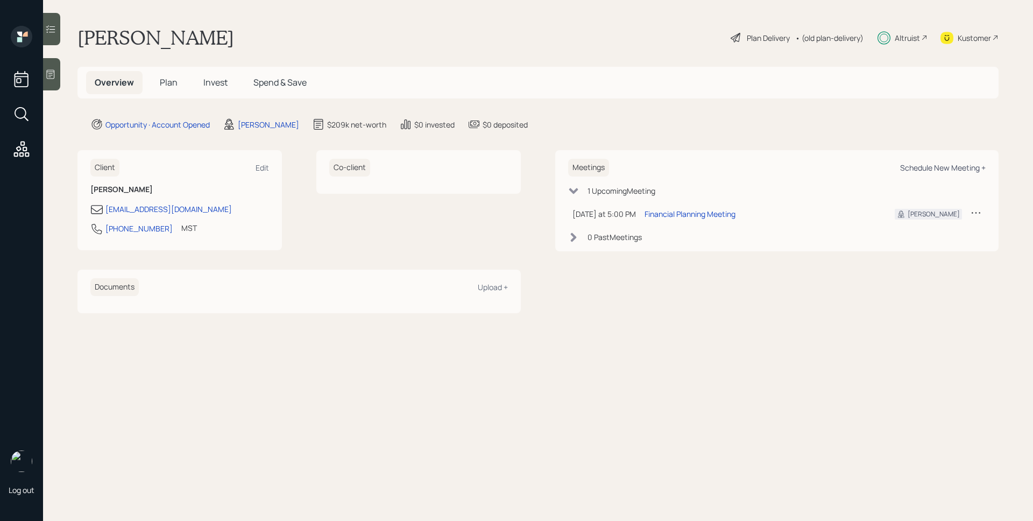
click at [930, 172] on div "Schedule New Meeting +" at bounding box center [943, 167] width 86 height 10
select select "d946c976-65aa-4529-ac9d-02c4f1114fc0"
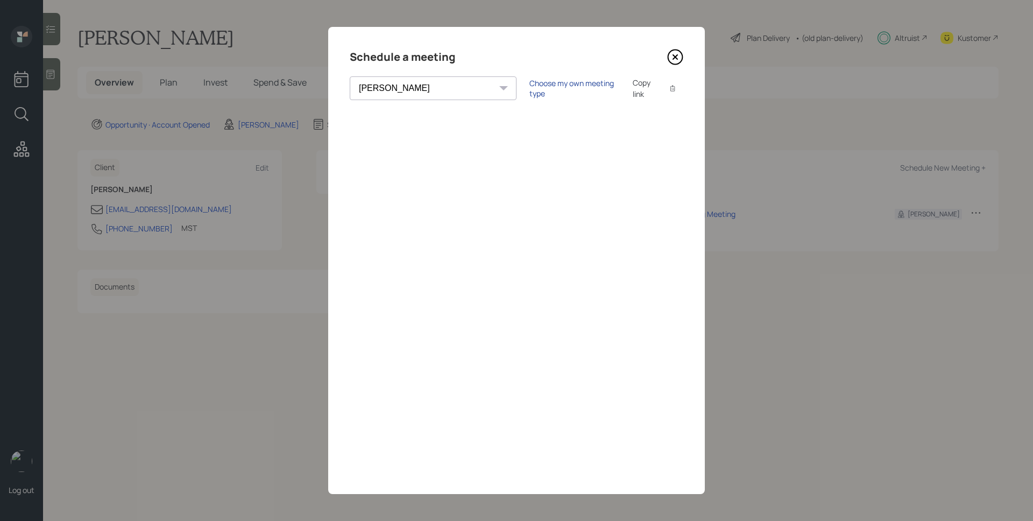
click at [532, 87] on div "Choose my own meeting type" at bounding box center [574, 88] width 90 height 20
click at [671, 52] on icon at bounding box center [675, 57] width 16 height 16
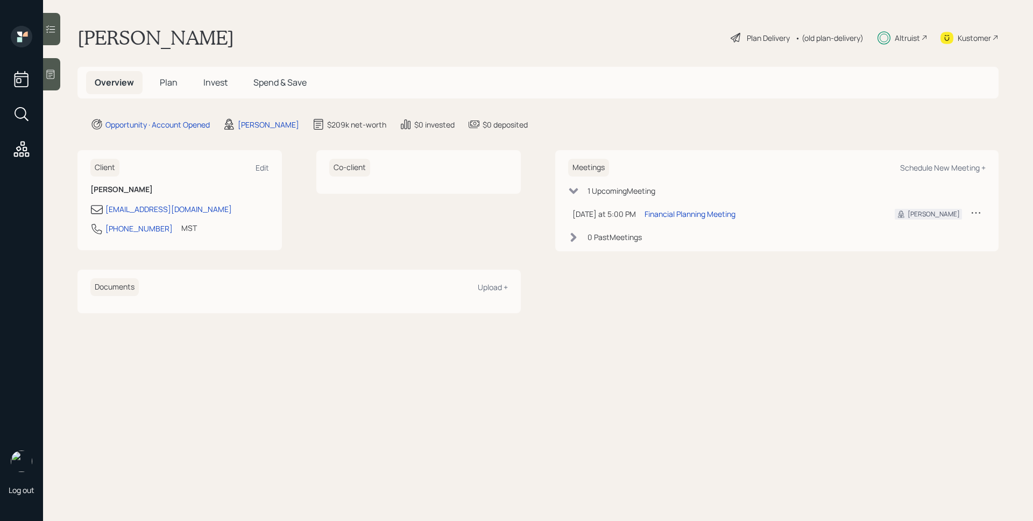
click at [214, 82] on span "Invest" at bounding box center [215, 82] width 24 height 12
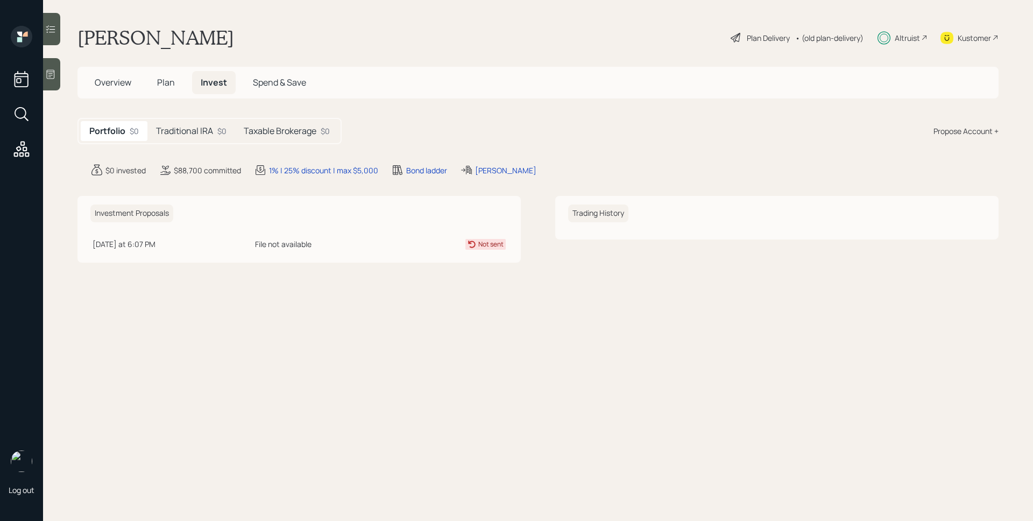
click at [291, 137] on div "Taxable Brokerage $0" at bounding box center [286, 131] width 103 height 20
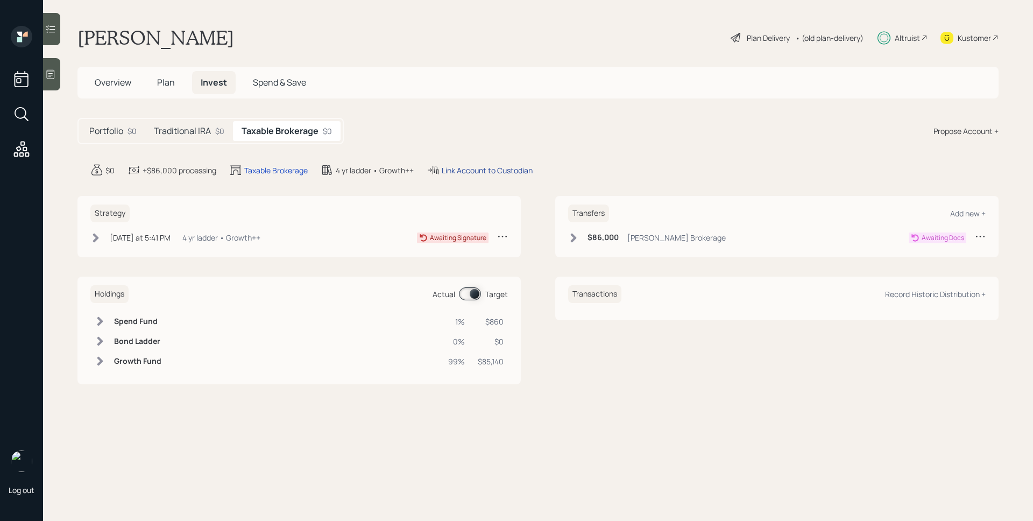
click at [475, 169] on div "Link Account to Custodian" at bounding box center [487, 170] width 91 height 11
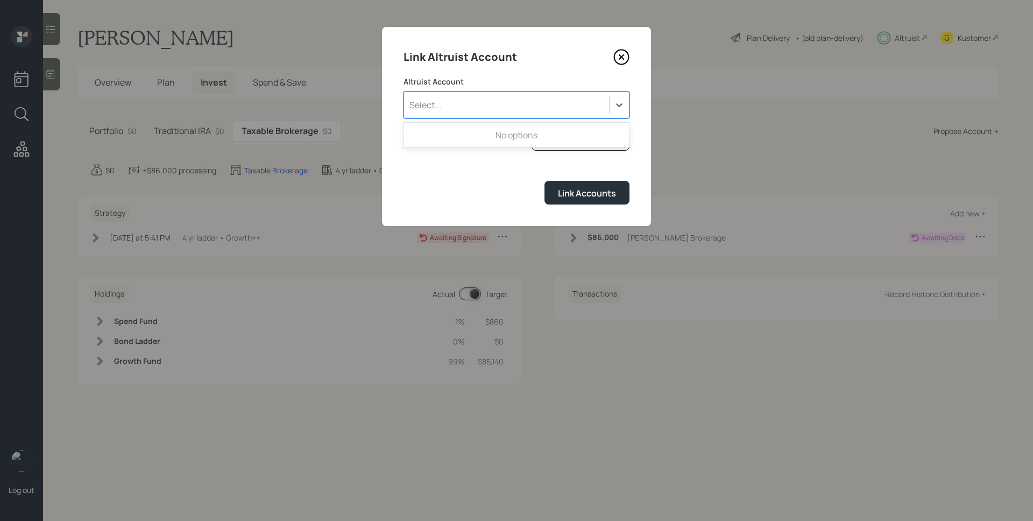
click at [505, 96] on div "Select..." at bounding box center [506, 105] width 205 height 18
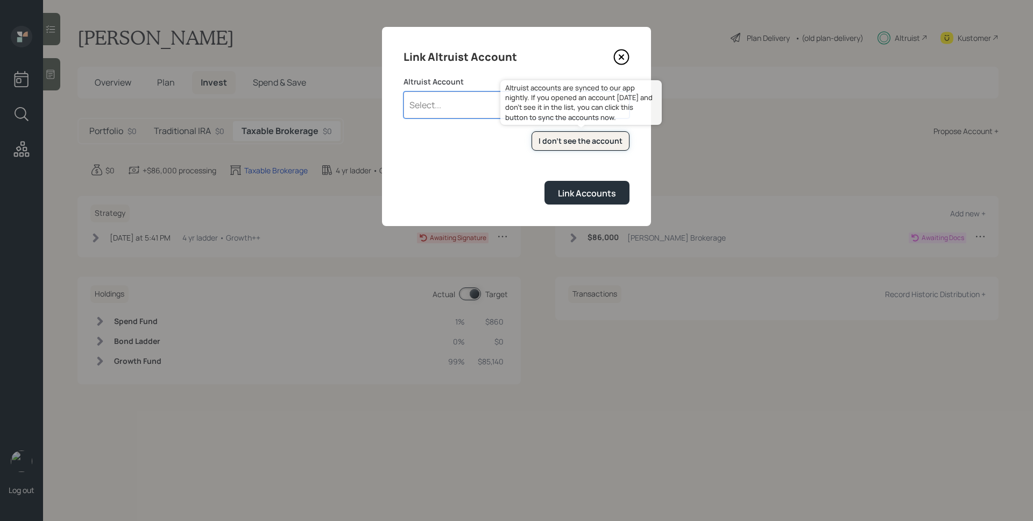
click at [562, 144] on div "I don't see the account" at bounding box center [581, 141] width 84 height 11
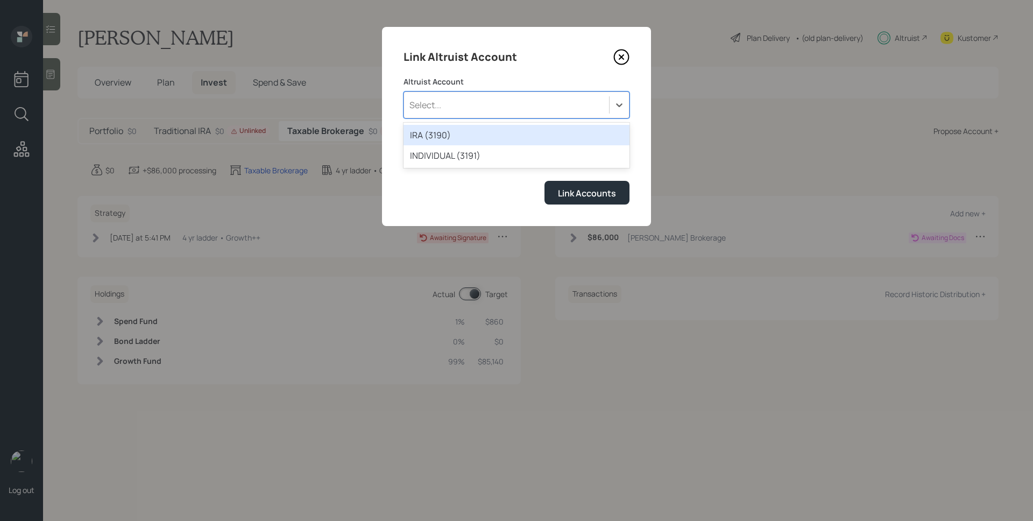
click at [483, 108] on div "Select..." at bounding box center [506, 105] width 205 height 18
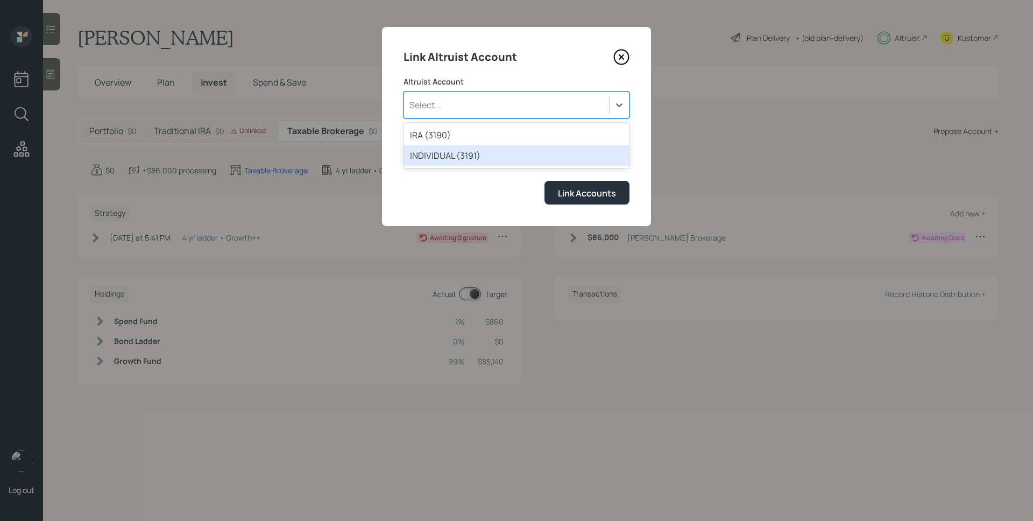
click at [469, 151] on div "INDIVIDUAL (3191)" at bounding box center [517, 155] width 226 height 20
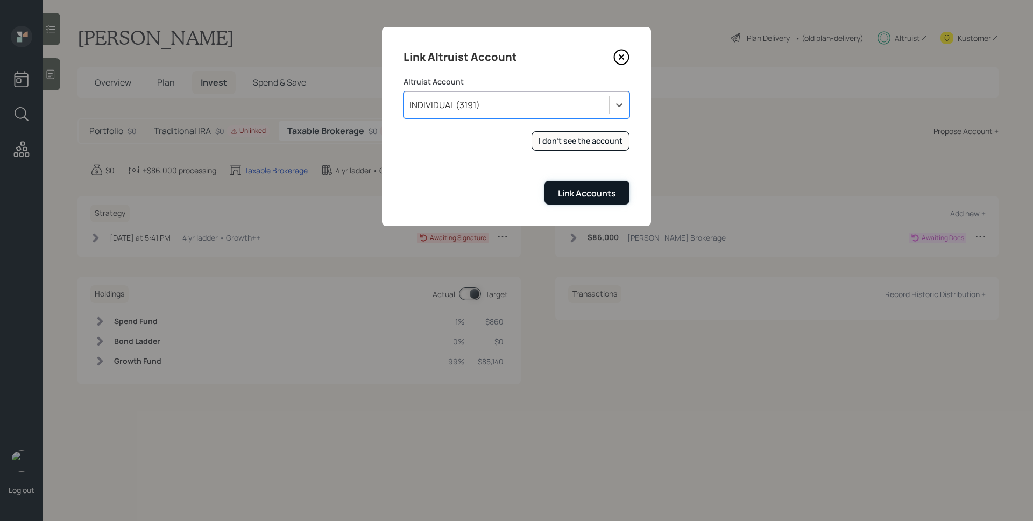
click at [574, 199] on div "Link Accounts" at bounding box center [587, 193] width 58 height 12
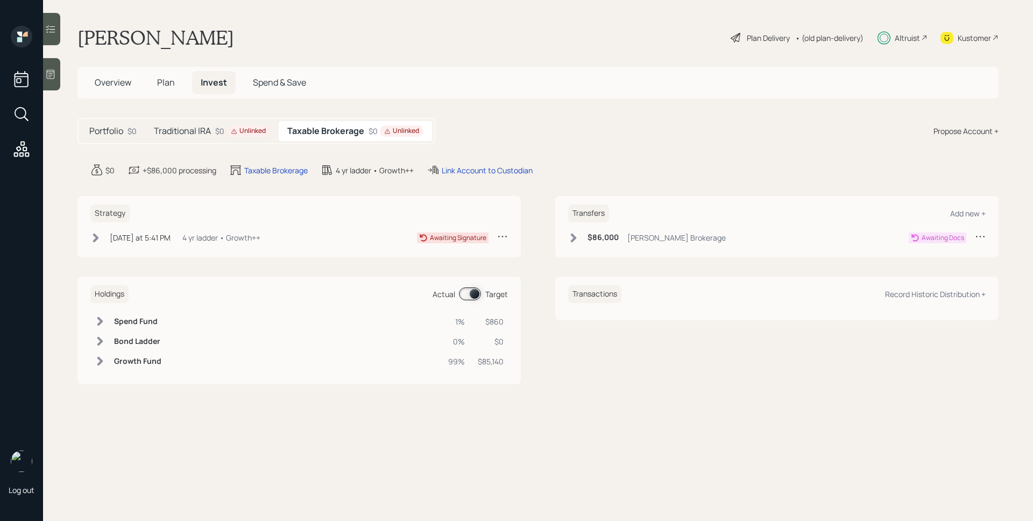
click at [245, 124] on div "Traditional IRA $0 Unlinked" at bounding box center [211, 131] width 133 height 20
click at [445, 171] on div "Link Account to Custodian" at bounding box center [466, 170] width 91 height 11
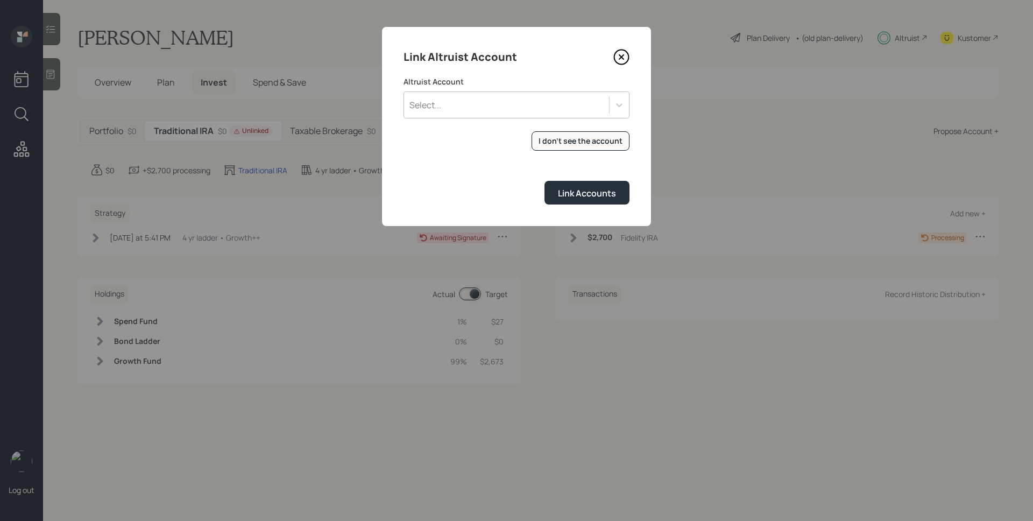
click at [477, 97] on div "Select..." at bounding box center [506, 105] width 205 height 18
click at [471, 130] on div "IRA (3190)" at bounding box center [517, 135] width 226 height 20
click at [565, 192] on div "Link Accounts" at bounding box center [587, 193] width 58 height 12
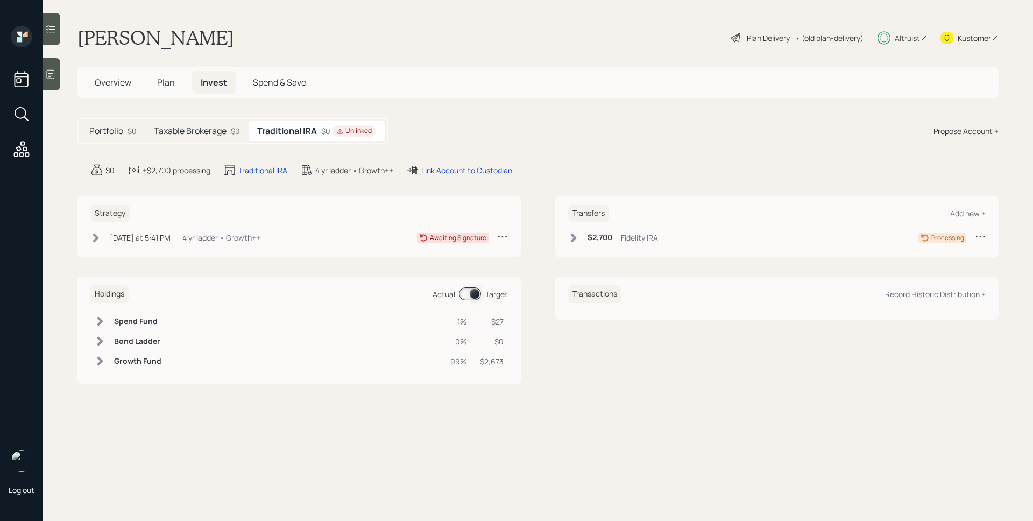
click at [354, 130] on div "Unlinked" at bounding box center [354, 130] width 35 height 9
click at [451, 171] on div "Link Account to Custodian" at bounding box center [466, 170] width 91 height 11
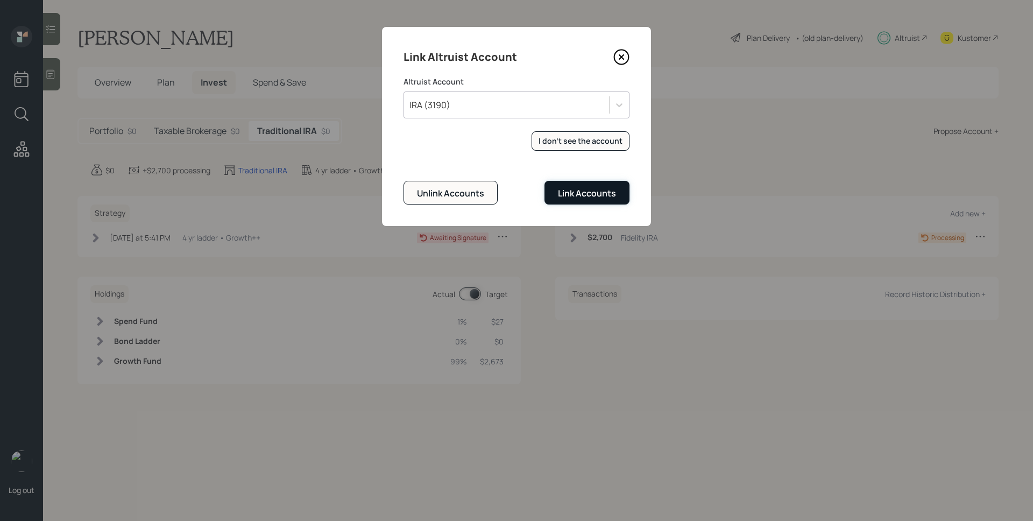
click at [579, 189] on div "Link Accounts" at bounding box center [587, 193] width 58 height 12
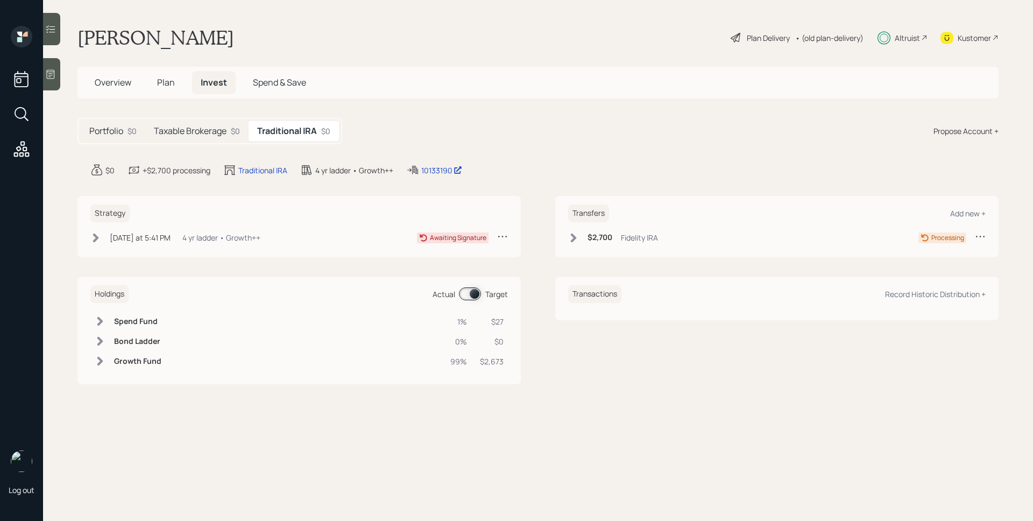
click at [198, 129] on h5 "Taxable Brokerage" at bounding box center [190, 131] width 73 height 10
click at [278, 133] on h5 "Traditional IRA" at bounding box center [290, 131] width 57 height 10
click at [416, 46] on div "Steve Fox Plan Delivery • (old plan-delivery) Altruist Kustomer" at bounding box center [537, 38] width 921 height 24
click at [188, 235] on div "4 yr ladder • Growth++" at bounding box center [221, 237] width 78 height 11
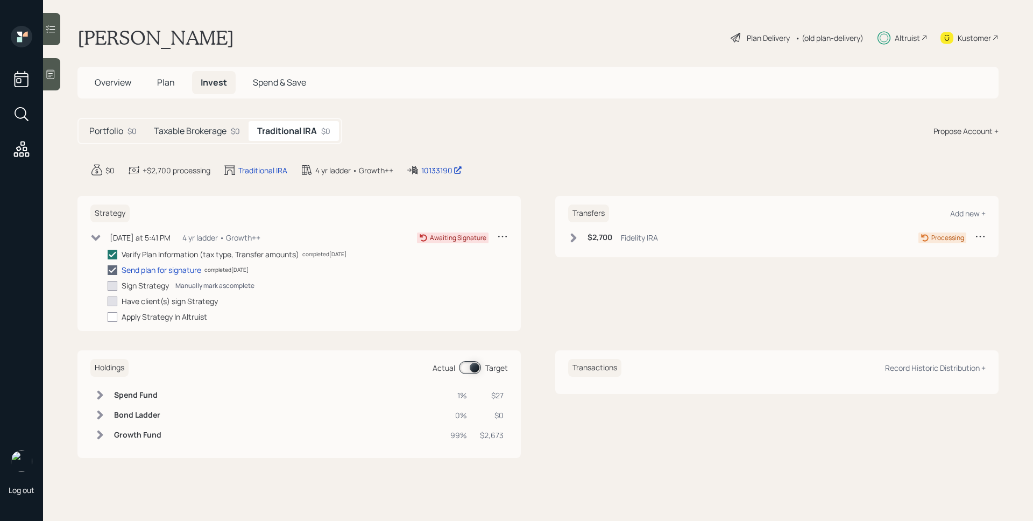
click at [205, 286] on div "Manually mark as complete" at bounding box center [214, 285] width 79 height 9
checkbox input "true"
click at [200, 118] on div "Portfolio $0 Taxable Brokerage $0 Traditional IRA $0" at bounding box center [209, 131] width 265 height 26
click at [199, 122] on div "Taxable Brokerage $0" at bounding box center [196, 131] width 103 height 20
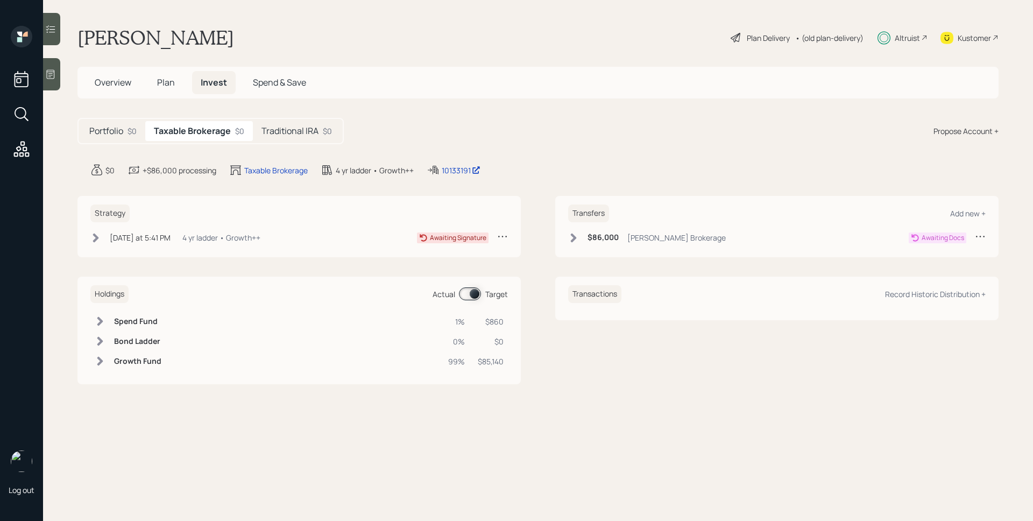
click at [121, 231] on div "Today at 5:41 PM Tuesday, August 19, 2025 5:41 PM EDT 4 yr ladder • Growth++" at bounding box center [175, 237] width 170 height 13
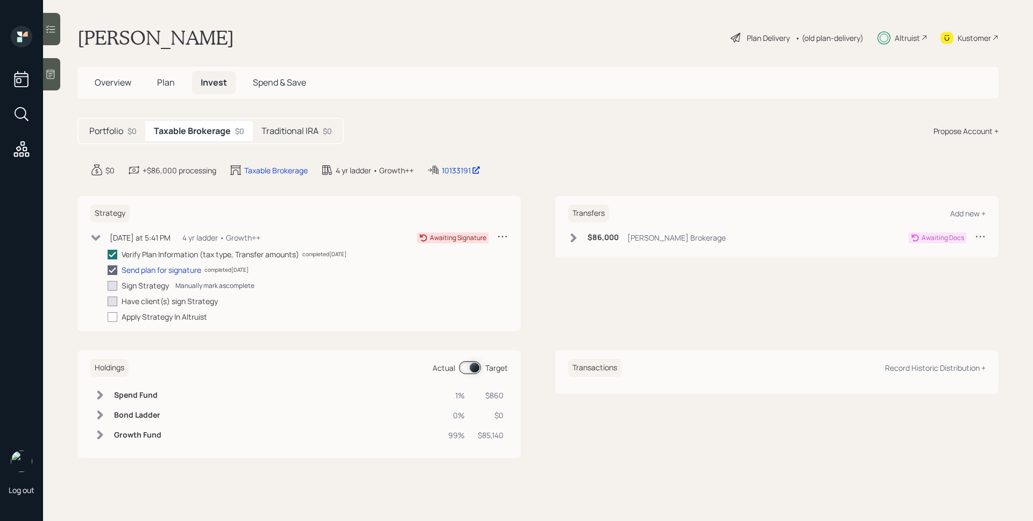
click at [204, 288] on div "Manually mark as complete" at bounding box center [214, 285] width 79 height 9
checkbox input "true"
click at [313, 130] on h5 "Traditional IRA" at bounding box center [290, 131] width 57 height 10
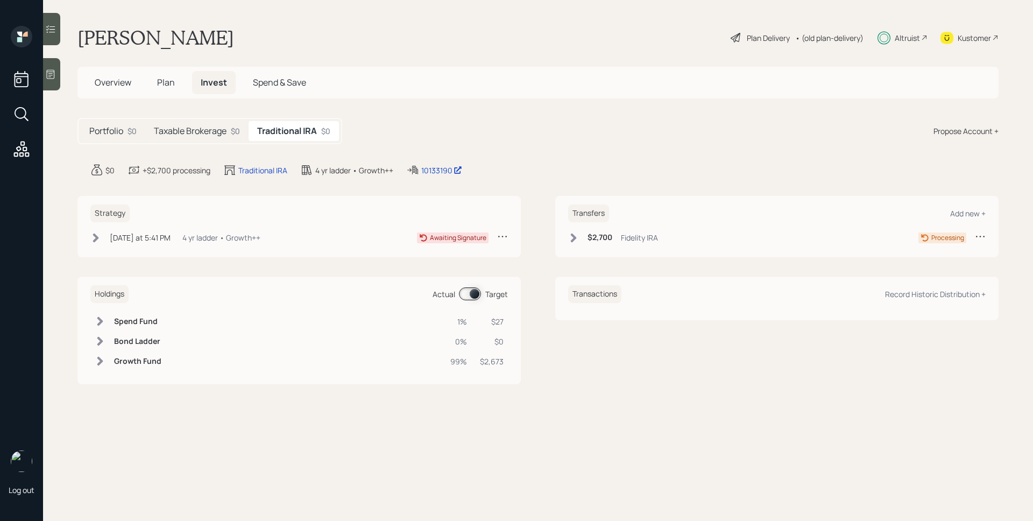
click at [632, 242] on div "Fidelity IRA" at bounding box center [639, 237] width 37 height 11
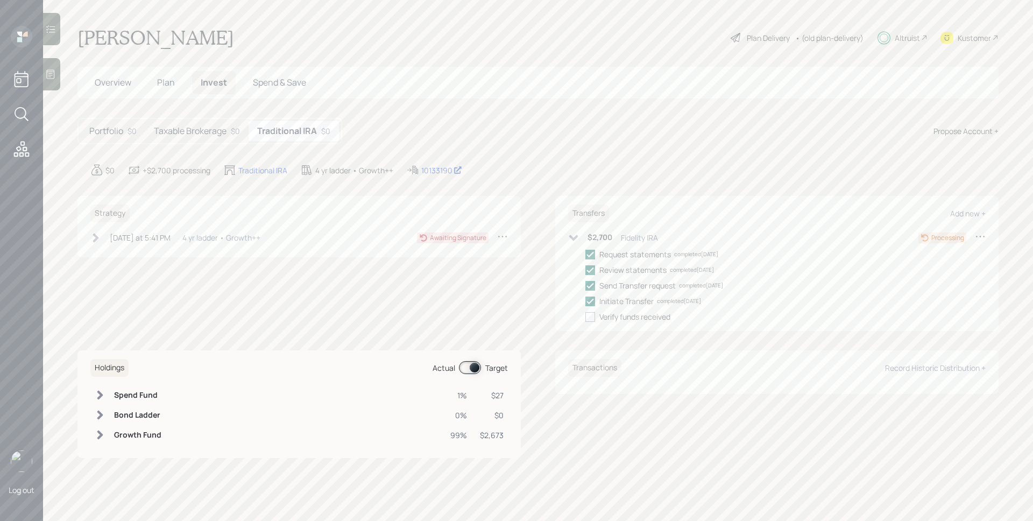
click at [660, 167] on div "$0 +$2,700 processing Traditional IRA 4 yr ladder • Growth++ 10133190" at bounding box center [544, 170] width 908 height 13
